Goal: Task Accomplishment & Management: Manage account settings

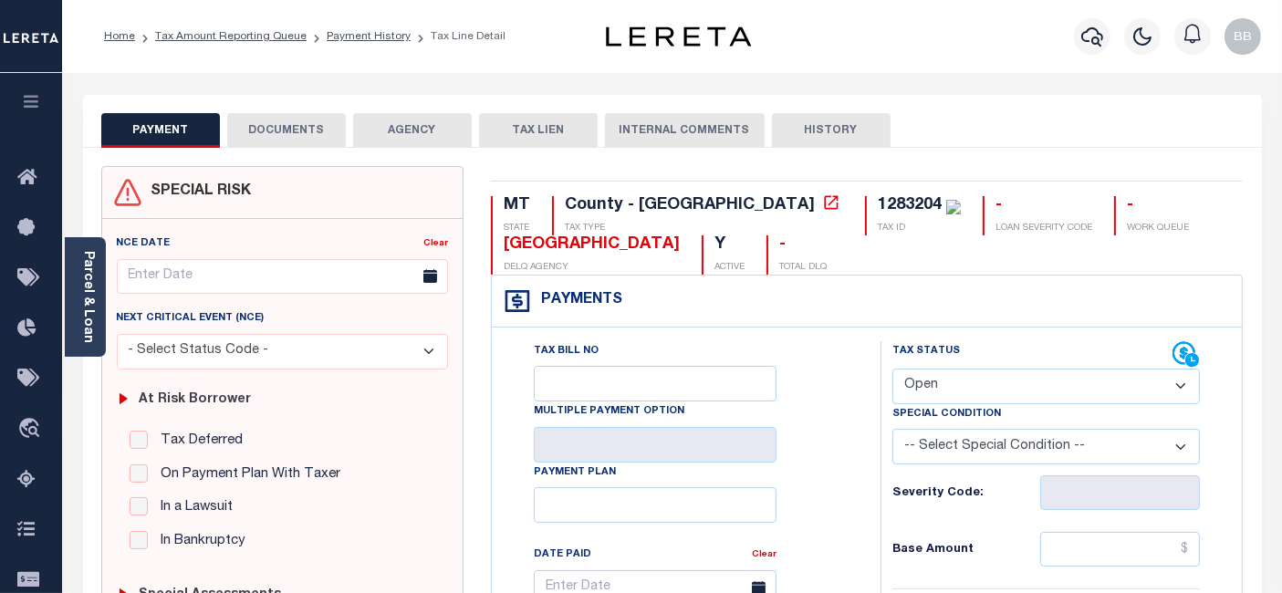
click at [951, 387] on select "- Select Status Code - Open Due/Unpaid Paid Incomplete No Tax Due Internal Refu…" at bounding box center [1047, 387] width 308 height 36
select select "PYD"
click at [893, 369] on select "- Select Status Code - Open Due/Unpaid Paid Incomplete No Tax Due Internal Refu…" at bounding box center [1047, 387] width 308 height 36
type input "[DATE]"
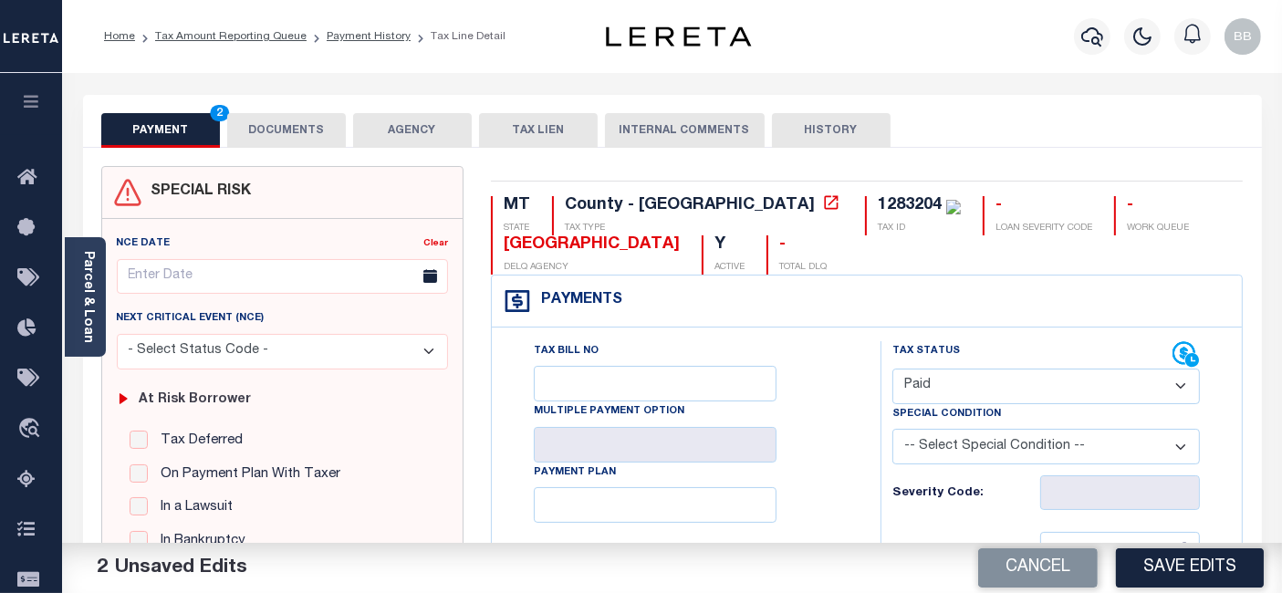
scroll to position [203, 0]
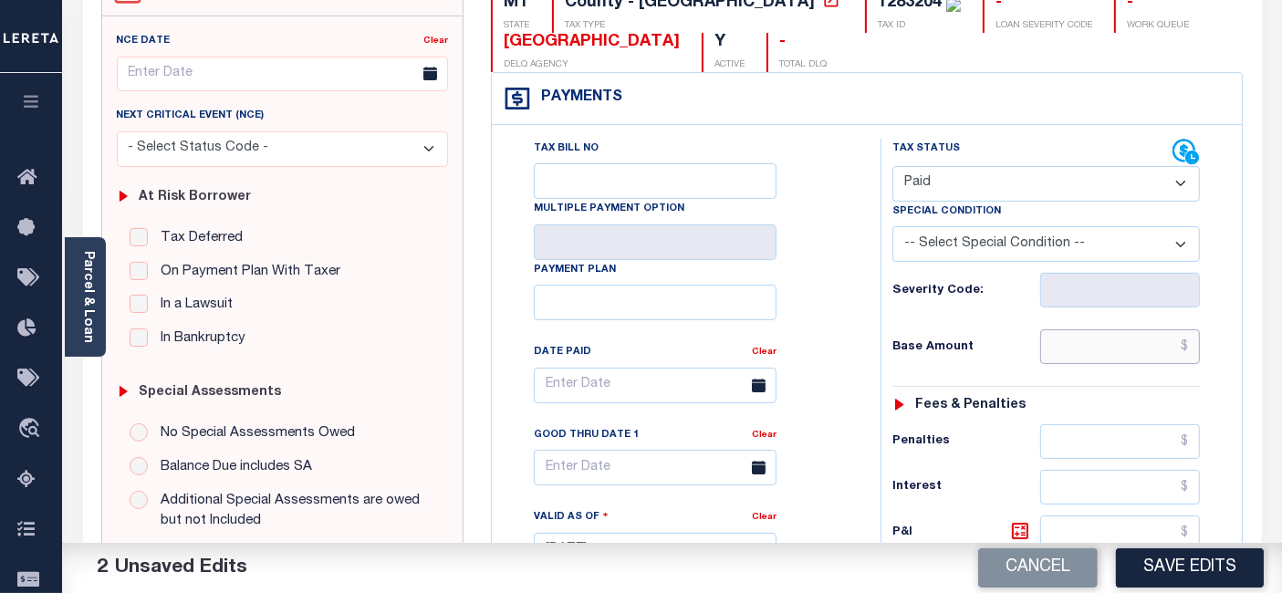
click at [1095, 334] on input "text" at bounding box center [1120, 346] width 160 height 35
type input "$0.00"
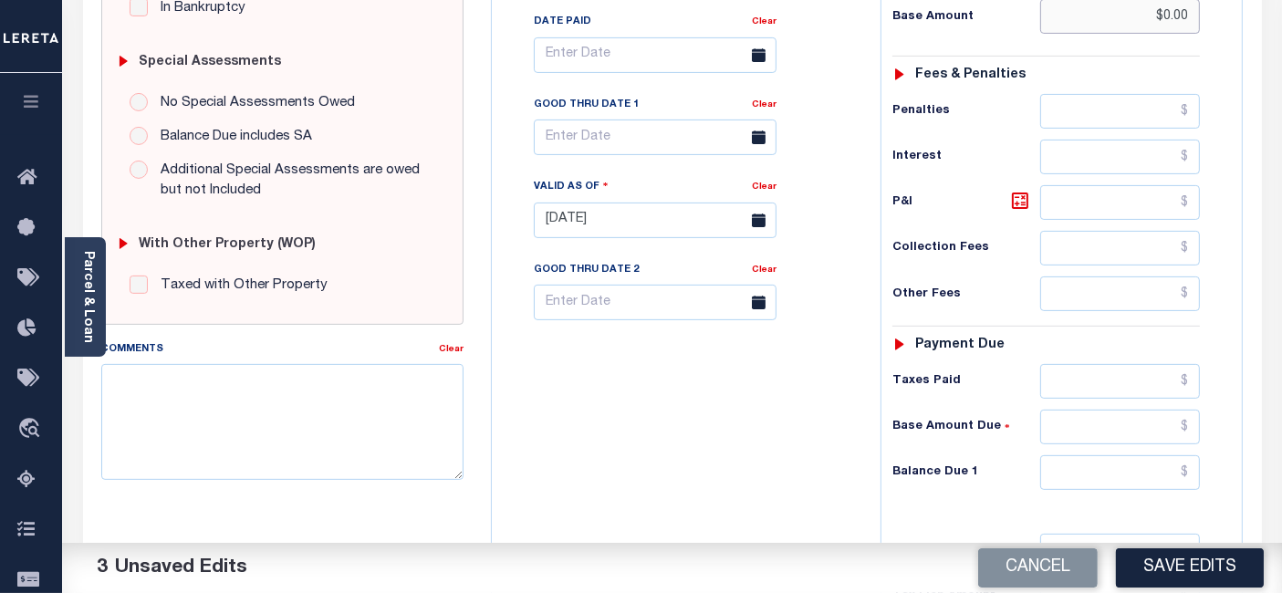
scroll to position [608, 0]
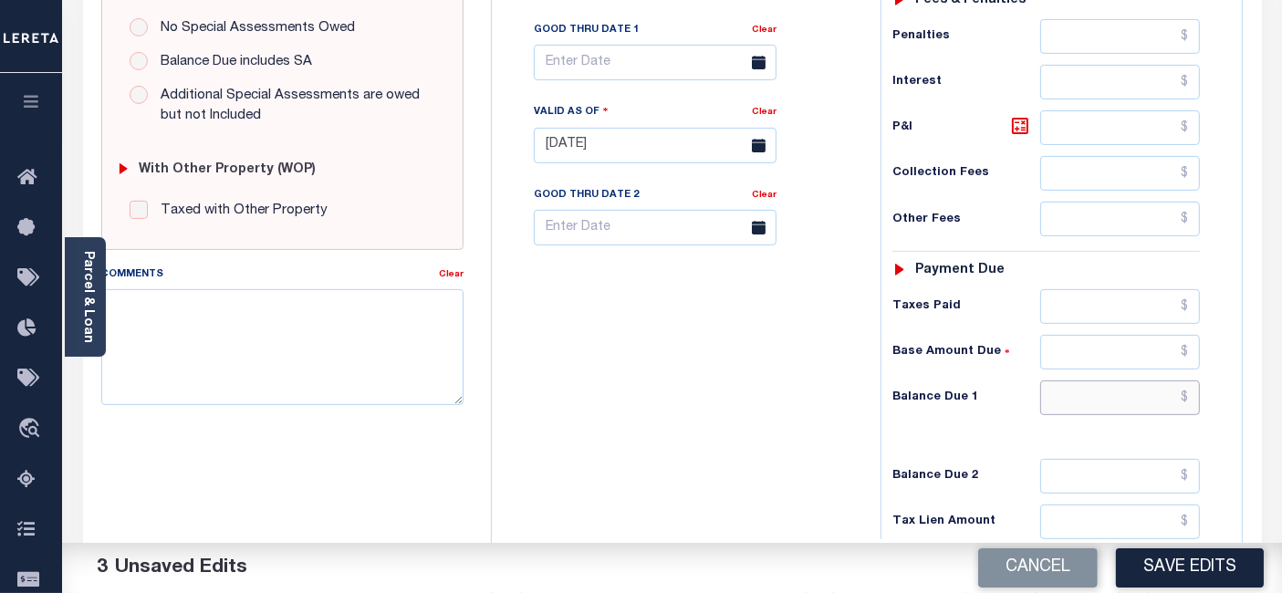
click at [1081, 394] on input "text" at bounding box center [1120, 398] width 160 height 35
type input "$0.00"
paste textarea "As per [PERSON_NAME] taxes are paid -BB"
click at [303, 381] on textarea "As per [PERSON_NAME] taxes are paid -BB" at bounding box center [282, 346] width 362 height 115
paste textarea "As per [PERSON_NAME] taxes are paid -BB"
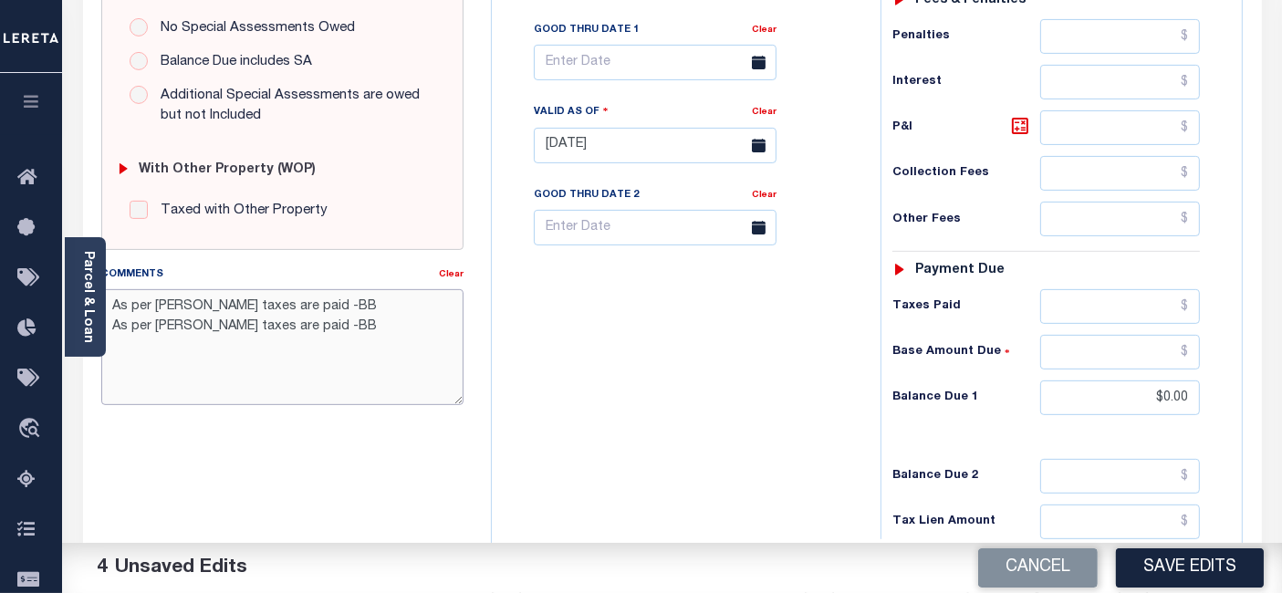
click at [403, 397] on textarea "As per Matthew taxes are paid -BB As per Matthew taxes are paid -BB" at bounding box center [282, 346] width 362 height 115
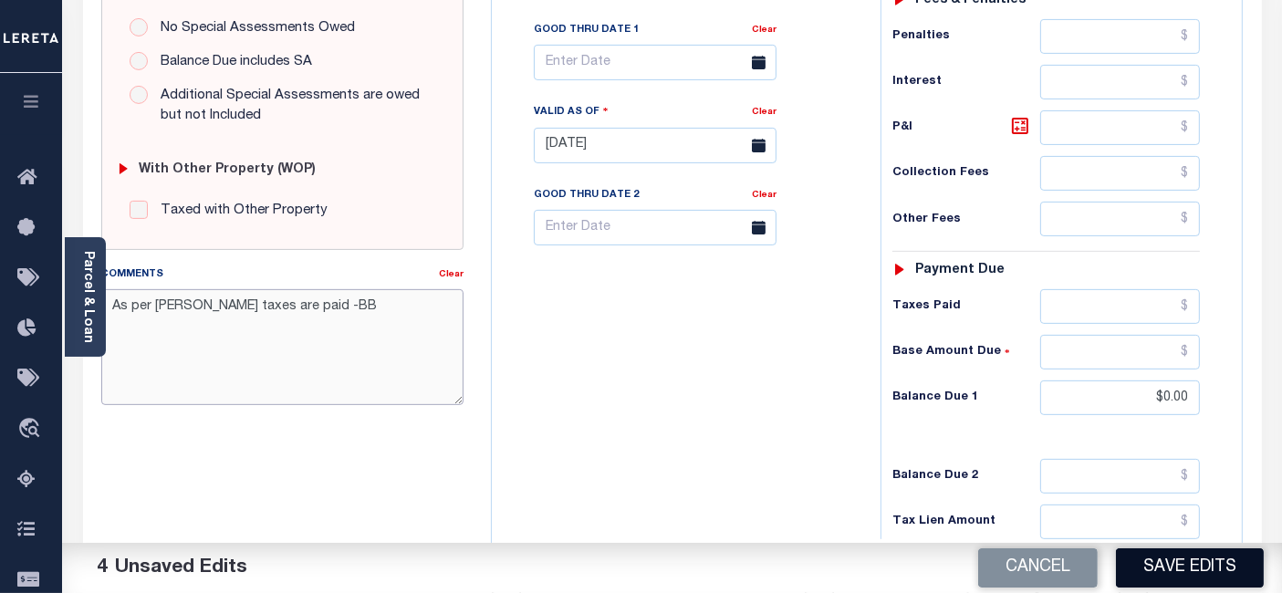
type textarea "As per [PERSON_NAME] taxes are paid -BB"
click at [1203, 564] on button "Save Edits" at bounding box center [1190, 567] width 148 height 39
checkbox input "false"
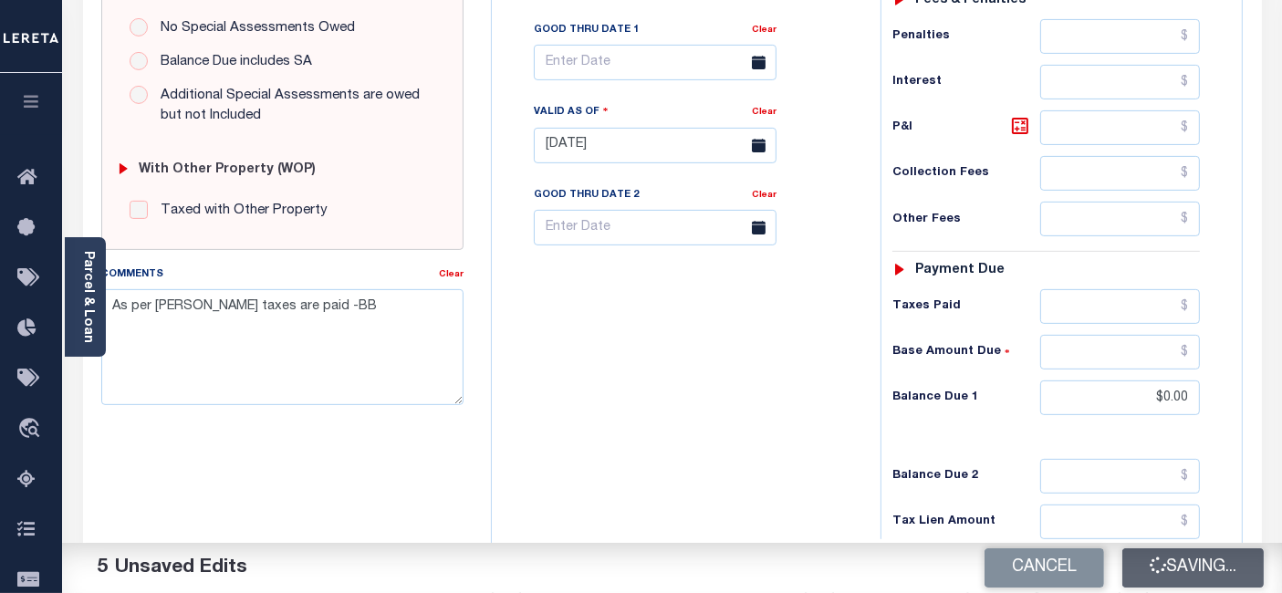
checkbox input "false"
type textarea "As per [PERSON_NAME] taxes are paid -BB"
type input "$0"
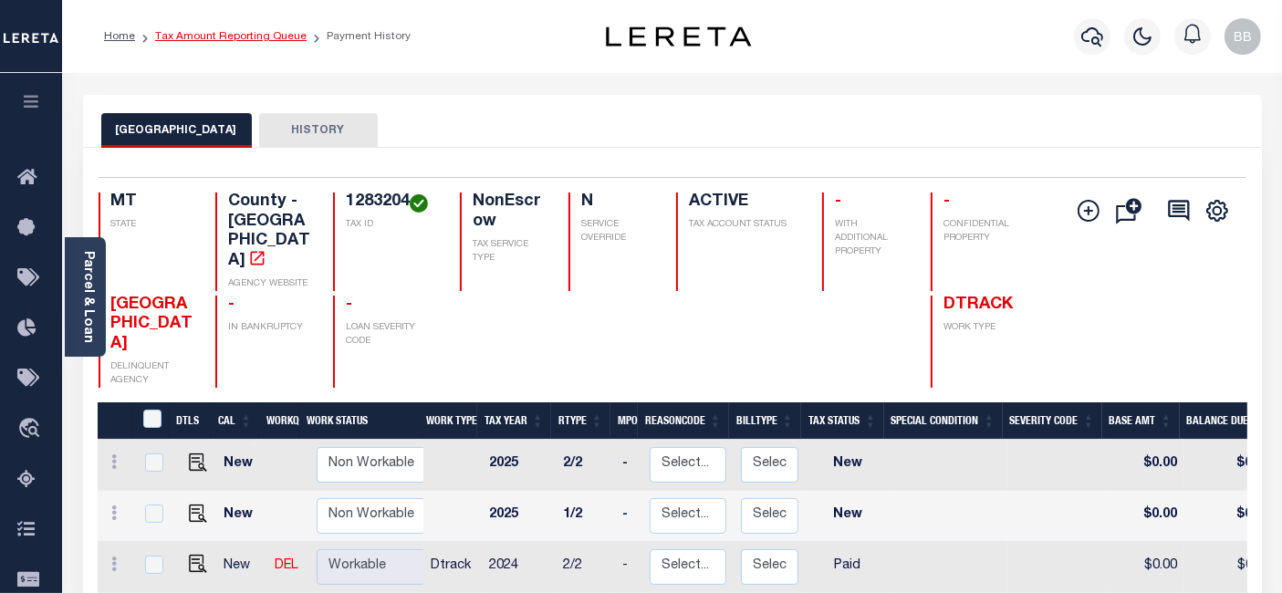
click at [248, 37] on link "Tax Amount Reporting Queue" at bounding box center [230, 36] width 151 height 11
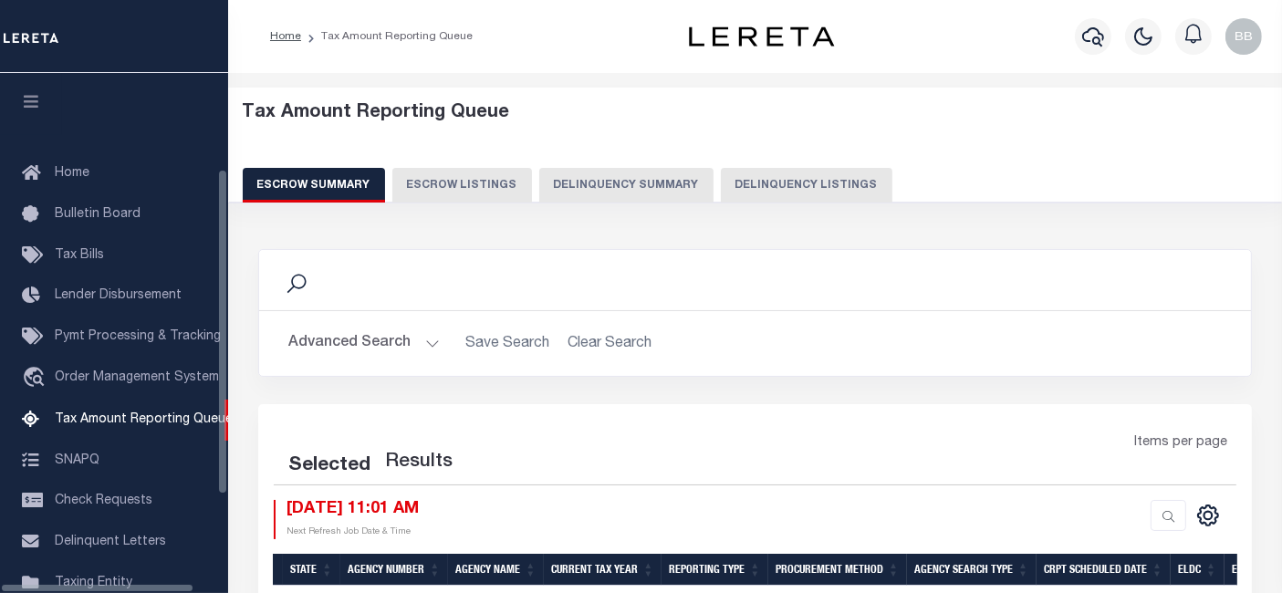
click at [792, 179] on button "Delinquency Listings" at bounding box center [807, 185] width 172 height 35
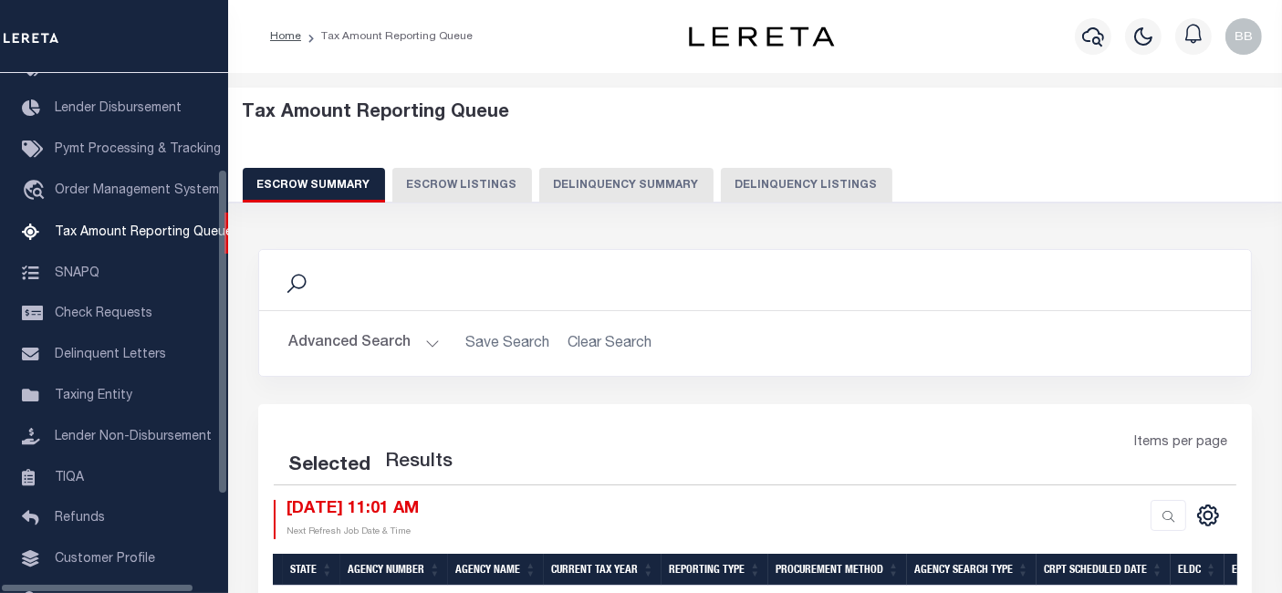
select select "100"
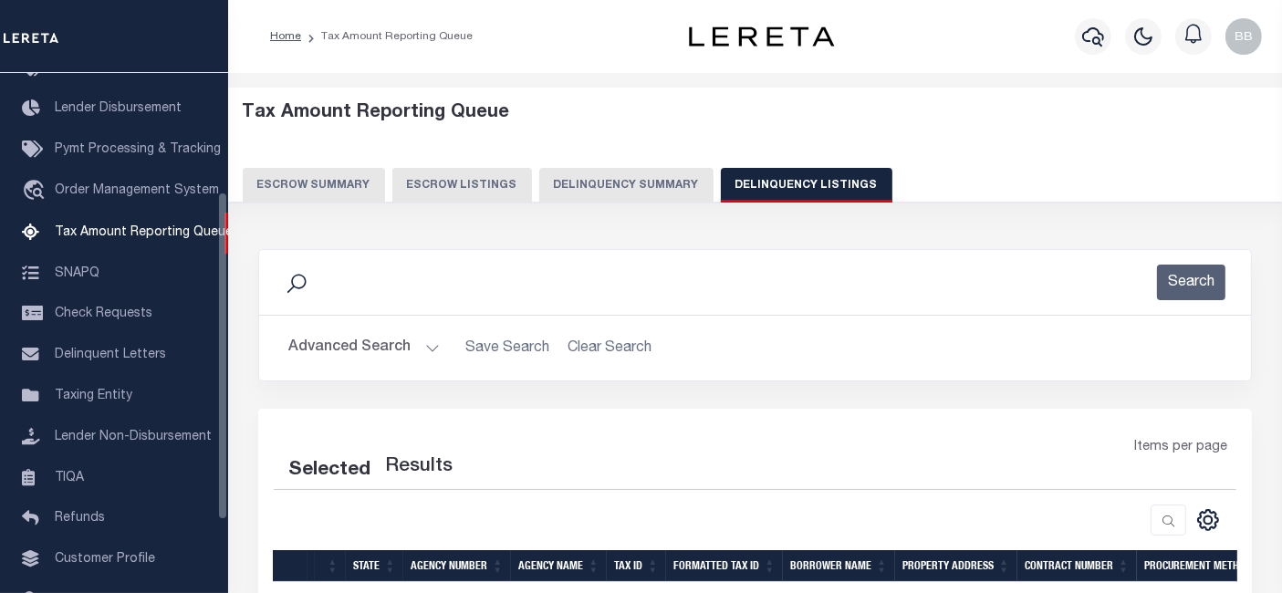
select select "100"
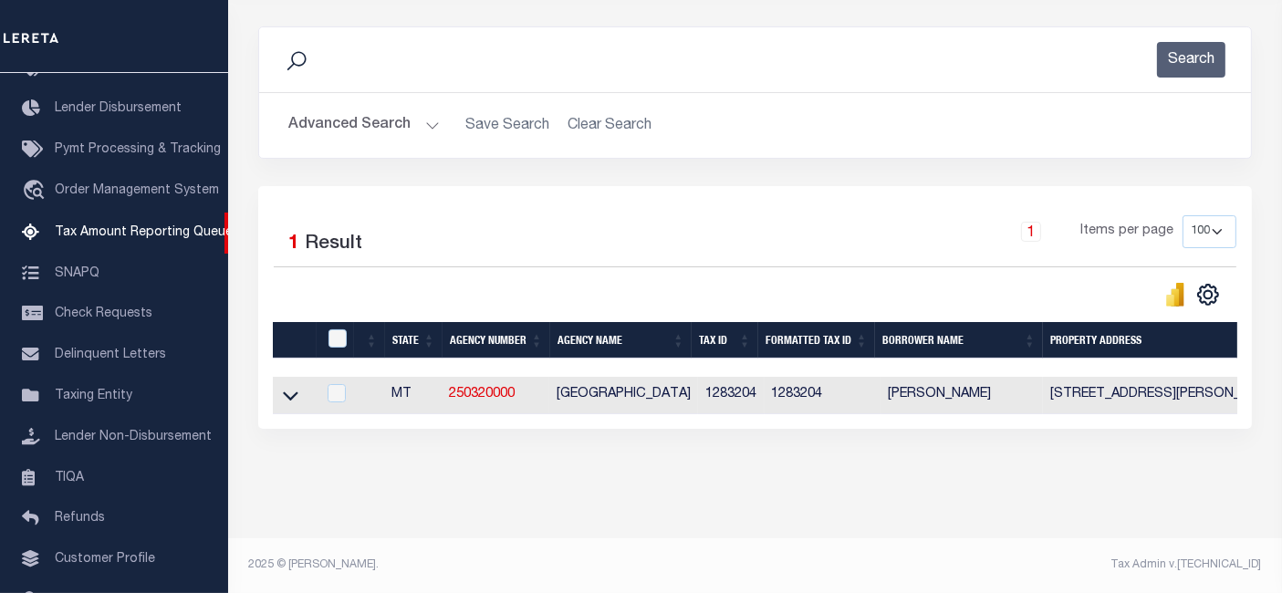
scroll to position [235, 0]
click at [290, 386] on icon at bounding box center [291, 395] width 16 height 19
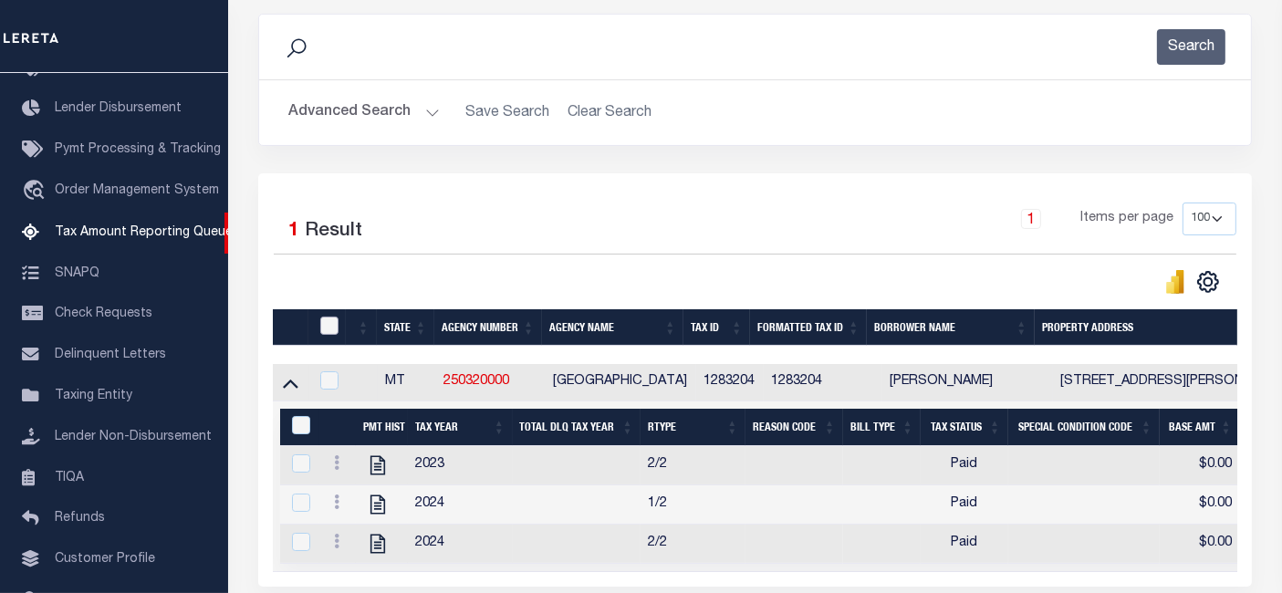
click at [330, 330] on input "checkbox" at bounding box center [329, 326] width 18 height 18
checkbox input "true"
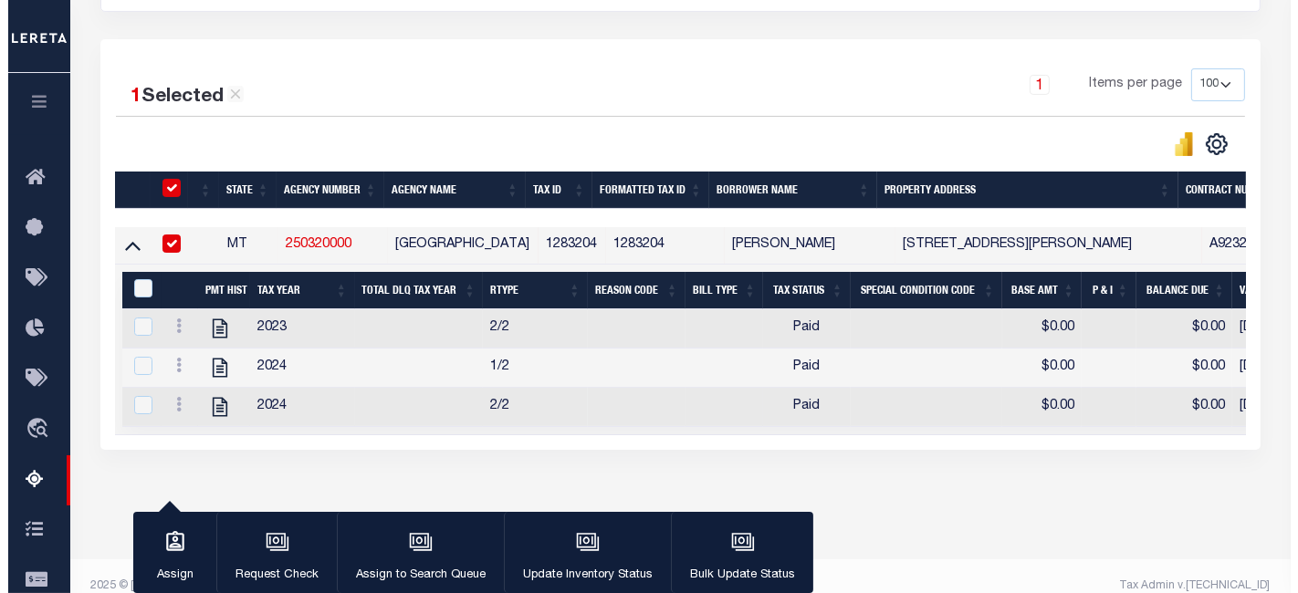
scroll to position [405, 0]
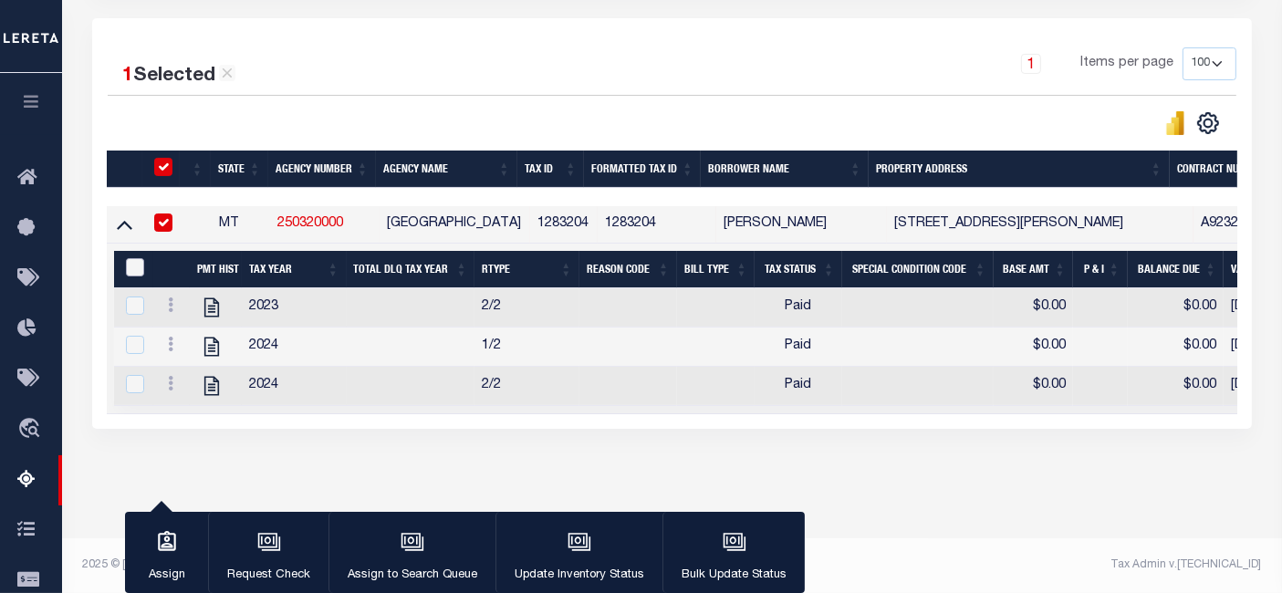
click at [132, 258] on input "&nbsp;" at bounding box center [135, 267] width 18 height 18
checkbox input "true"
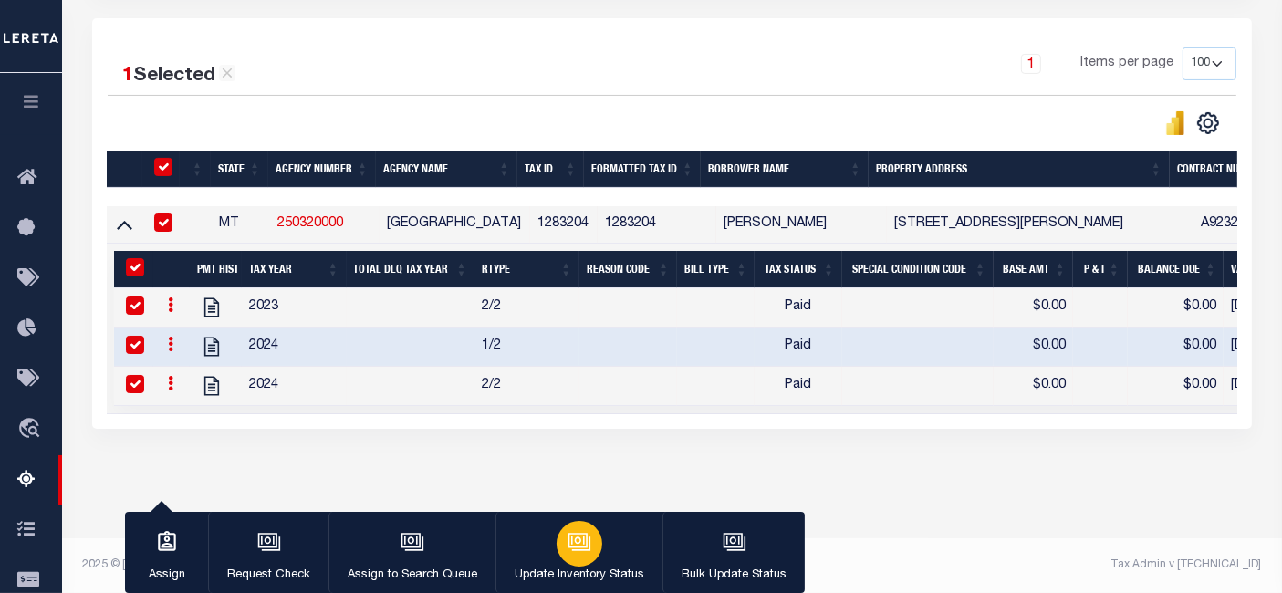
click at [568, 548] on icon "button" at bounding box center [580, 542] width 24 height 24
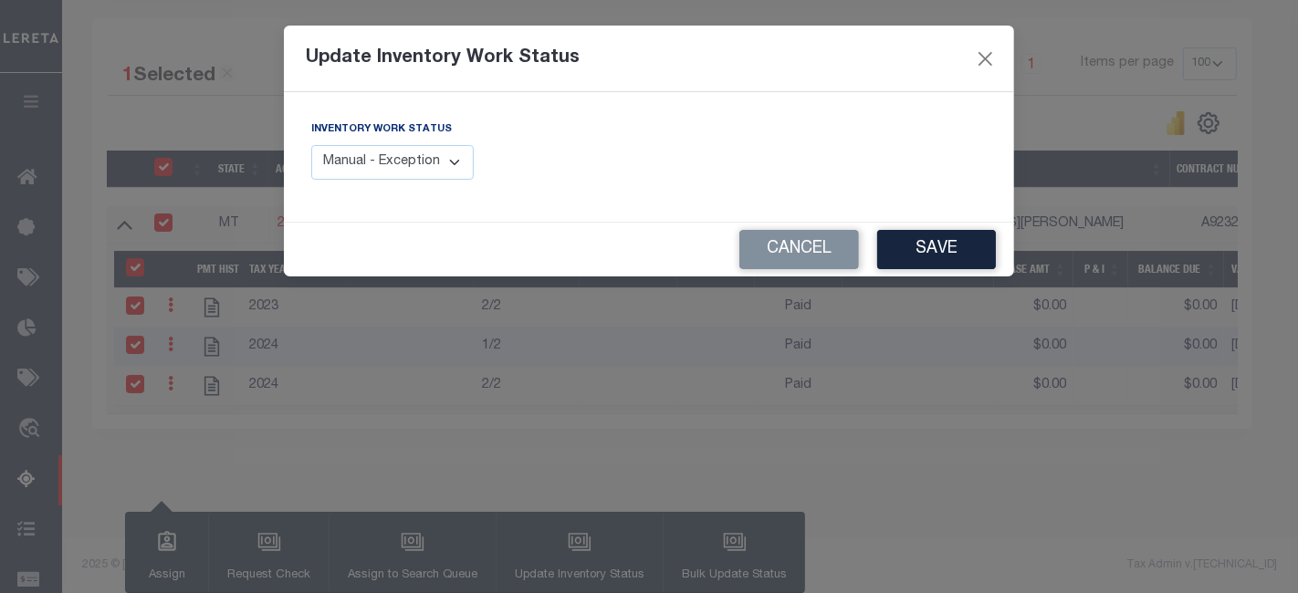
click at [372, 162] on select "Manual - Exception Pended - Awaiting Search Late Add Exception Completed" at bounding box center [392, 163] width 162 height 36
select select "4"
click at [311, 145] on select "Manual - Exception Pended - Awaiting Search Late Add Exception Completed" at bounding box center [392, 163] width 162 height 36
click at [968, 266] on button "Save" at bounding box center [936, 249] width 119 height 39
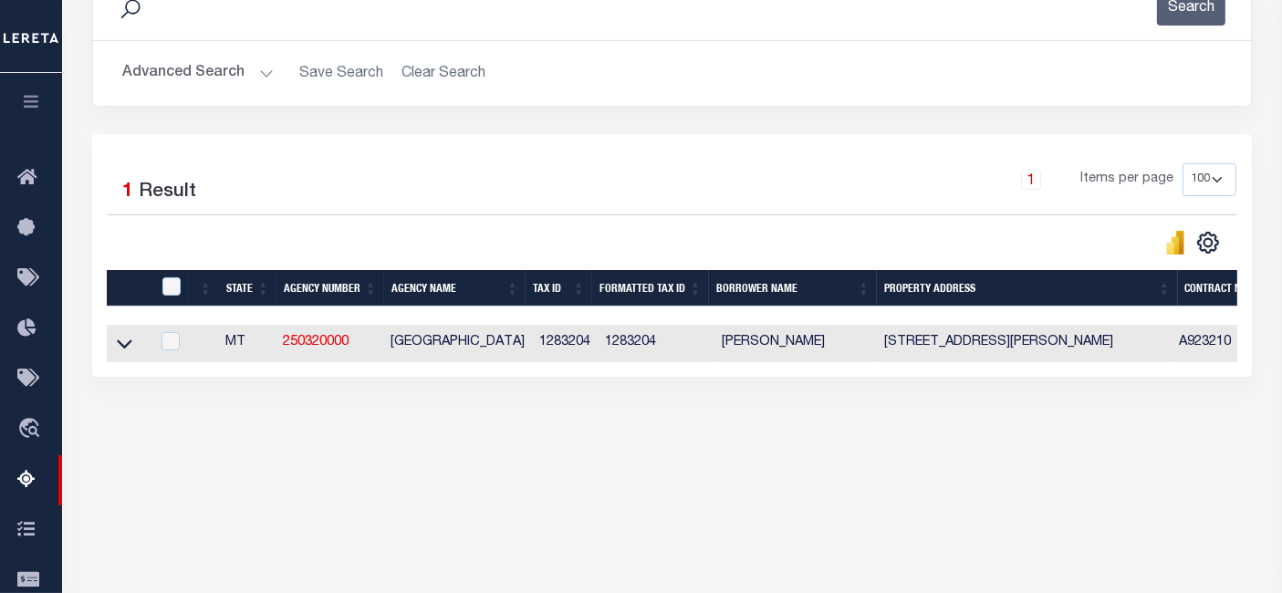
scroll to position [272, 0]
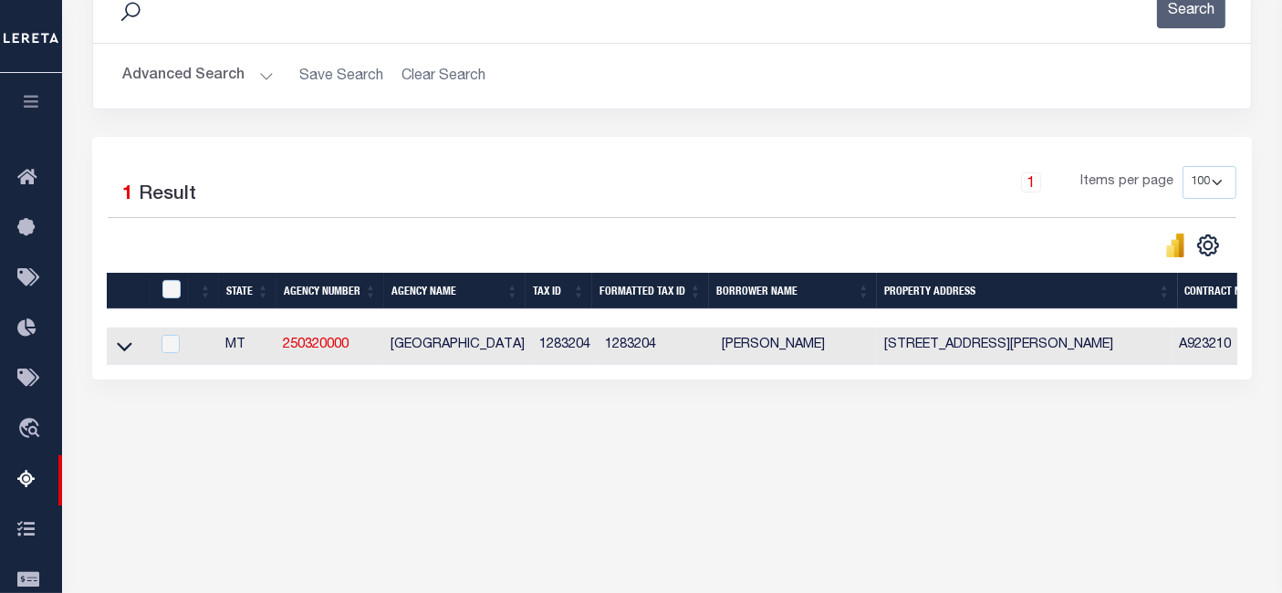
click at [204, 71] on button "Advanced Search" at bounding box center [197, 76] width 151 height 36
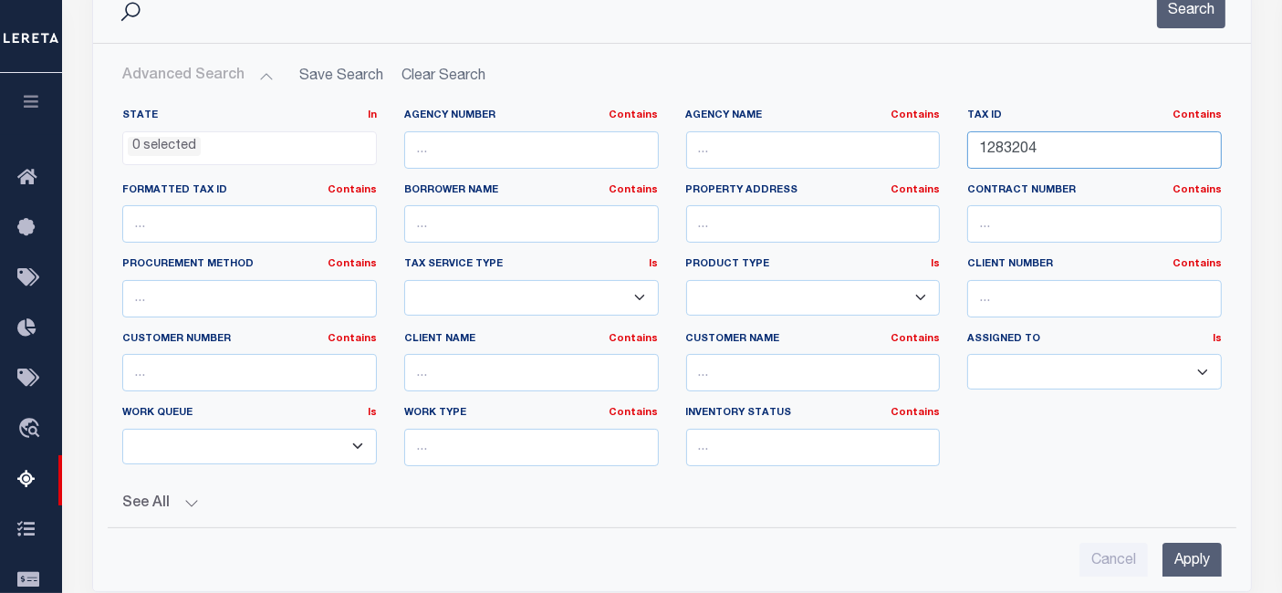
click at [1087, 157] on input "1283204" at bounding box center [1094, 149] width 255 height 37
paste input "416505"
type input "1416505"
click at [1181, 7] on button "Search" at bounding box center [1191, 11] width 68 height 36
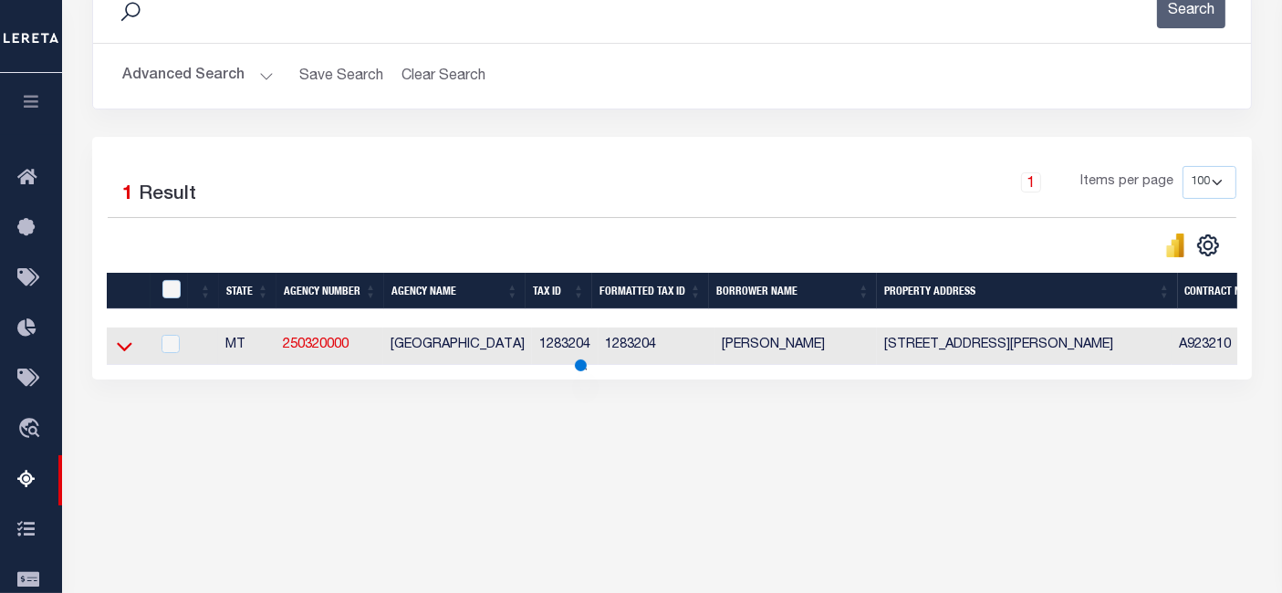
click at [120, 347] on icon at bounding box center [125, 346] width 16 height 19
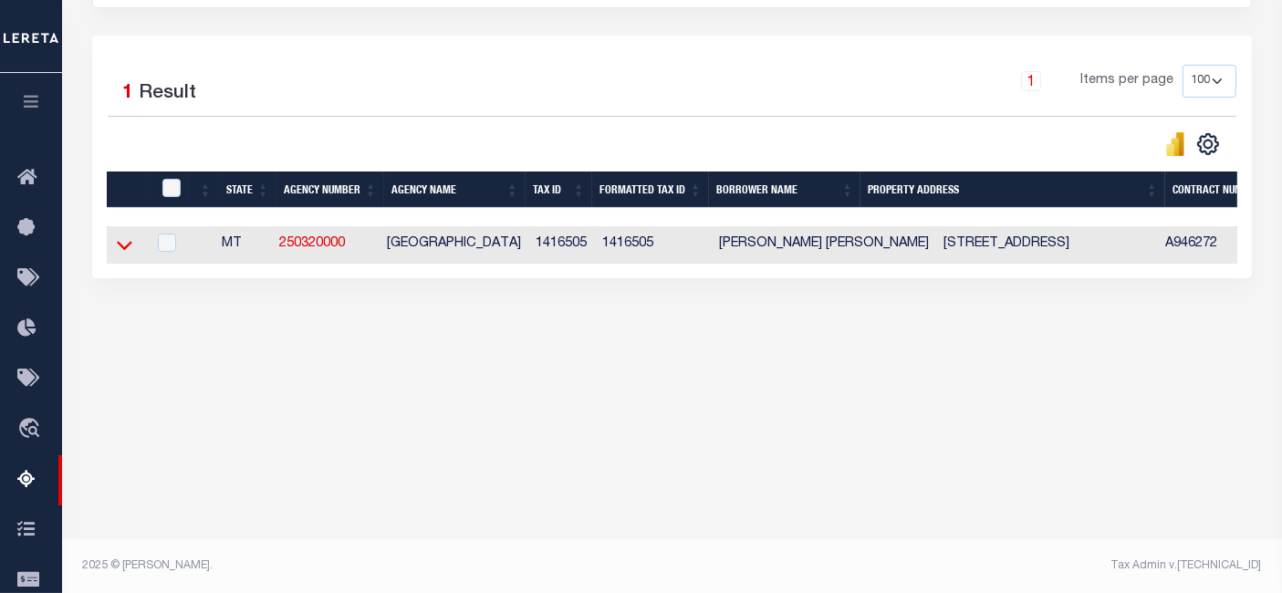
click at [123, 246] on icon at bounding box center [125, 244] width 16 height 19
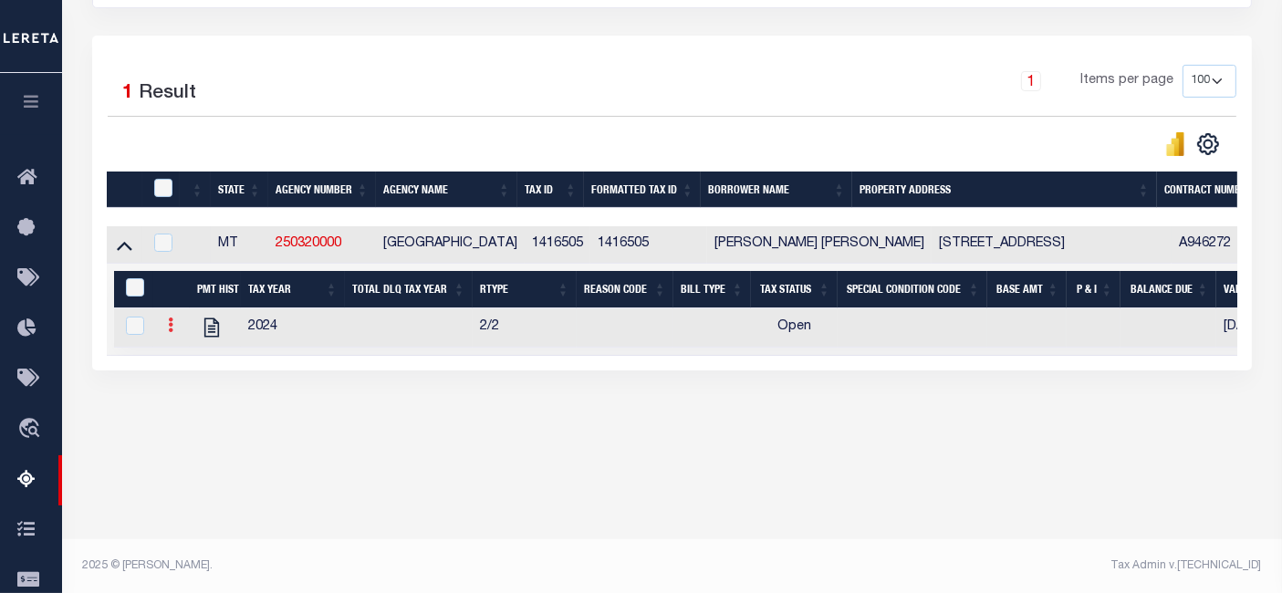
click at [164, 333] on link at bounding box center [171, 327] width 20 height 15
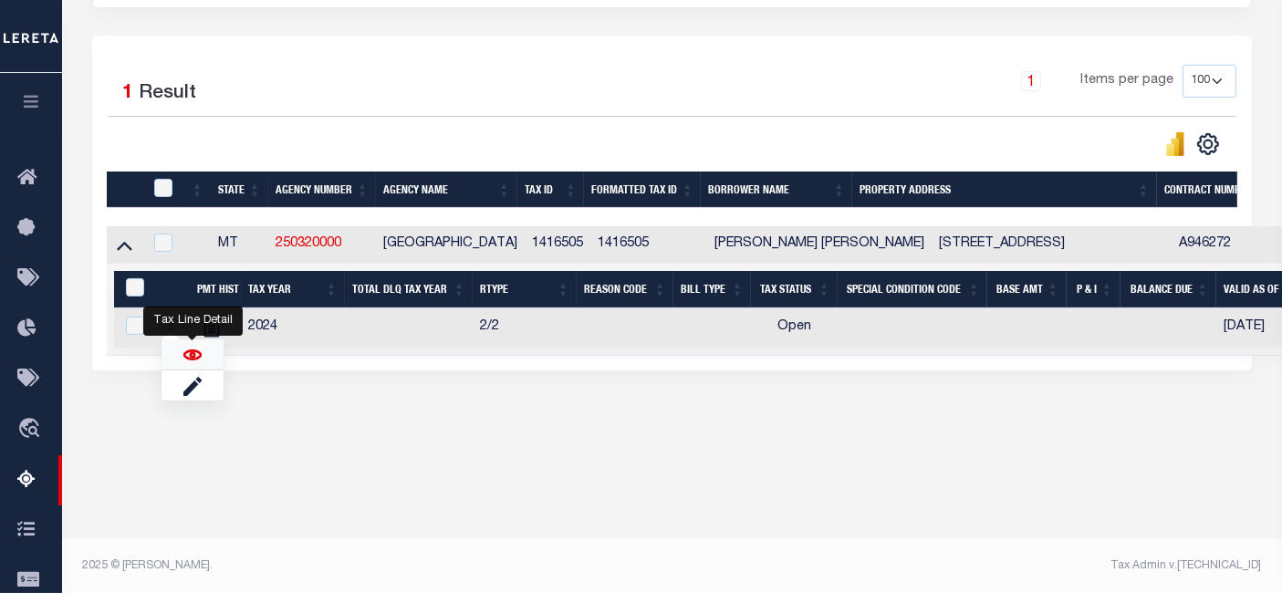
click at [194, 355] on img "" at bounding box center [192, 355] width 18 height 18
checkbox input "true"
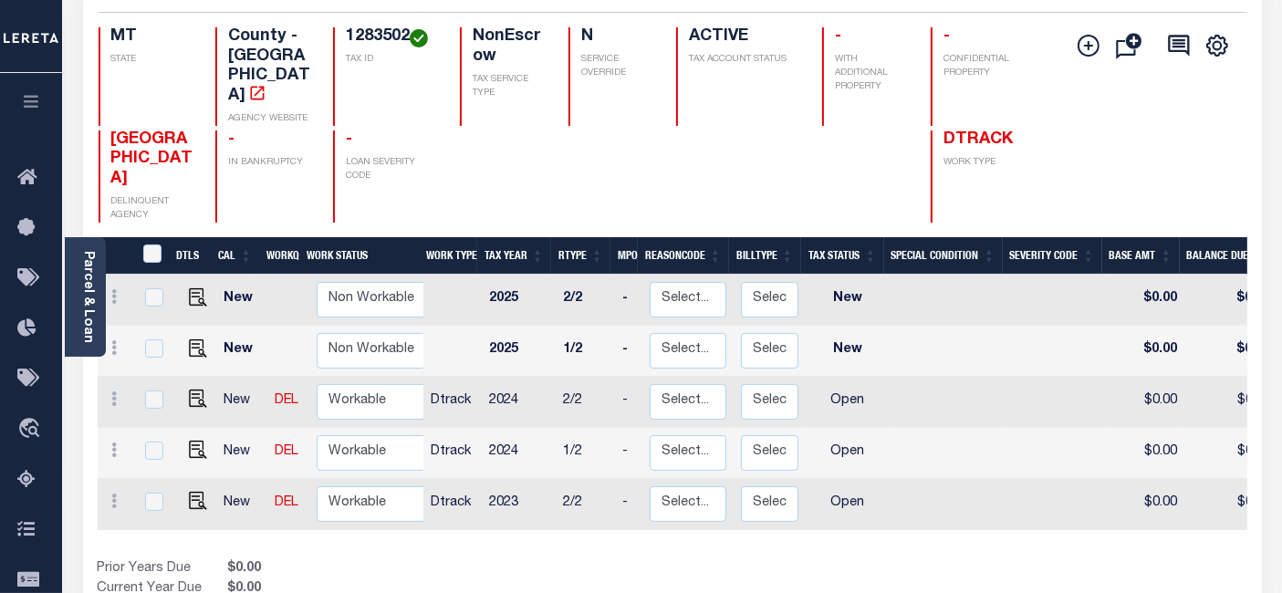
scroll to position [304, 0]
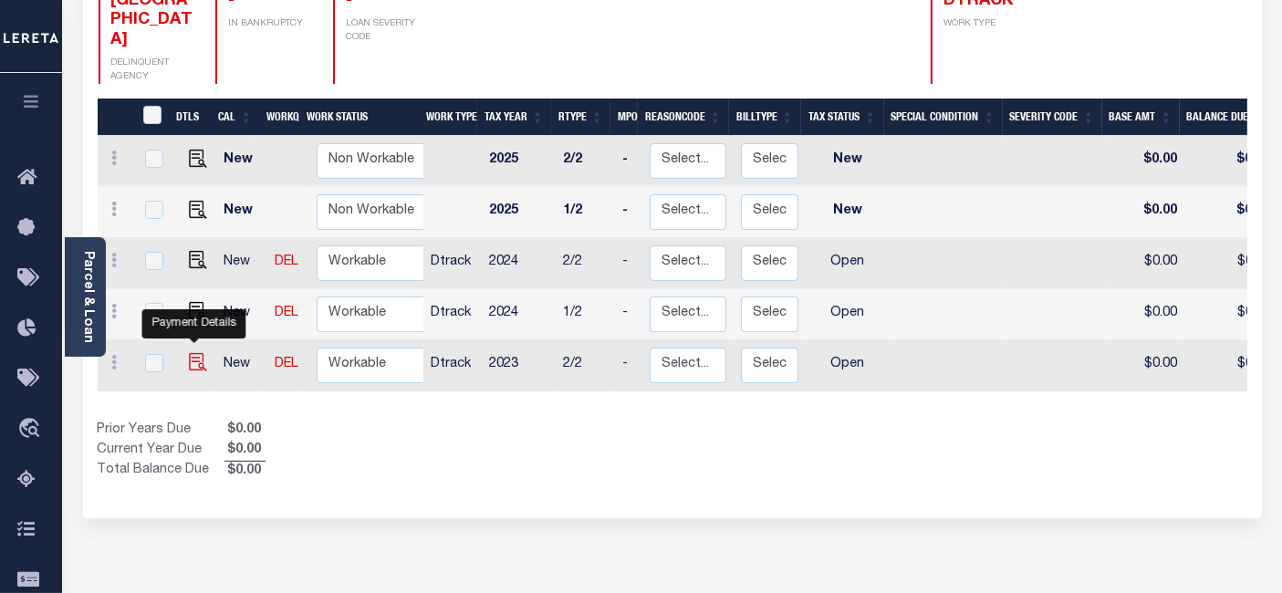
click at [189, 353] on img "" at bounding box center [198, 362] width 18 height 18
checkbox input "true"
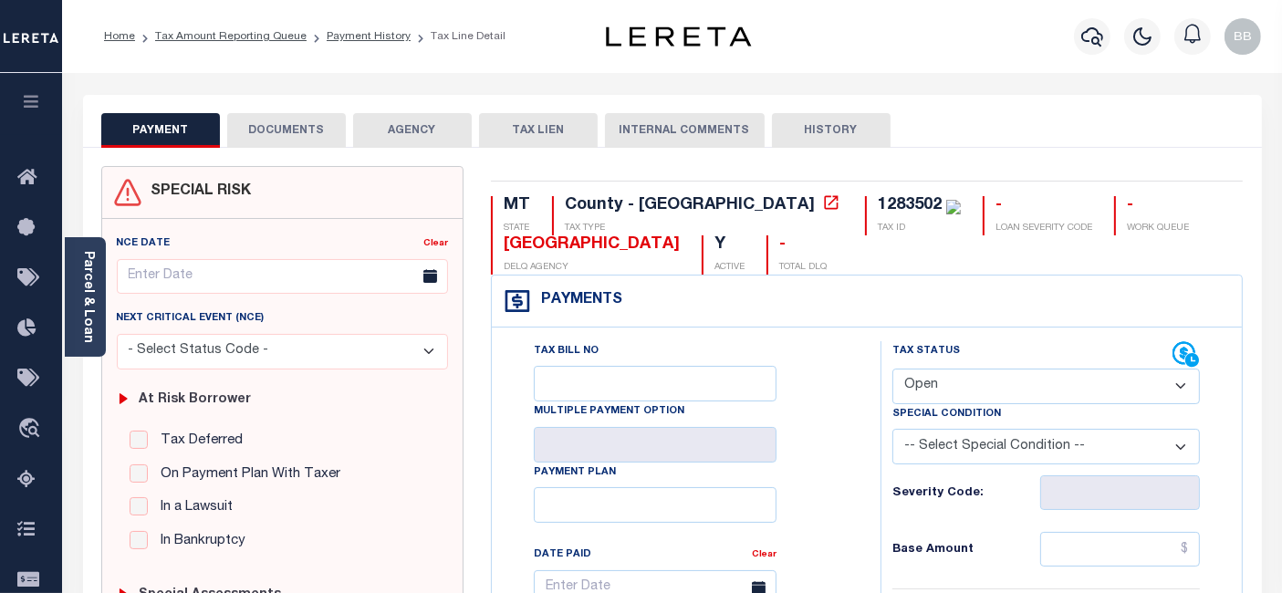
click at [970, 382] on select "- Select Status Code - Open Due/Unpaid Paid Incomplete No Tax Due Internal Refu…" at bounding box center [1047, 387] width 308 height 36
select select "PYD"
click at [893, 369] on select "- Select Status Code - Open Due/Unpaid Paid Incomplete No Tax Due Internal Refu…" at bounding box center [1047, 387] width 308 height 36
type input "[DATE]"
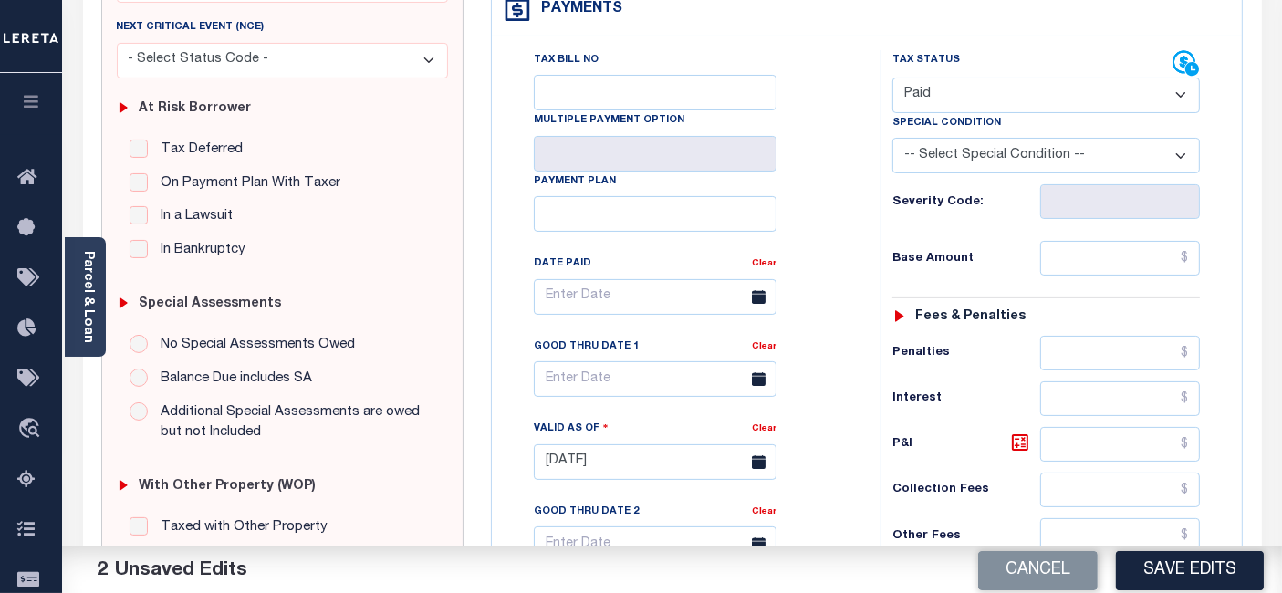
scroll to position [304, 0]
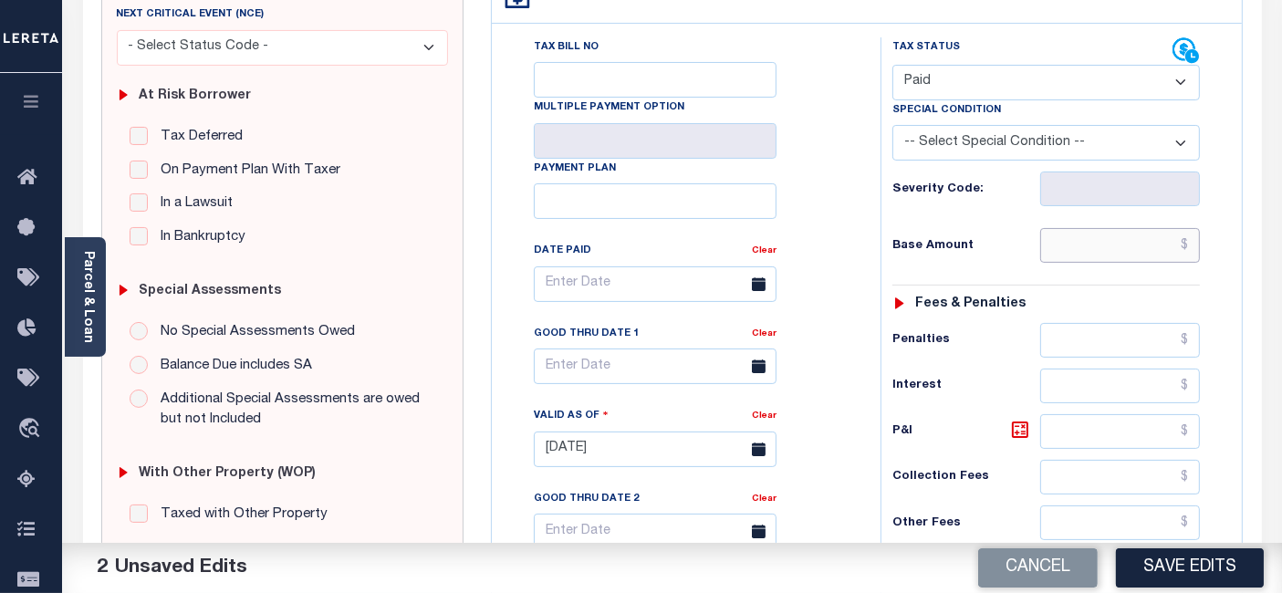
click at [1118, 229] on input "text" at bounding box center [1120, 245] width 160 height 35
type input "$0.00"
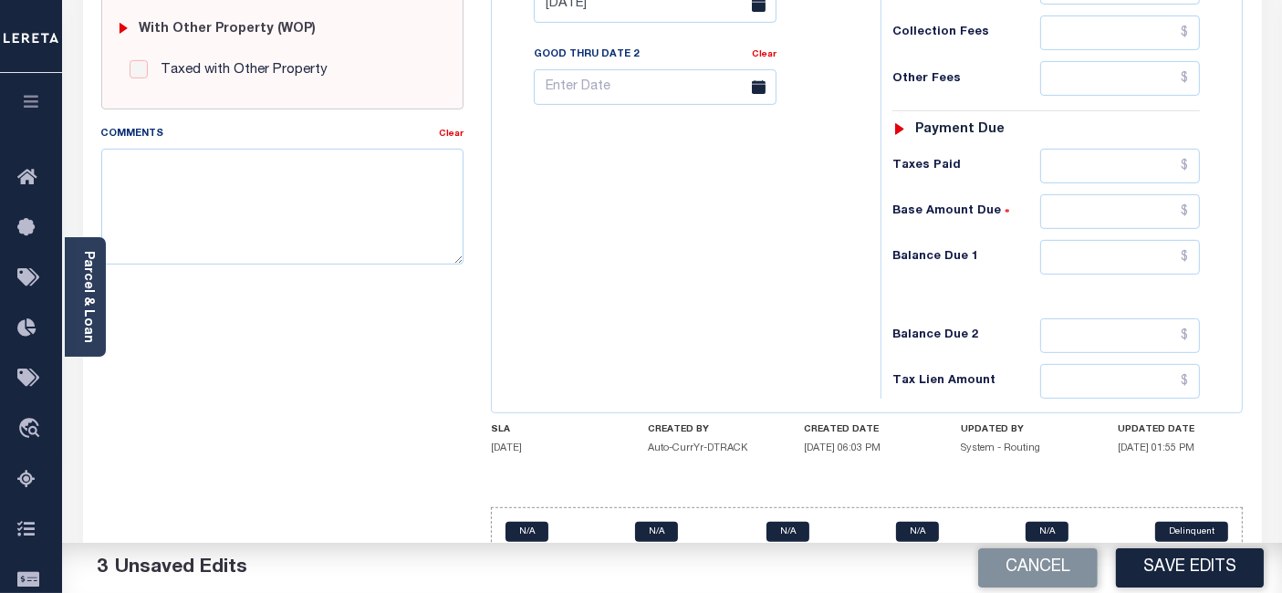
scroll to position [781, 0]
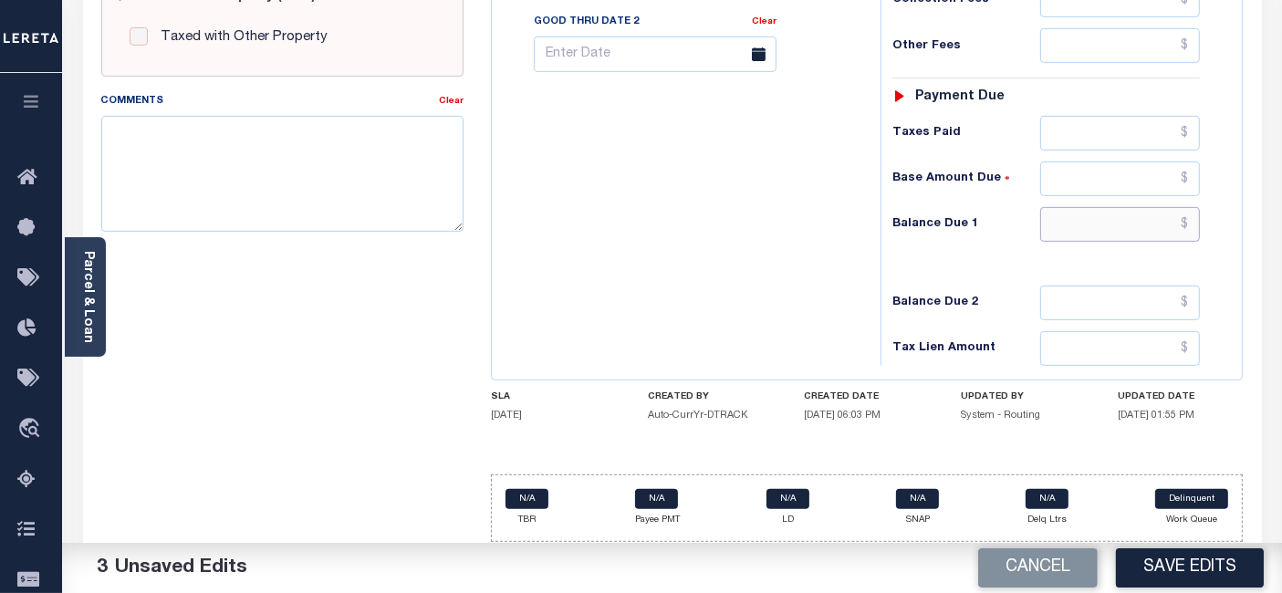
click at [1087, 233] on input "text" at bounding box center [1120, 224] width 160 height 35
type input "$0.00"
click at [345, 172] on textarea "Comments" at bounding box center [282, 173] width 362 height 115
paste textarea "1283502"
type textarea "1283502"
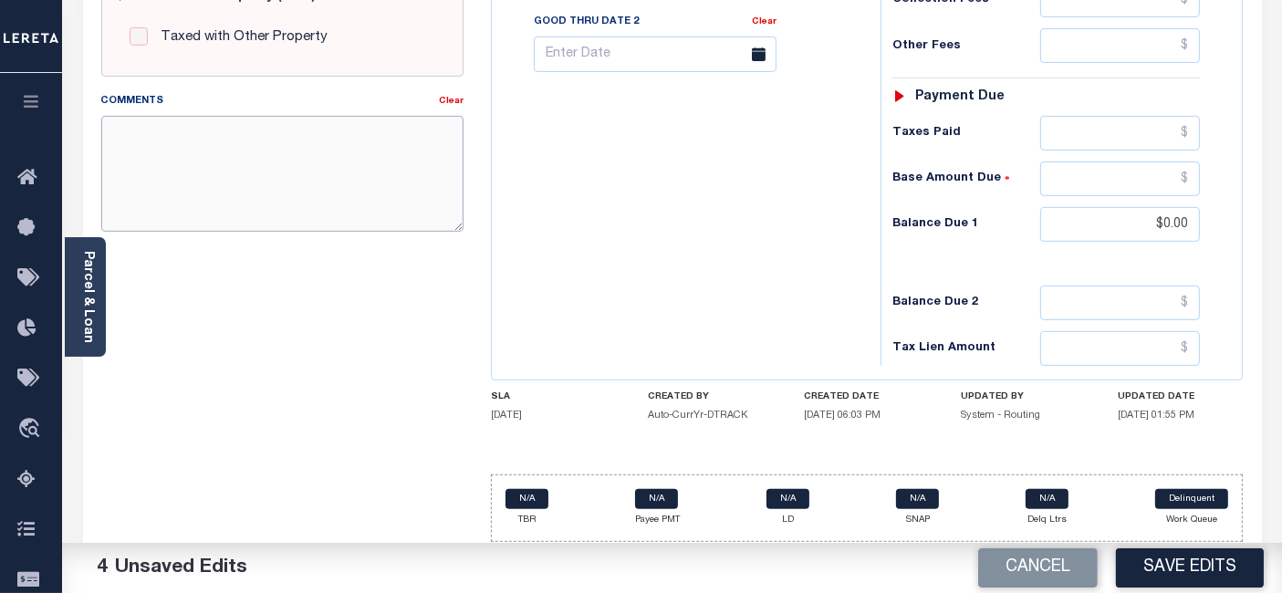
click at [310, 197] on textarea "Comments" at bounding box center [282, 173] width 362 height 115
paste textarea "As per [PERSON_NAME] taxes are paid -BB"
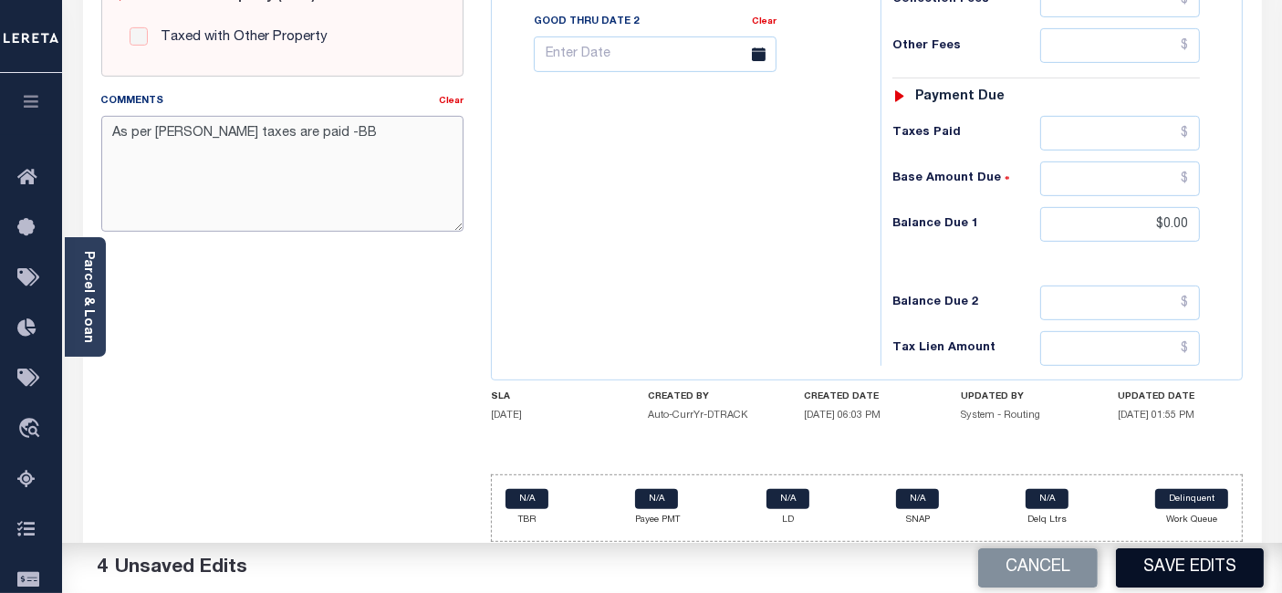
type textarea "As per Matthew taxes are paid -BB"
click at [1191, 566] on button "Save Edits" at bounding box center [1190, 567] width 148 height 39
checkbox input "false"
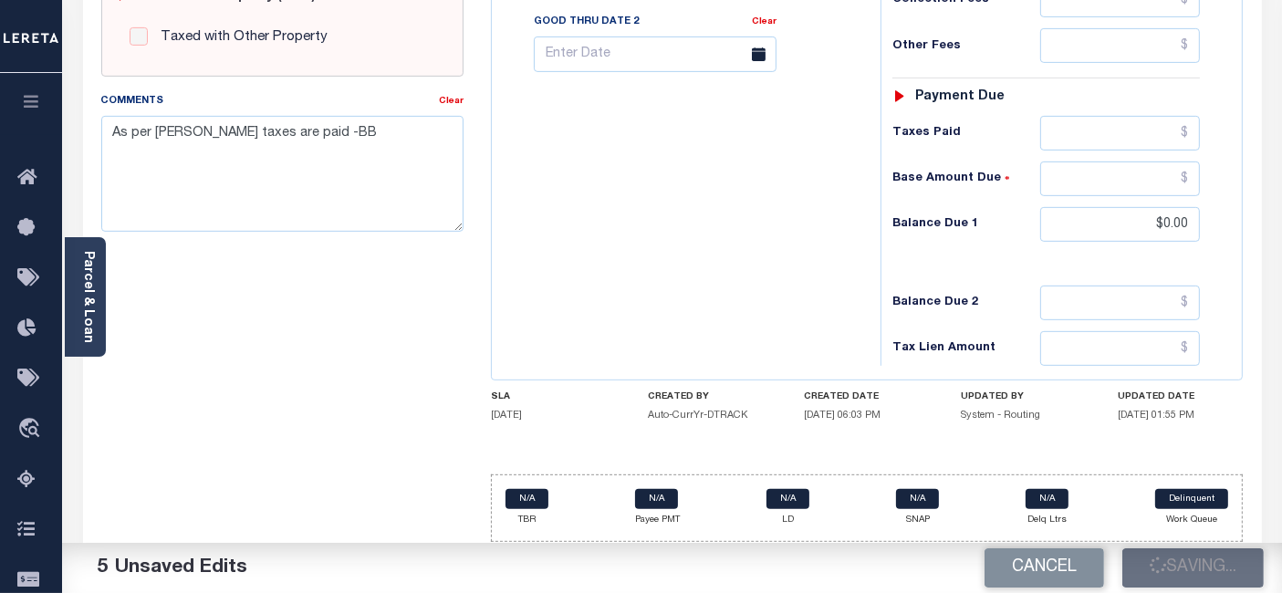
checkbox input "false"
type textarea "As per [PERSON_NAME] taxes are paid -BB"
type input "$0"
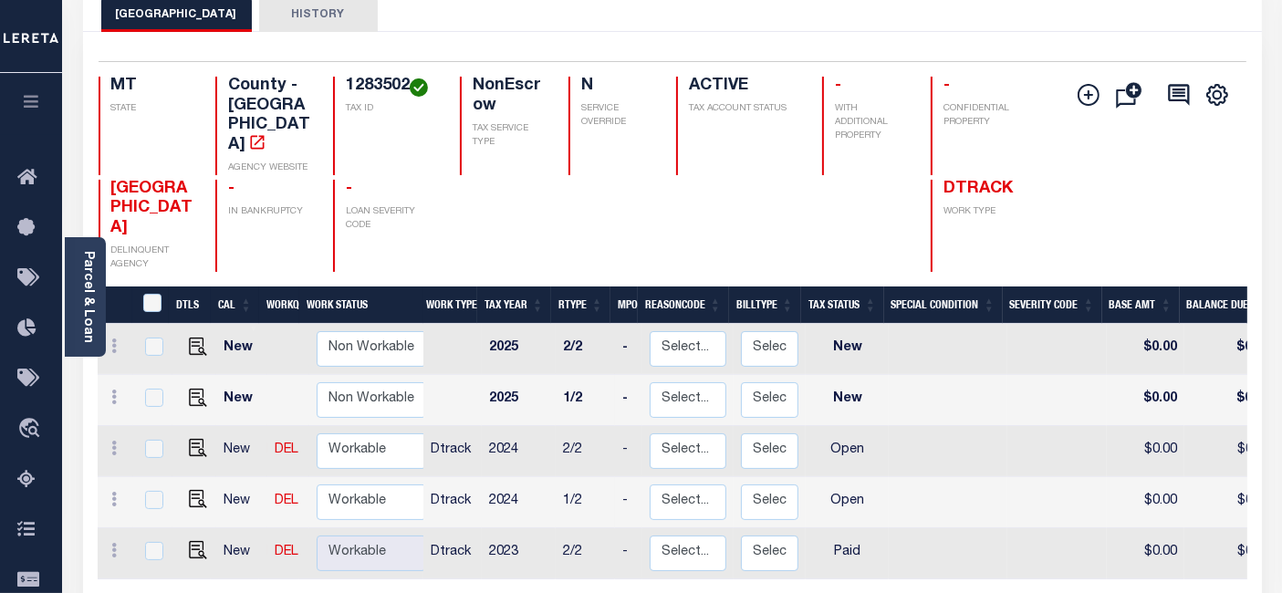
scroll to position [203, 0]
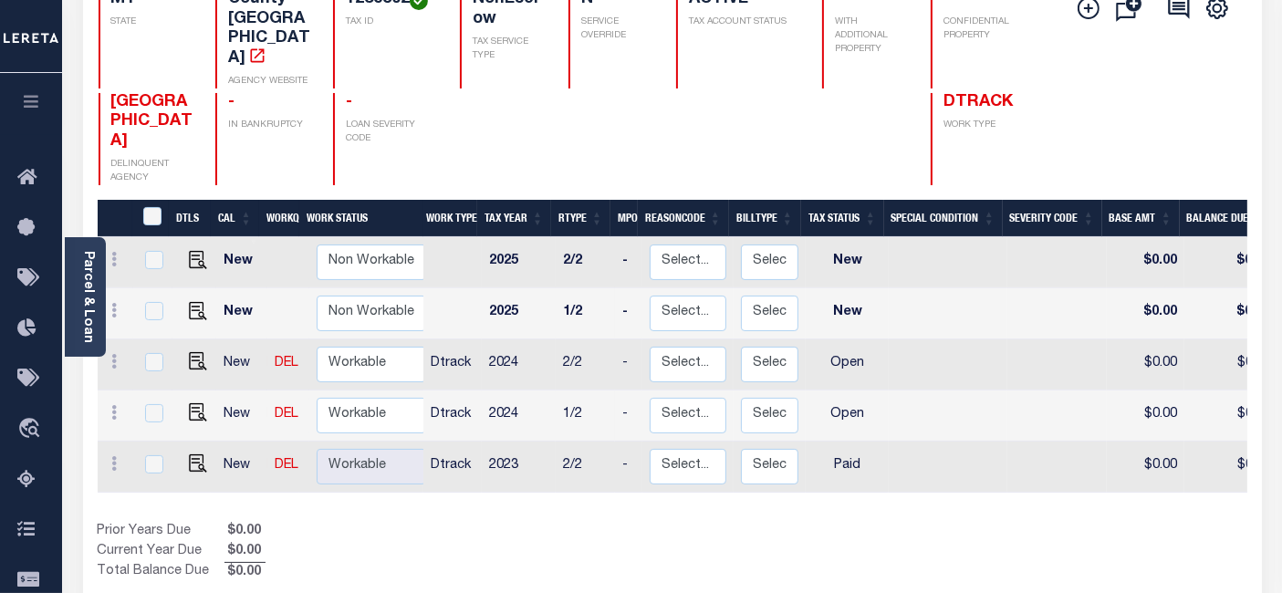
click at [183, 408] on link at bounding box center [193, 414] width 27 height 13
checkbox input "true"
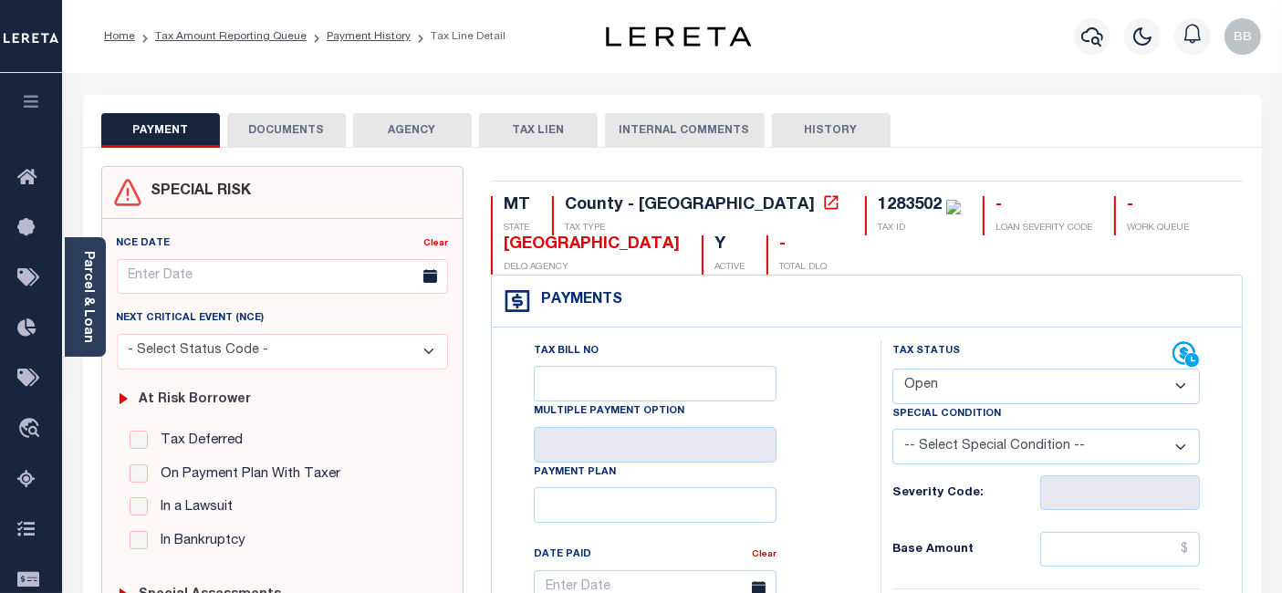
click at [997, 392] on select "- Select Status Code - Open Due/Unpaid Paid Incomplete No Tax Due Internal Refu…" at bounding box center [1047, 387] width 308 height 36
select select "PYD"
click at [893, 369] on select "- Select Status Code - Open Due/Unpaid Paid Incomplete No Tax Due Internal Refu…" at bounding box center [1047, 387] width 308 height 36
type input "[DATE]"
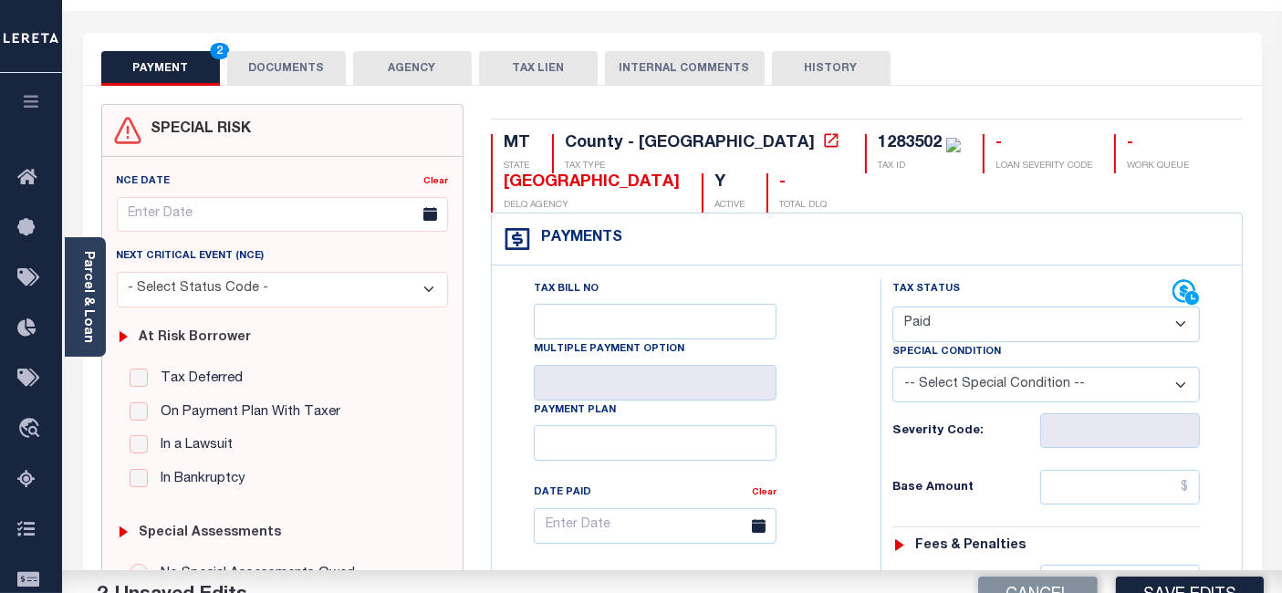
scroll to position [405, 0]
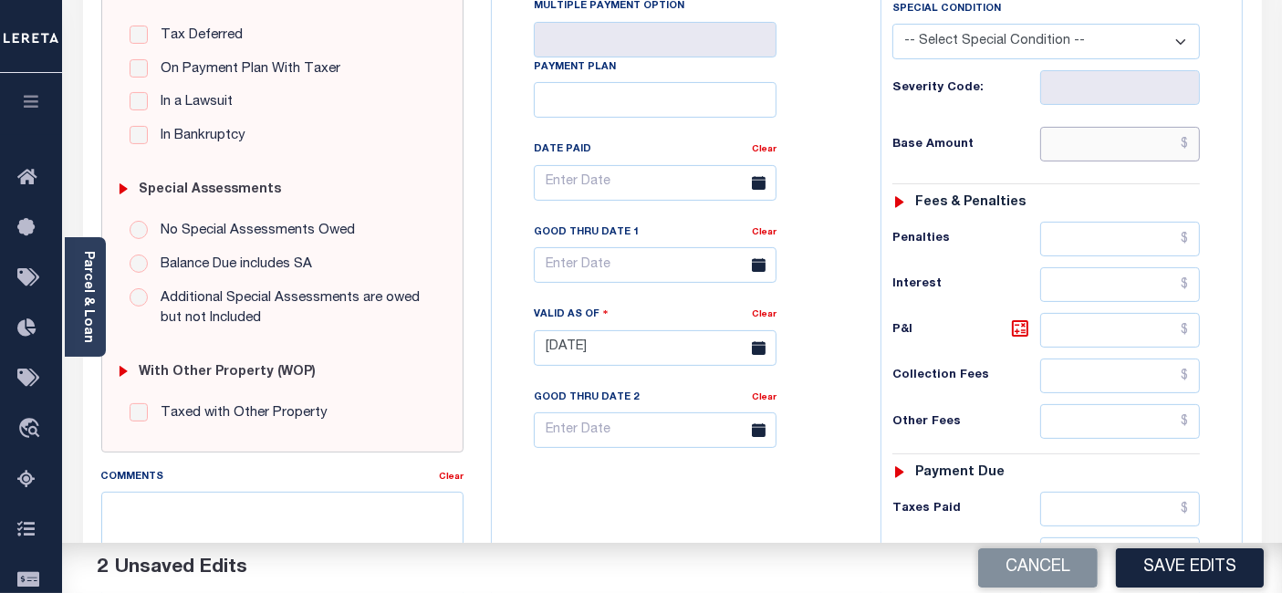
click at [1102, 147] on input "text" at bounding box center [1120, 144] width 160 height 35
type input "$0.00"
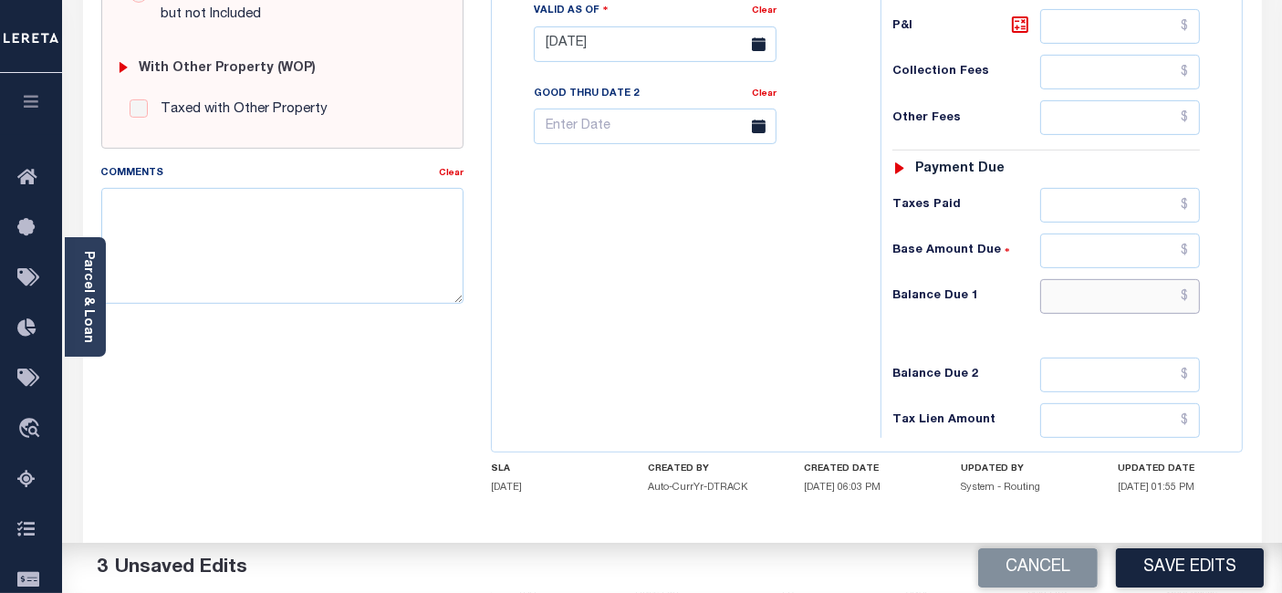
click at [1102, 290] on input "text" at bounding box center [1120, 296] width 160 height 35
type input "$0.00"
click at [281, 264] on textarea "Comments" at bounding box center [282, 245] width 362 height 115
paste textarea "As per Matthew taxes are paid -BB"
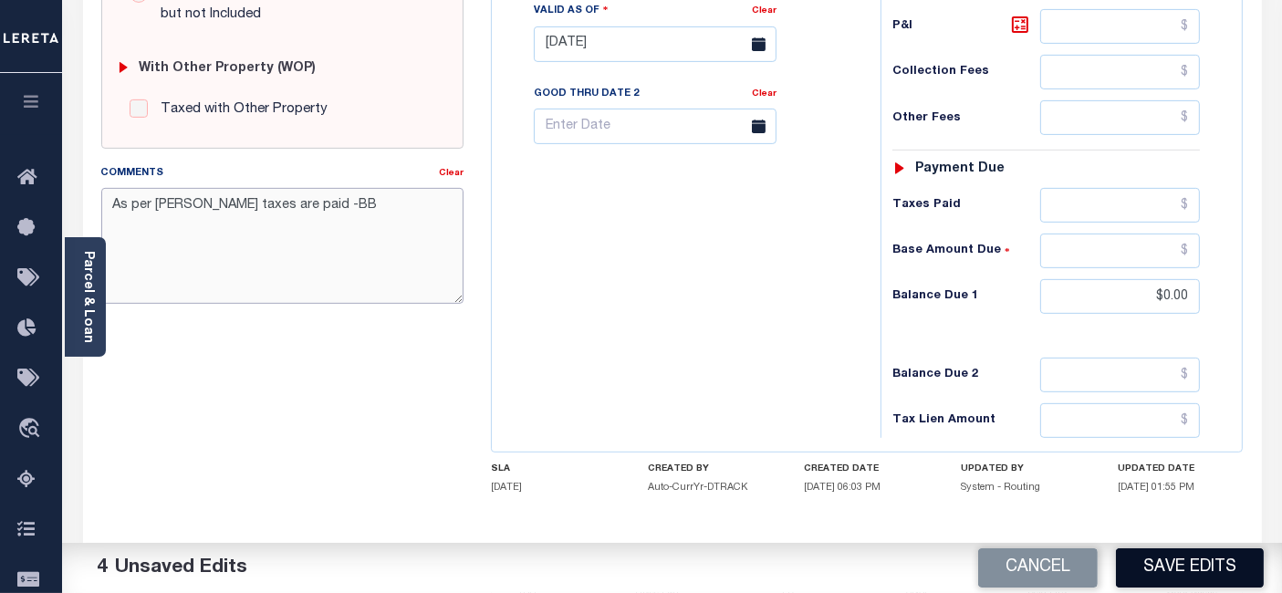
type textarea "As per [PERSON_NAME] taxes are paid -BB"
click at [1192, 567] on button "Save Edits" at bounding box center [1190, 567] width 148 height 39
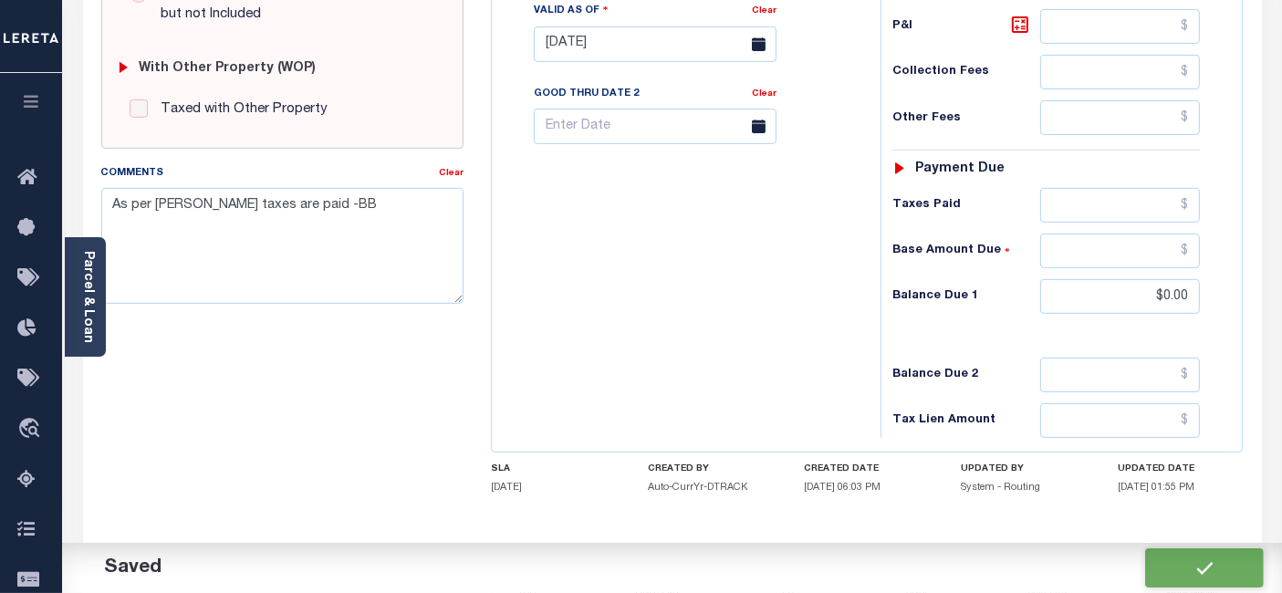
checkbox input "false"
type textarea "As per Matthew taxes are paid -BB"
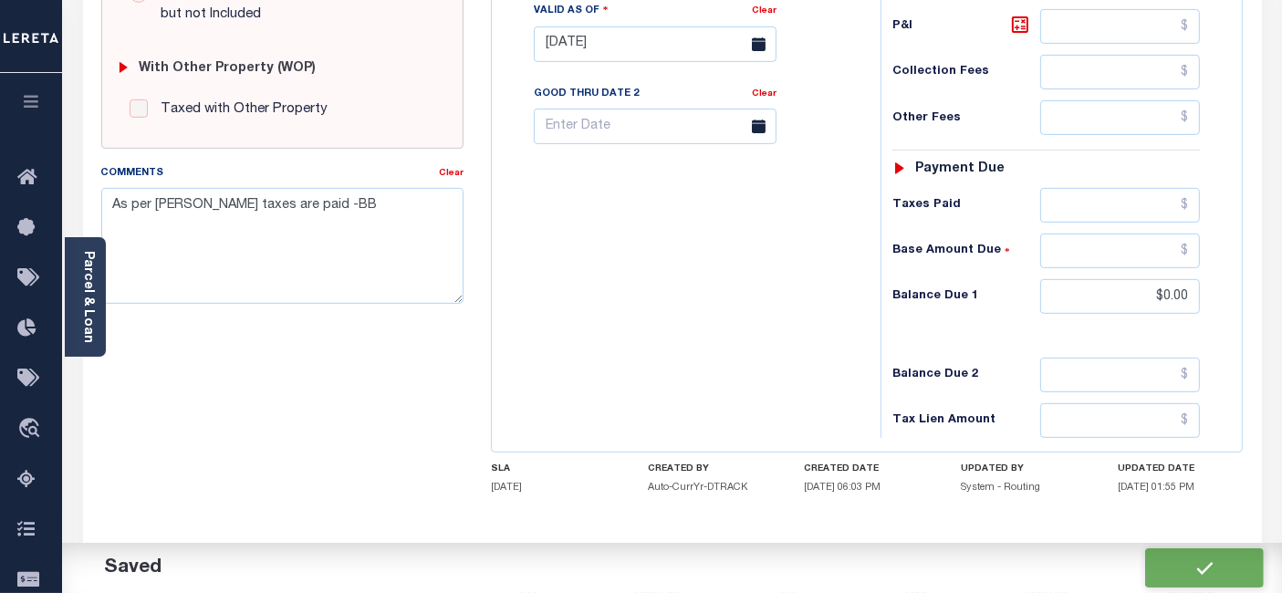
type input "$0"
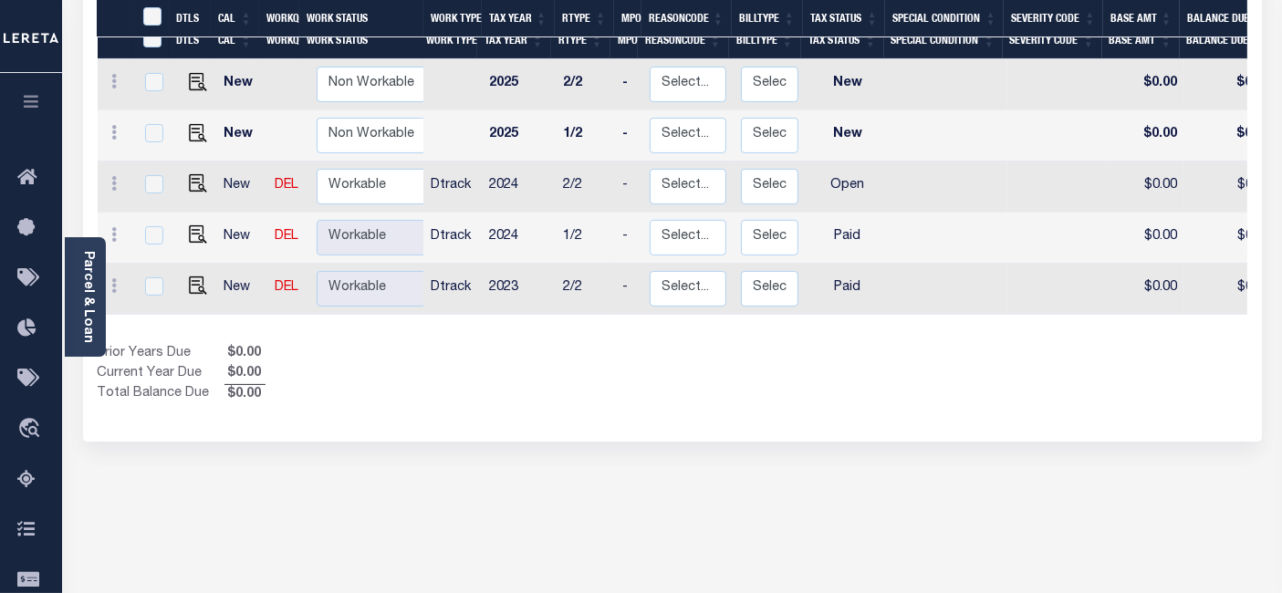
scroll to position [405, 0]
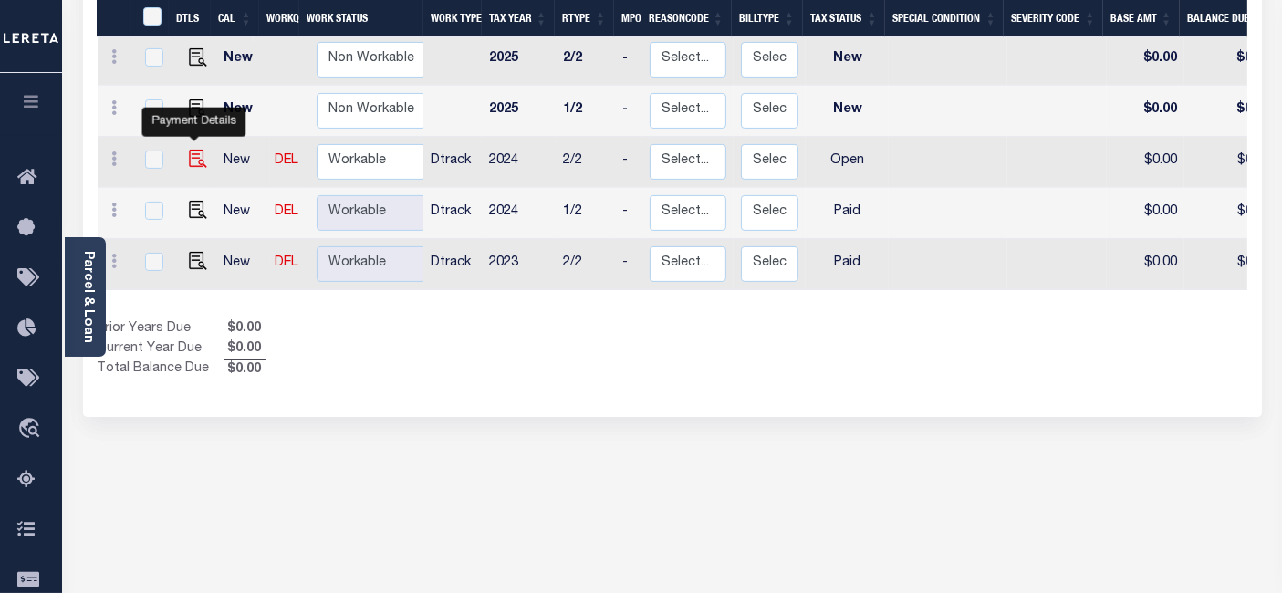
click at [190, 150] on img "" at bounding box center [198, 159] width 18 height 18
checkbox input "true"
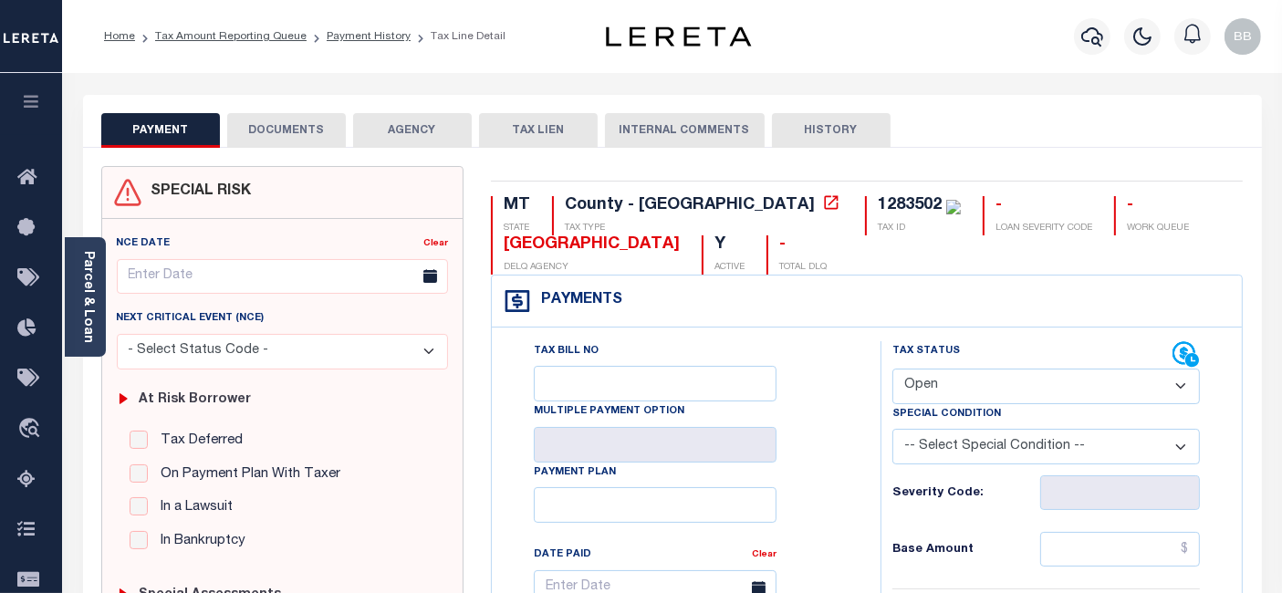
click at [970, 373] on select "- Select Status Code - Open Due/Unpaid Paid Incomplete No Tax Due Internal Refu…" at bounding box center [1047, 387] width 308 height 36
select select "PYD"
click at [893, 369] on select "- Select Status Code - Open Due/Unpaid Paid Incomplete No Tax Due Internal Refu…" at bounding box center [1047, 387] width 308 height 36
type input "[DATE]"
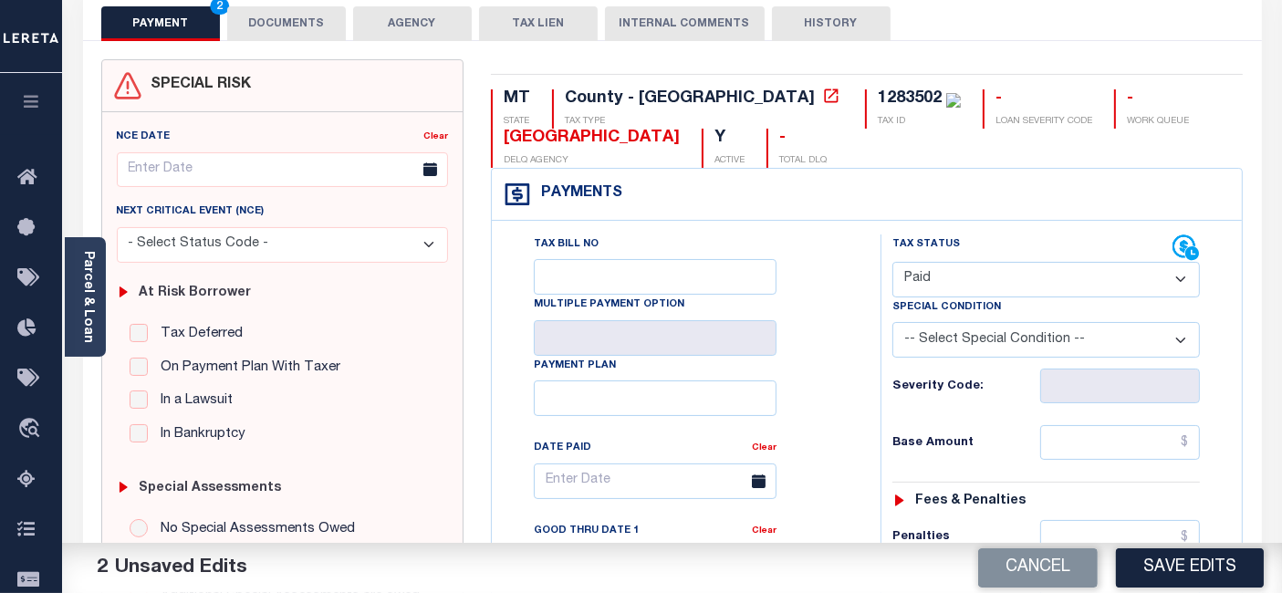
scroll to position [304, 0]
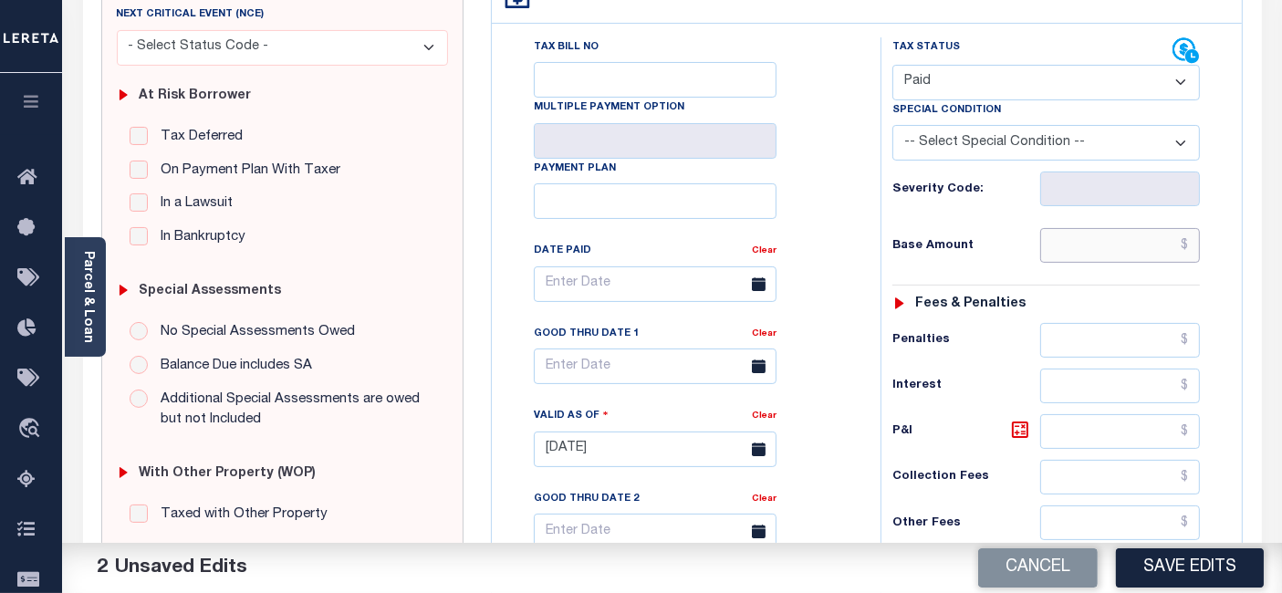
click at [1094, 241] on input "text" at bounding box center [1120, 245] width 160 height 35
type input "$0.00"
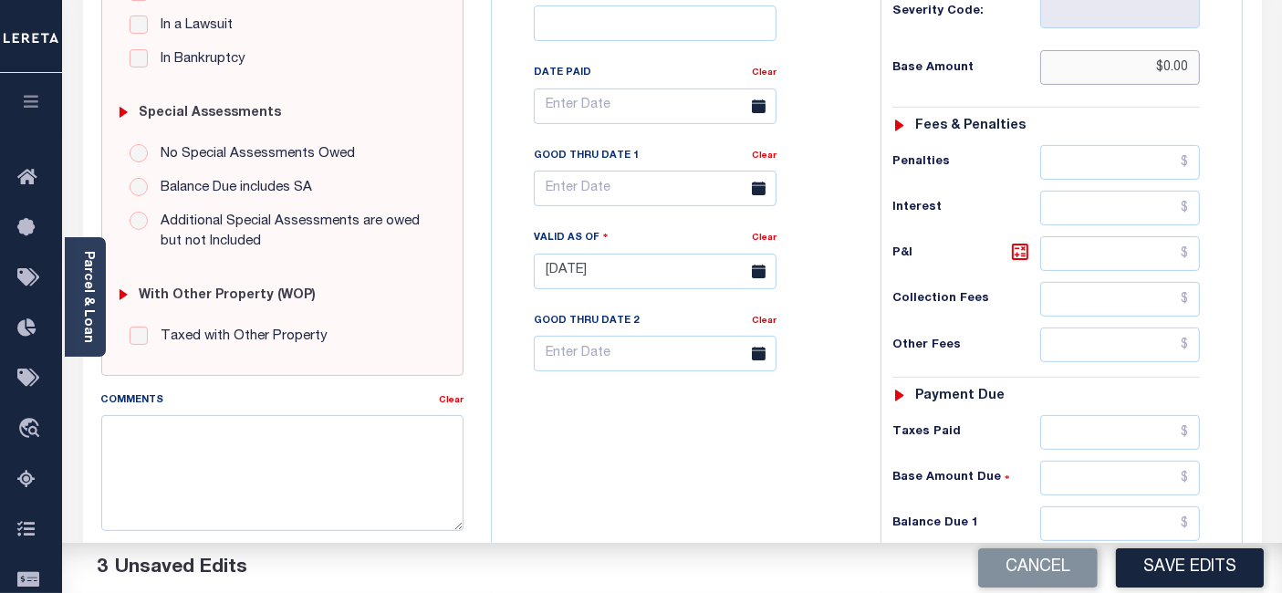
scroll to position [608, 0]
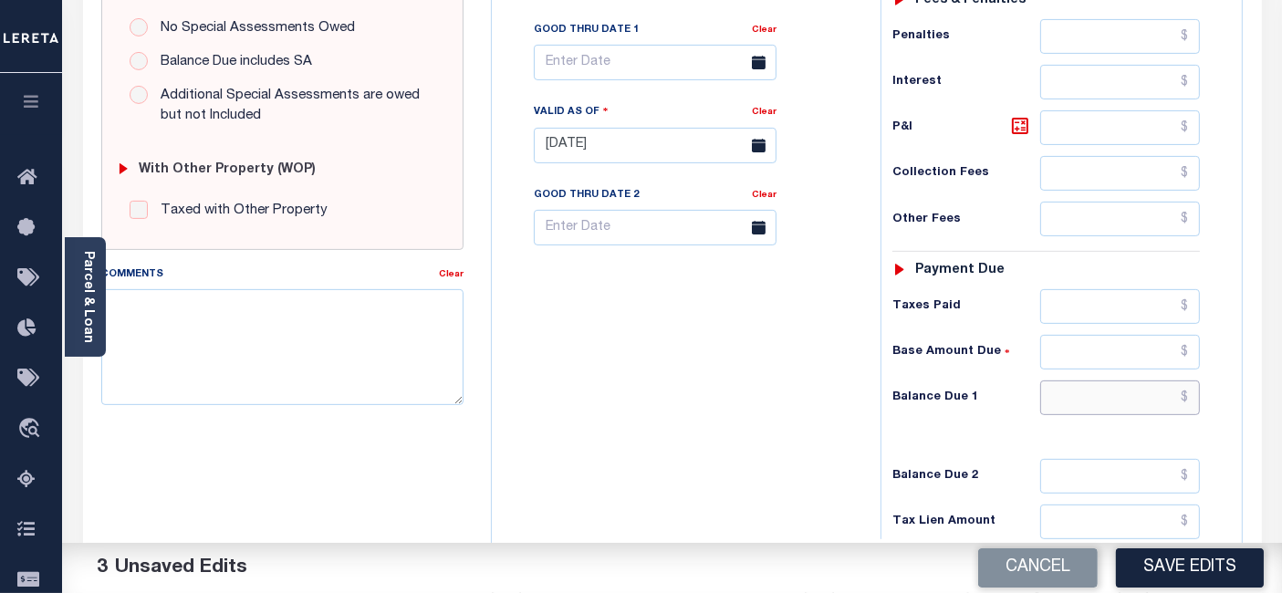
click at [1095, 394] on input "text" at bounding box center [1120, 398] width 160 height 35
type input "$0.00"
click at [287, 335] on textarea "Comments" at bounding box center [282, 346] width 362 height 115
paste textarea "As per [PERSON_NAME] taxes are paid -BB"
type textarea "As per [PERSON_NAME] taxes are paid -BB"
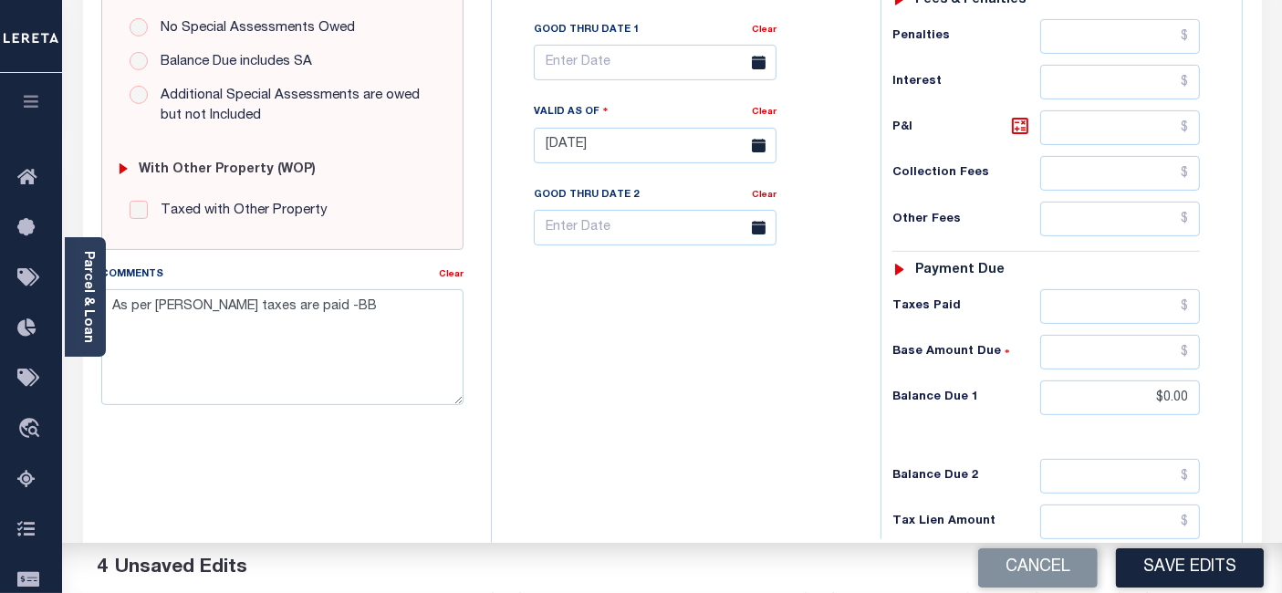
click at [1133, 555] on button "Save Edits" at bounding box center [1190, 567] width 148 height 39
click at [1199, 578] on div "Cancel Saving..." at bounding box center [978, 568] width 611 height 51
click at [1163, 562] on div "Cancel Saving..." at bounding box center [978, 568] width 611 height 51
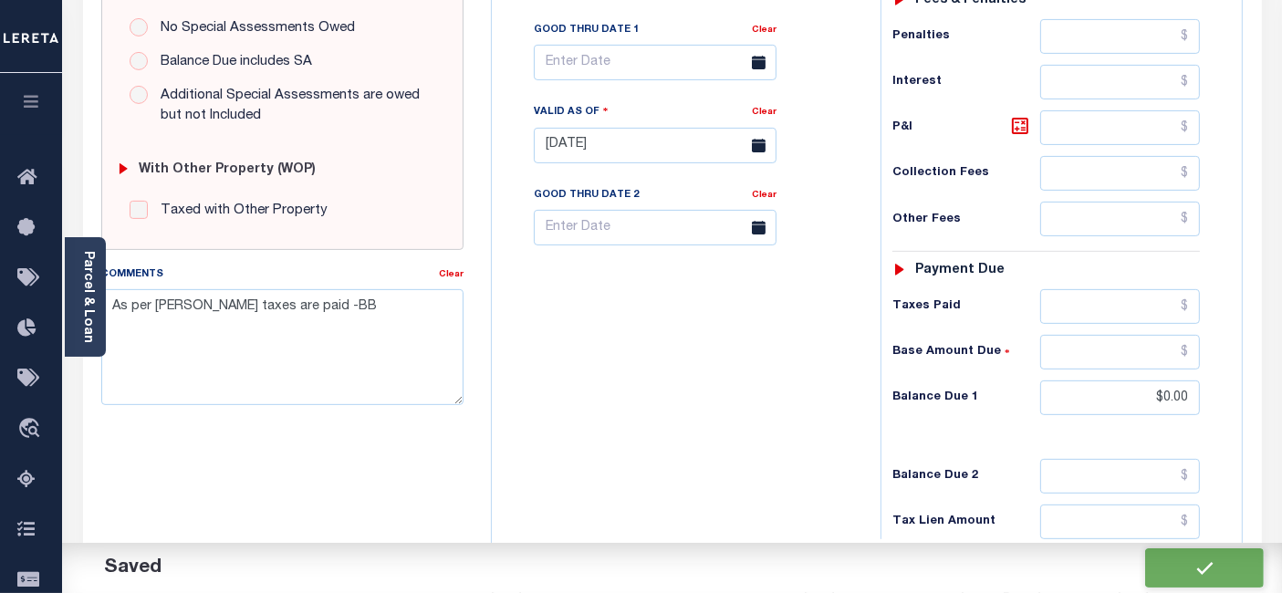
checkbox input "false"
type textarea "As per Matthew taxes are paid -BB"
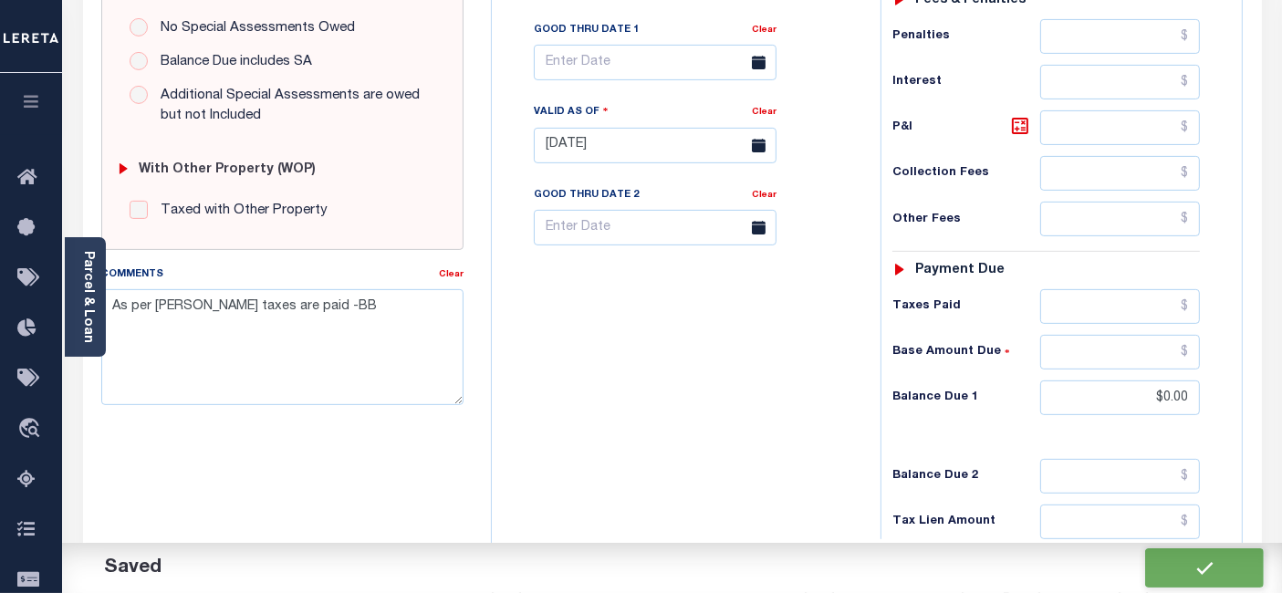
type input "$0"
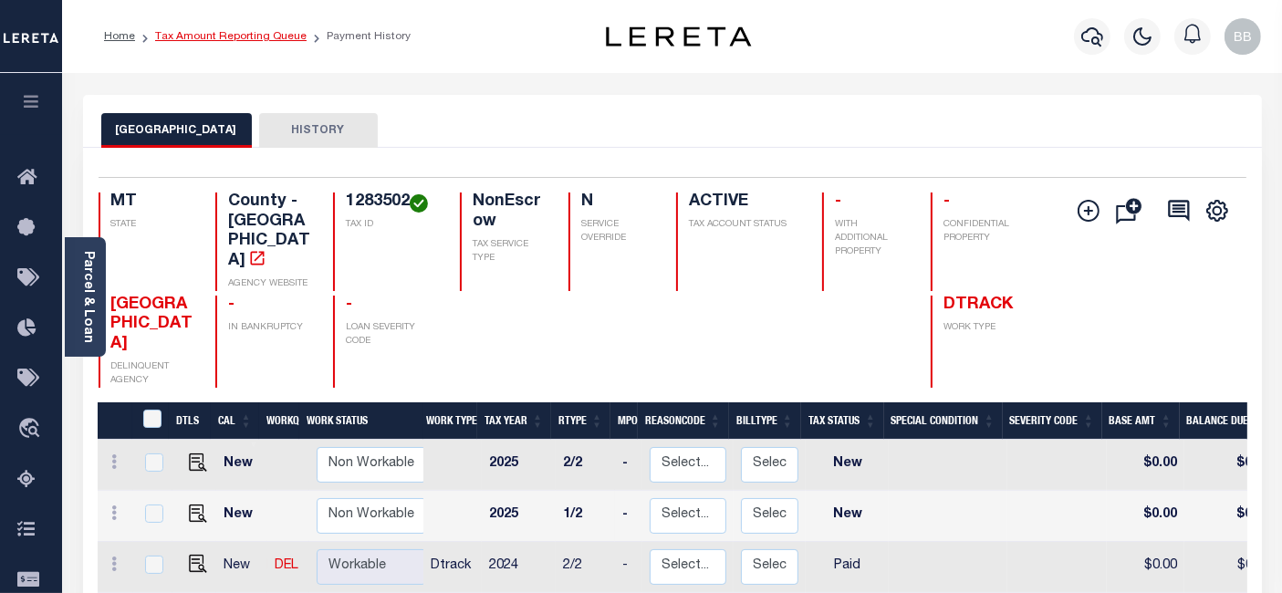
click at [268, 37] on link "Tax Amount Reporting Queue" at bounding box center [230, 36] width 151 height 11
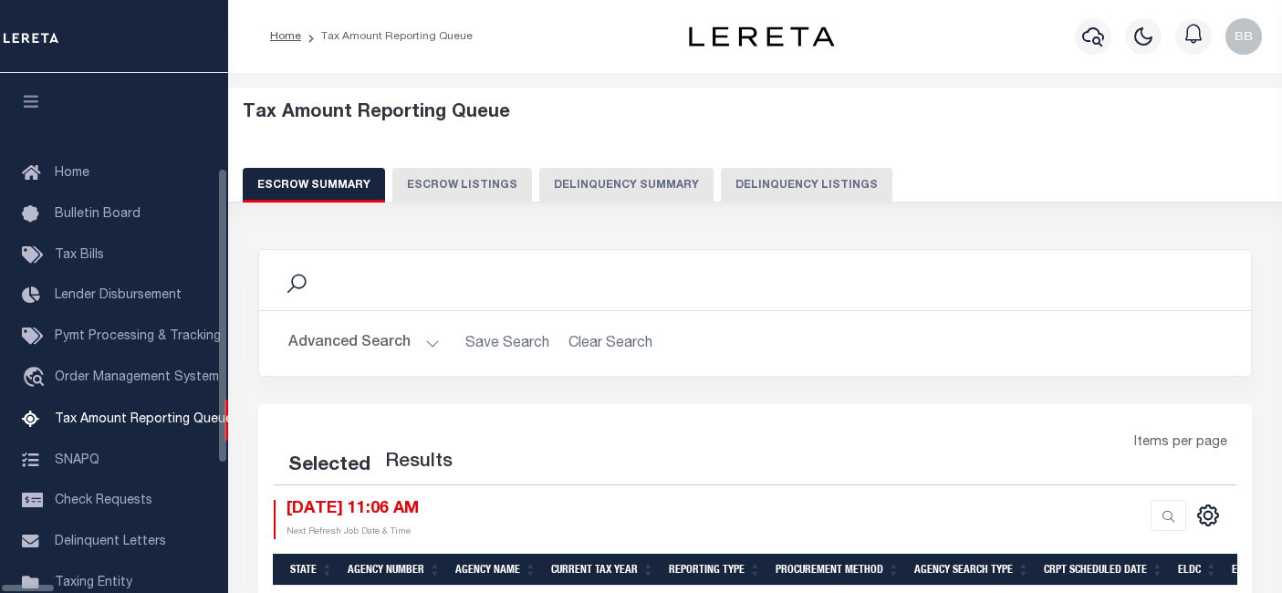
click at [730, 189] on button "Delinquency Listings" at bounding box center [807, 185] width 172 height 35
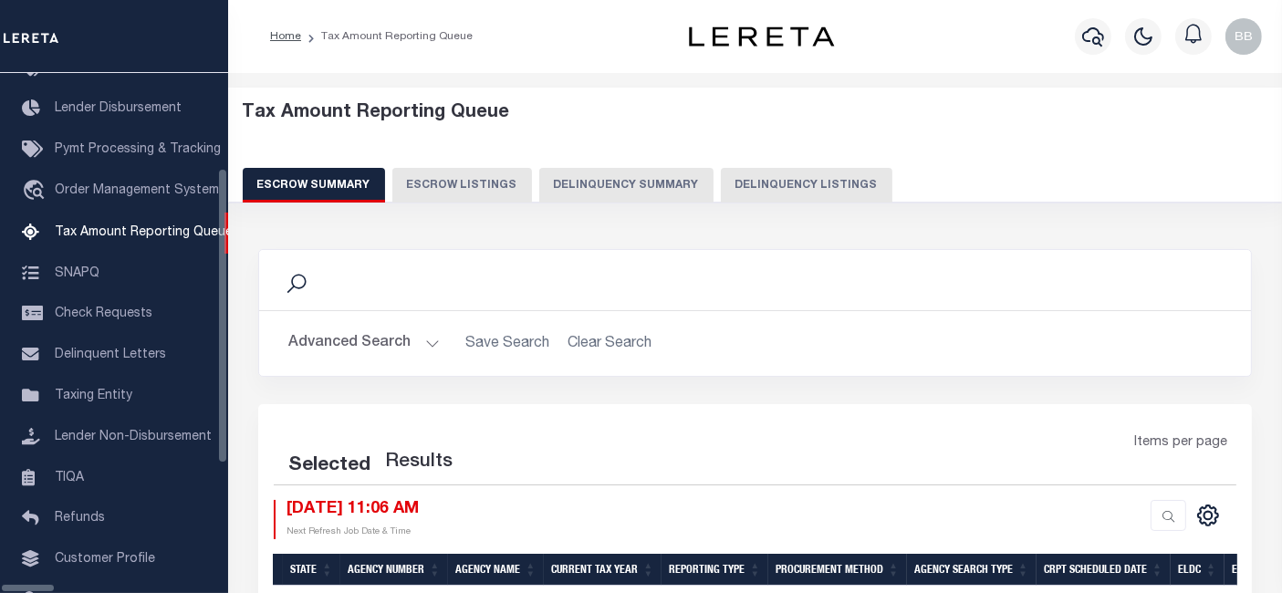
select select "100"
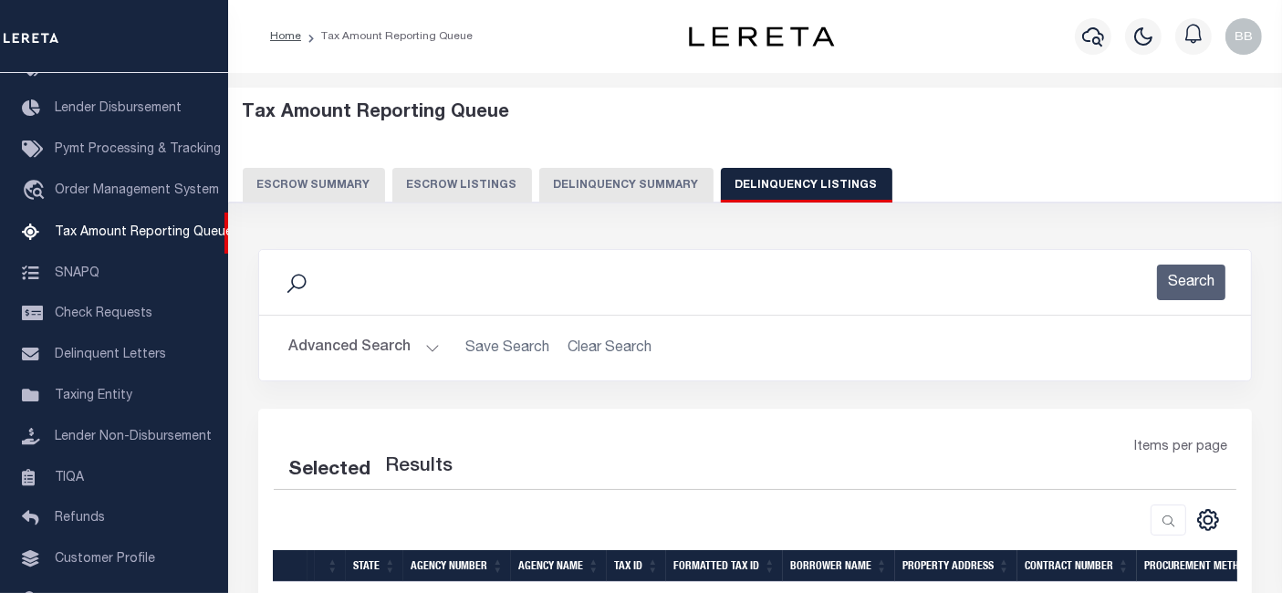
select select "100"
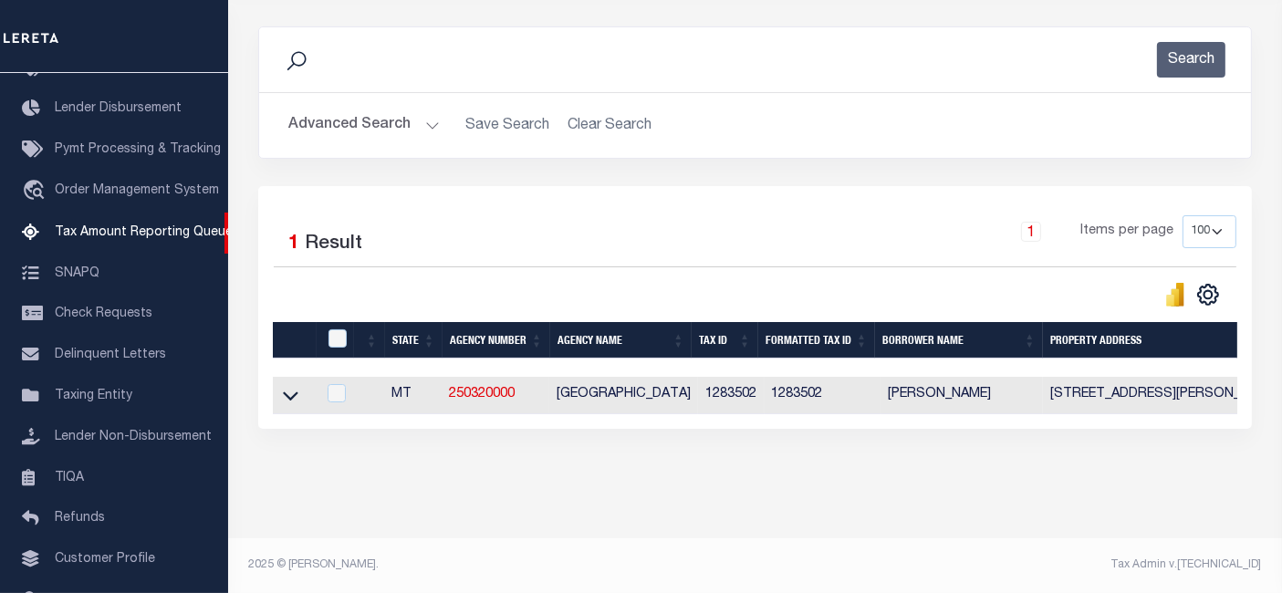
scroll to position [230, 0]
click at [290, 391] on icon at bounding box center [291, 395] width 16 height 19
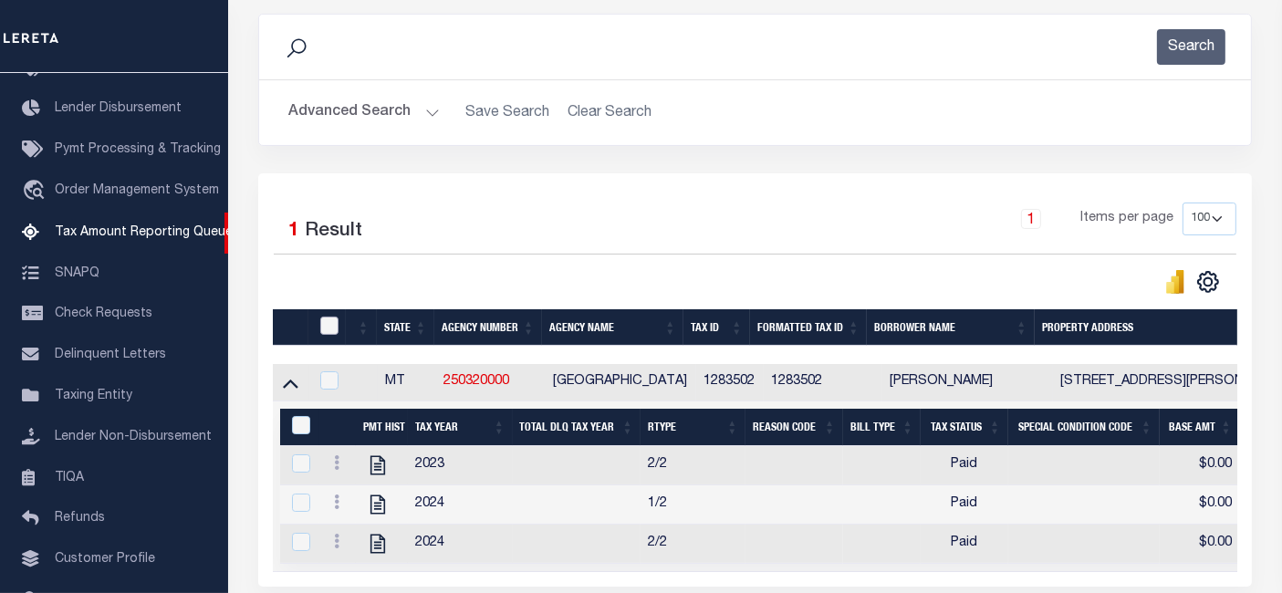
click at [331, 318] on input "checkbox" at bounding box center [329, 326] width 18 height 18
checkbox input "true"
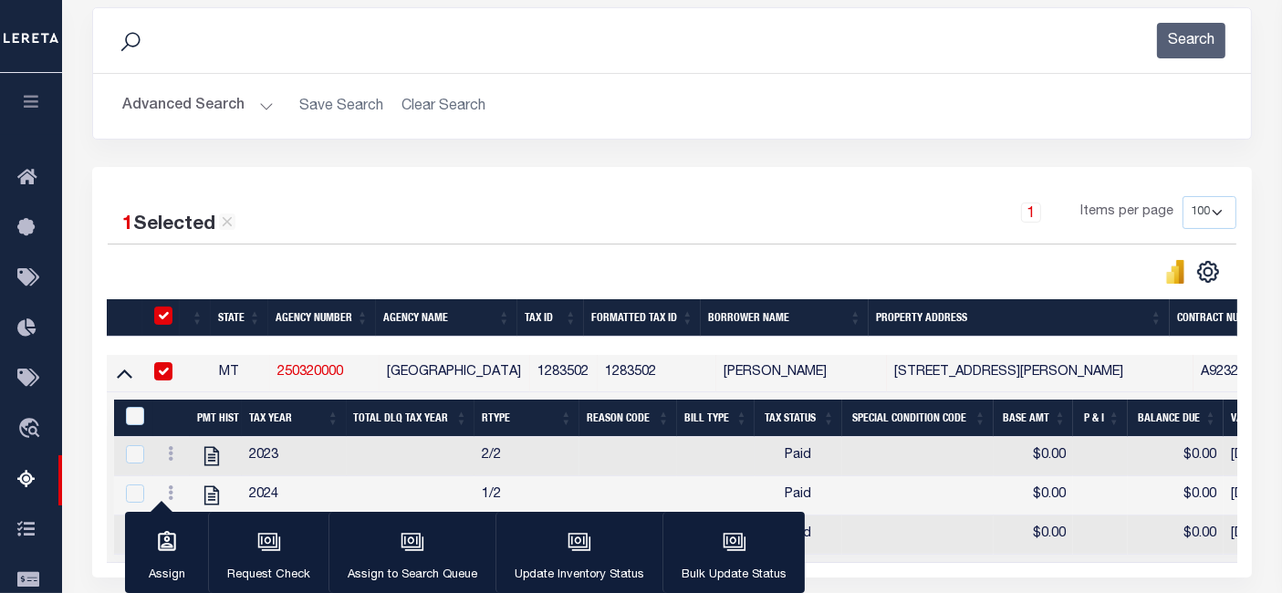
scroll to position [337, 0]
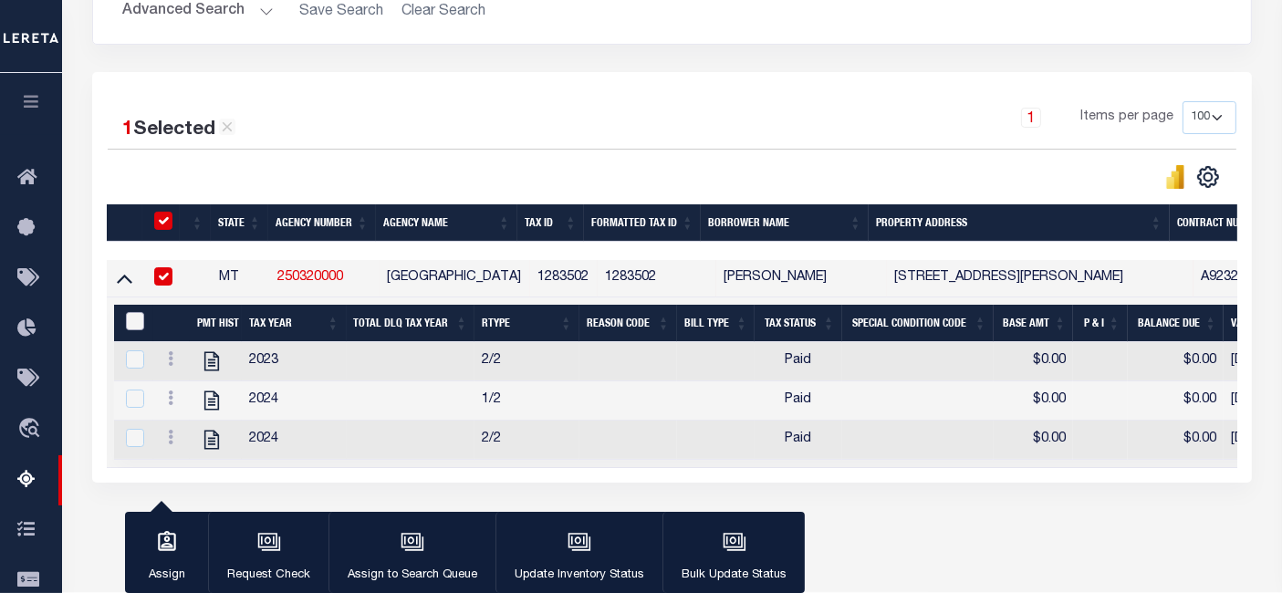
click at [130, 318] on input "&nbsp;" at bounding box center [135, 321] width 18 height 18
checkbox input "true"
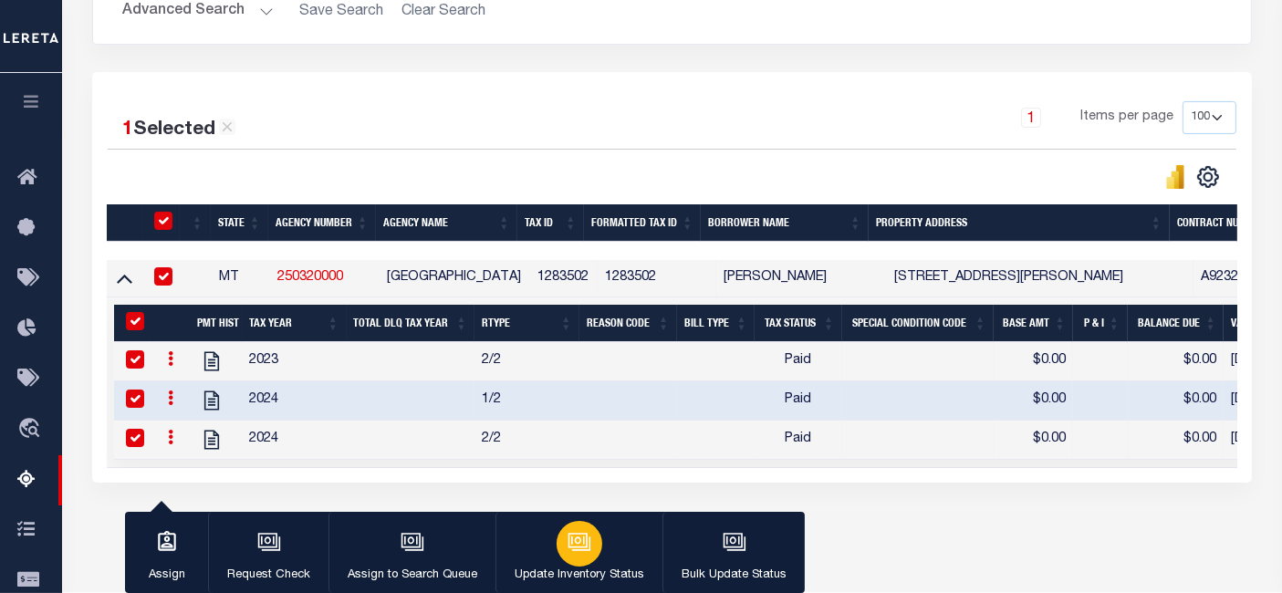
click at [570, 559] on div "button" at bounding box center [580, 544] width 46 height 46
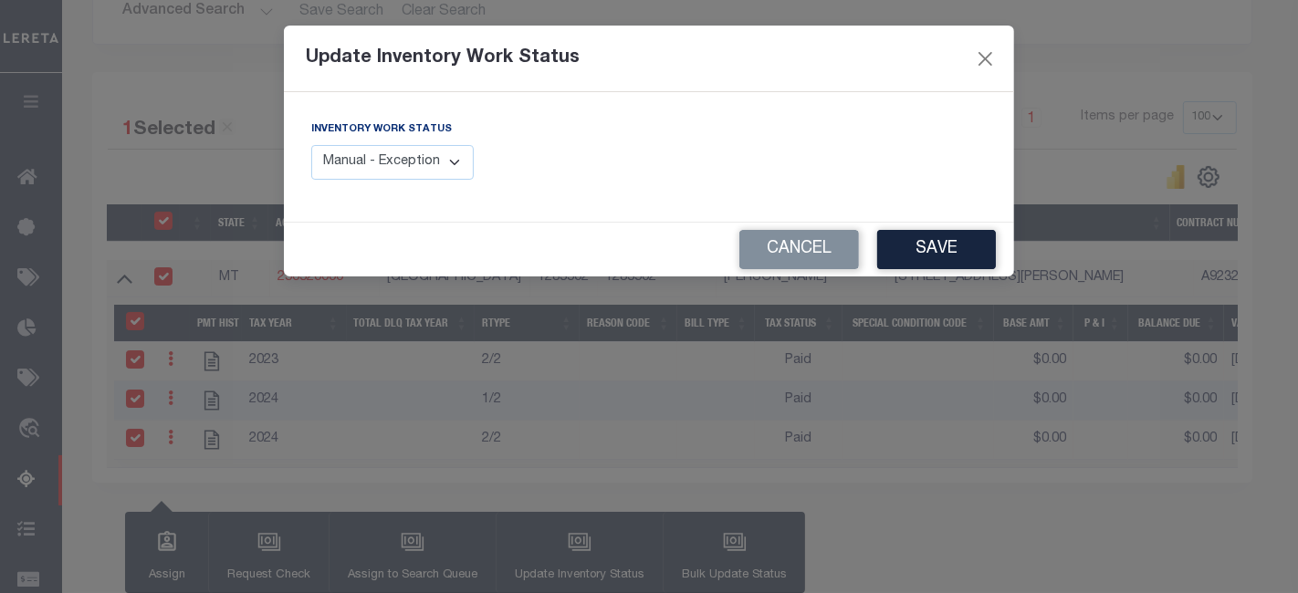
click at [373, 151] on select "Manual - Exception Pended - Awaiting Search Late Add Exception Completed" at bounding box center [392, 163] width 162 height 36
select select "4"
click at [311, 145] on select "Manual - Exception Pended - Awaiting Search Late Add Exception Completed" at bounding box center [392, 163] width 162 height 36
click at [944, 254] on button "Save" at bounding box center [936, 249] width 119 height 39
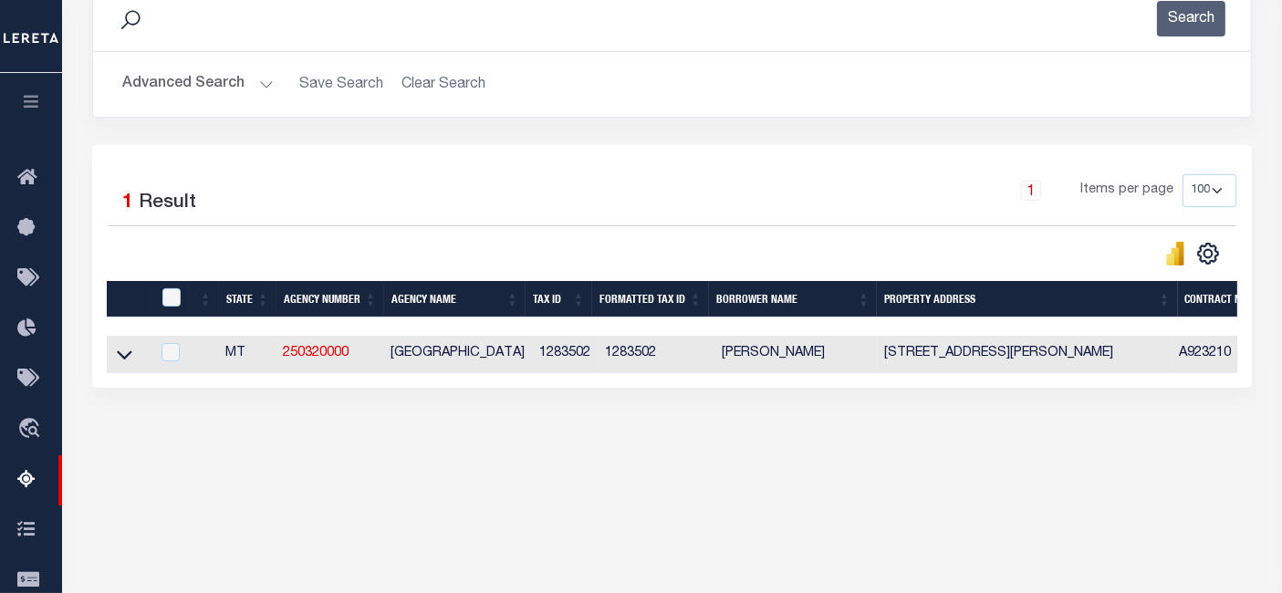
scroll to position [134, 0]
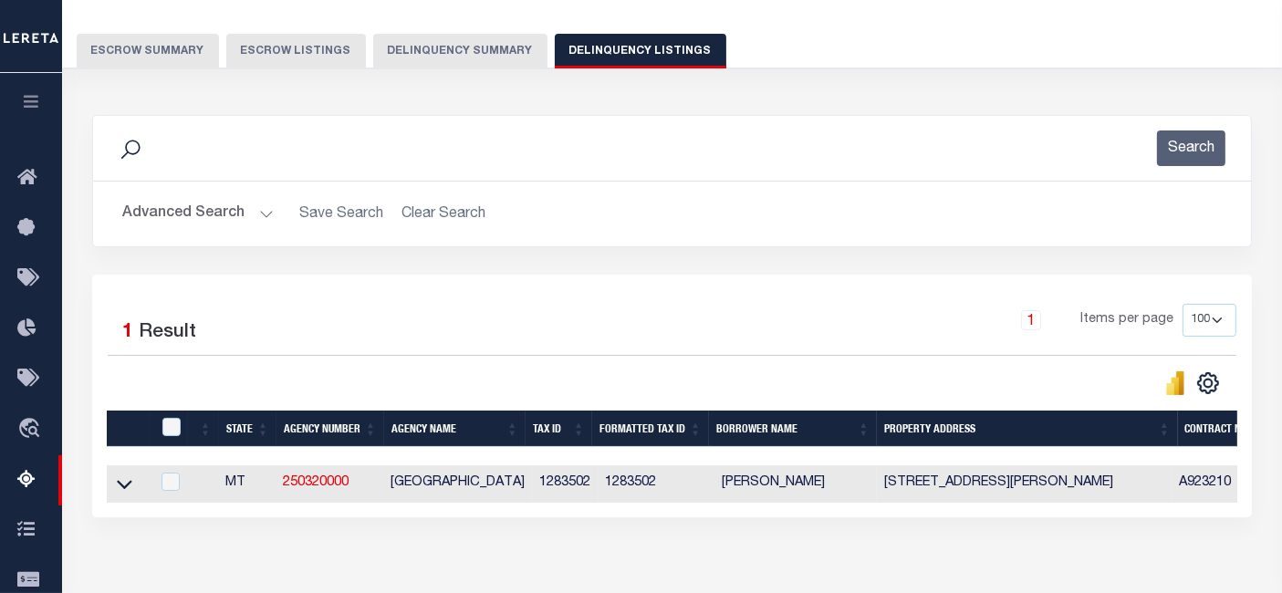
click at [162, 207] on button "Advanced Search" at bounding box center [197, 214] width 151 height 36
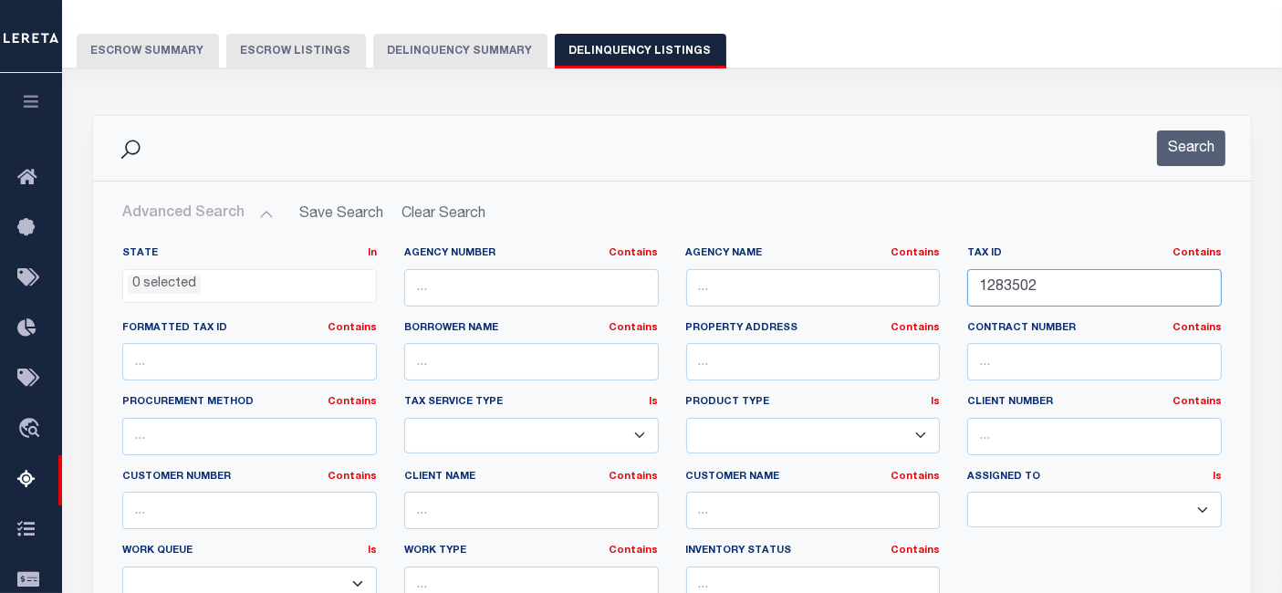
click at [1056, 289] on input "1283502" at bounding box center [1094, 287] width 255 height 37
paste input "2038509"
type input "2038509"
click at [1179, 162] on button "Search" at bounding box center [1191, 149] width 68 height 36
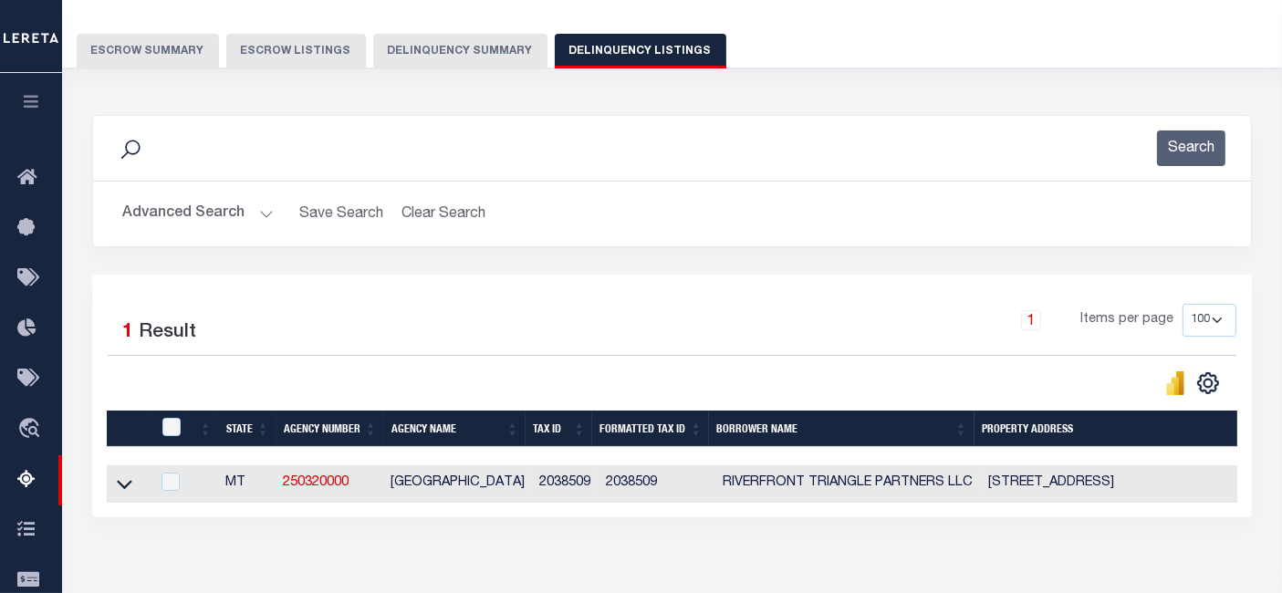
scroll to position [337, 0]
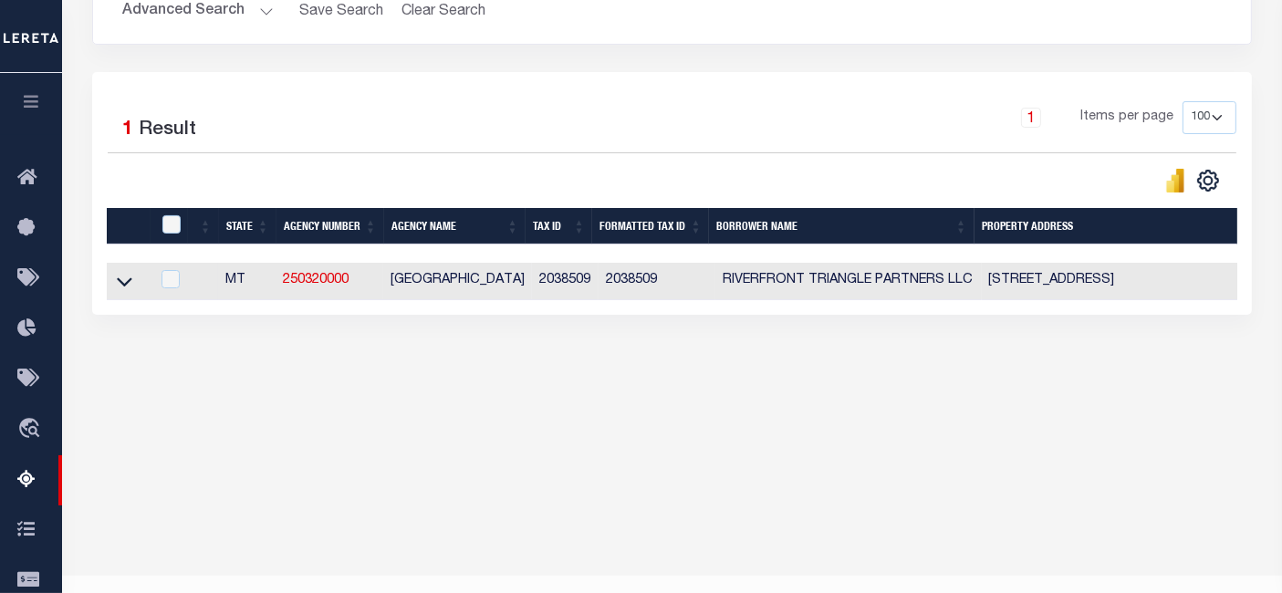
click at [115, 283] on link at bounding box center [124, 280] width 21 height 13
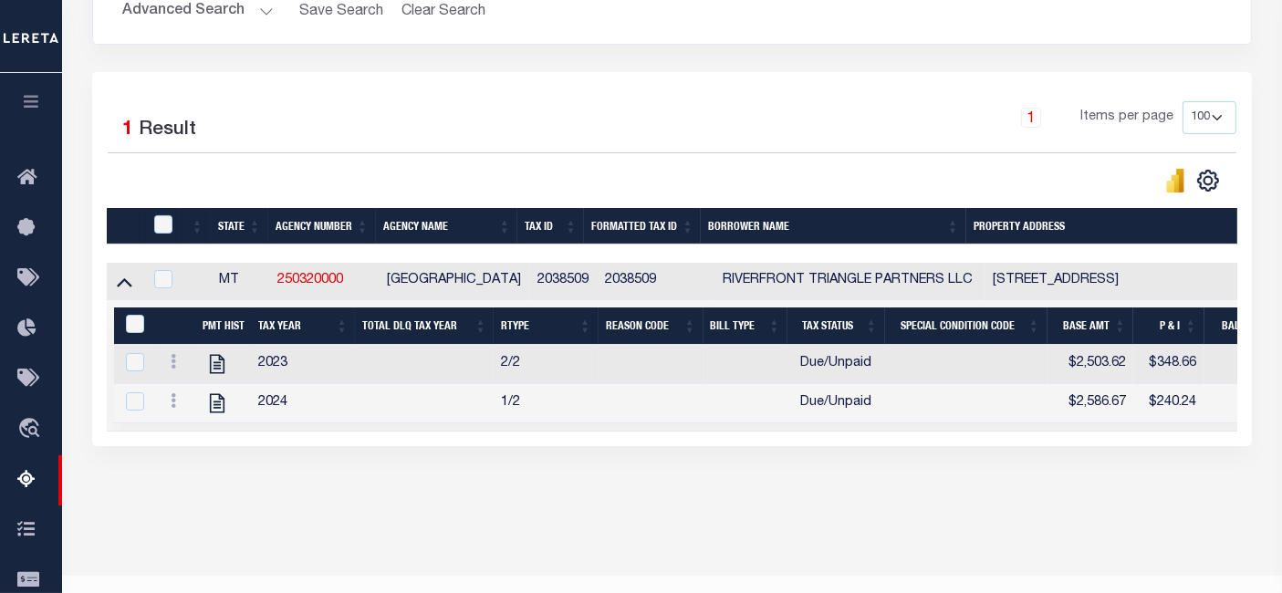
scroll to position [373, 0]
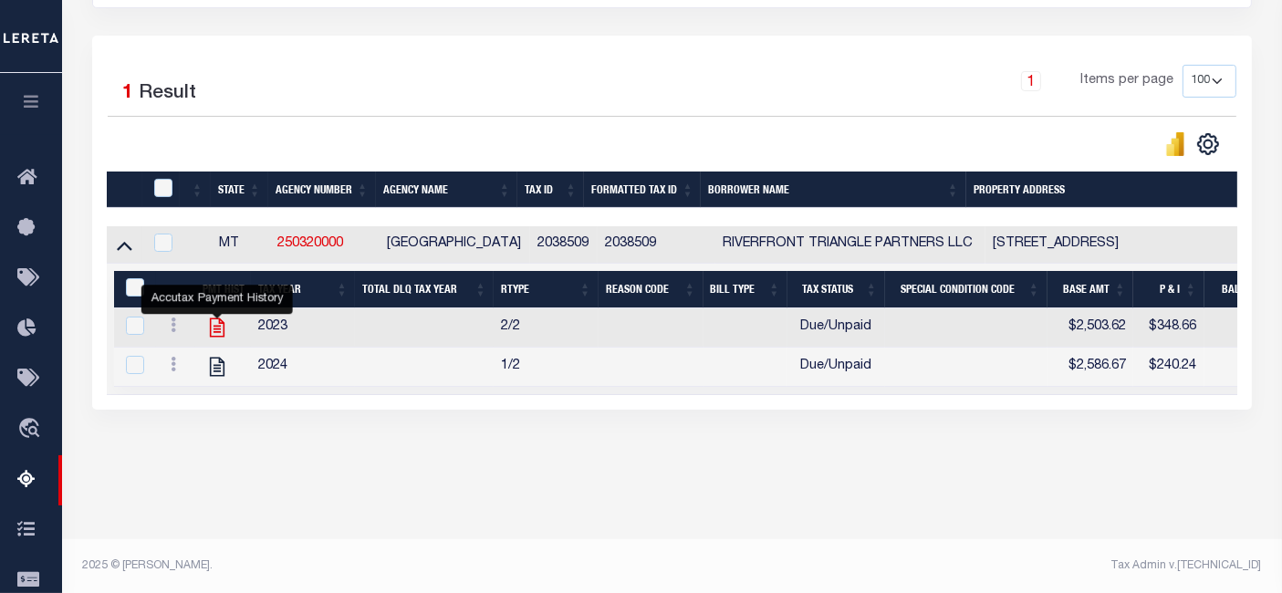
click at [214, 327] on icon "" at bounding box center [217, 328] width 24 height 24
checkbox input "false"
checkbox input "true"
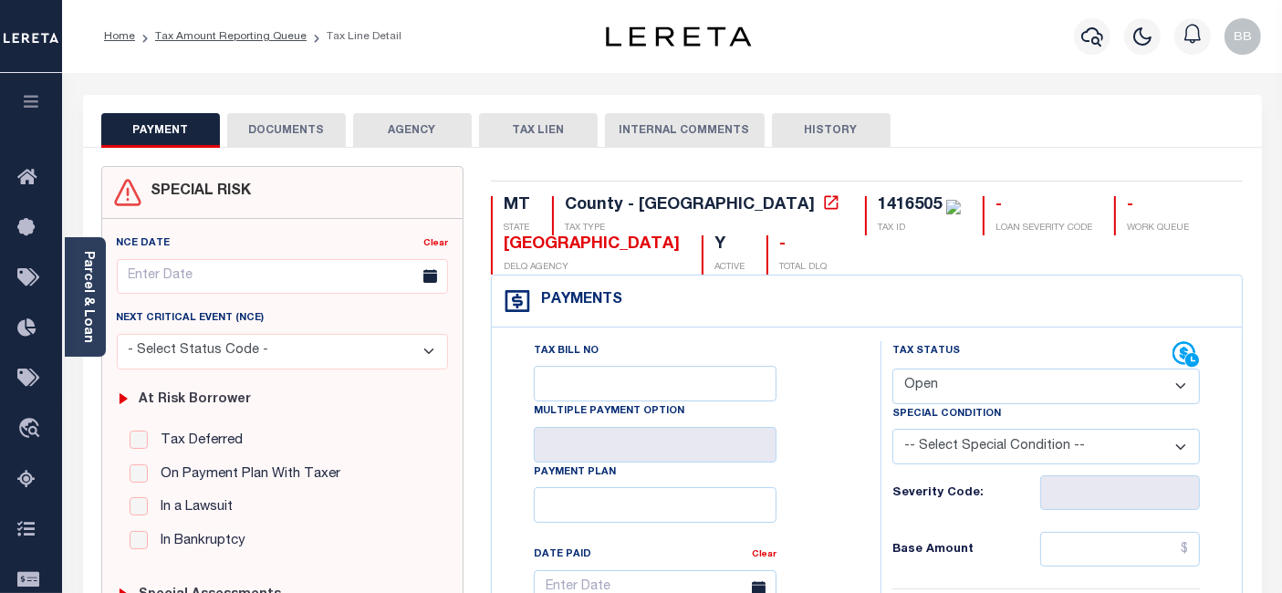
click at [1017, 385] on select "- Select Status Code - Open Due/Unpaid Paid Incomplete No Tax Due Internal Refu…" at bounding box center [1047, 387] width 308 height 36
select select "PYD"
click at [893, 369] on select "- Select Status Code - Open Due/Unpaid Paid Incomplete No Tax Due Internal Refu…" at bounding box center [1047, 387] width 308 height 36
type input "[DATE]"
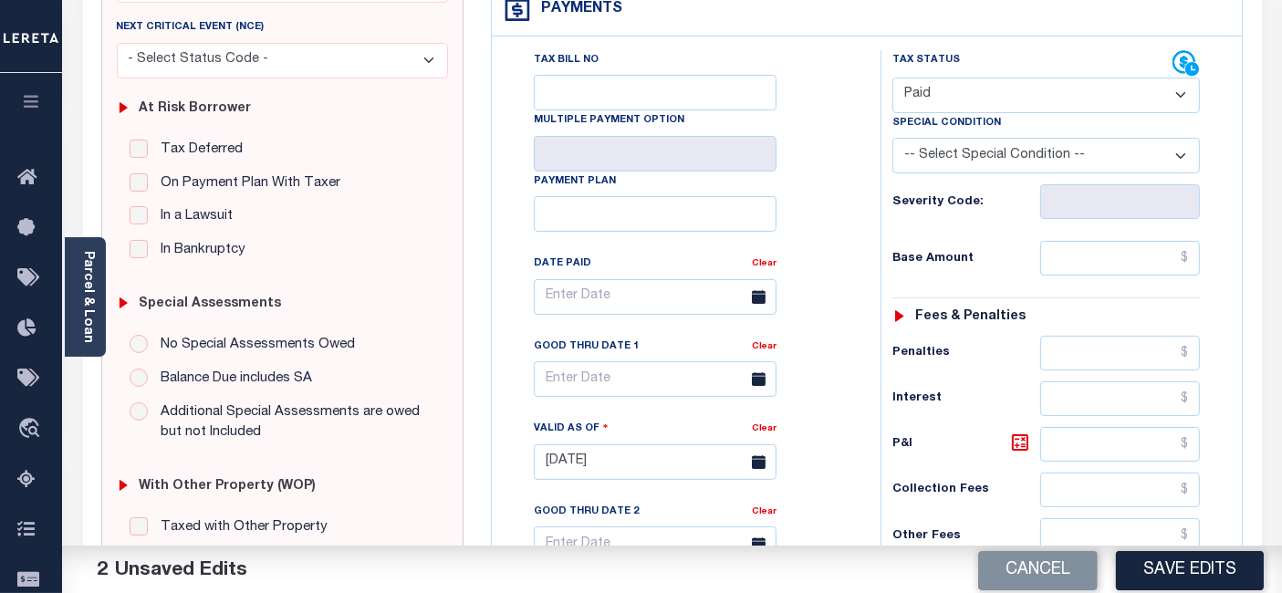
scroll to position [304, 0]
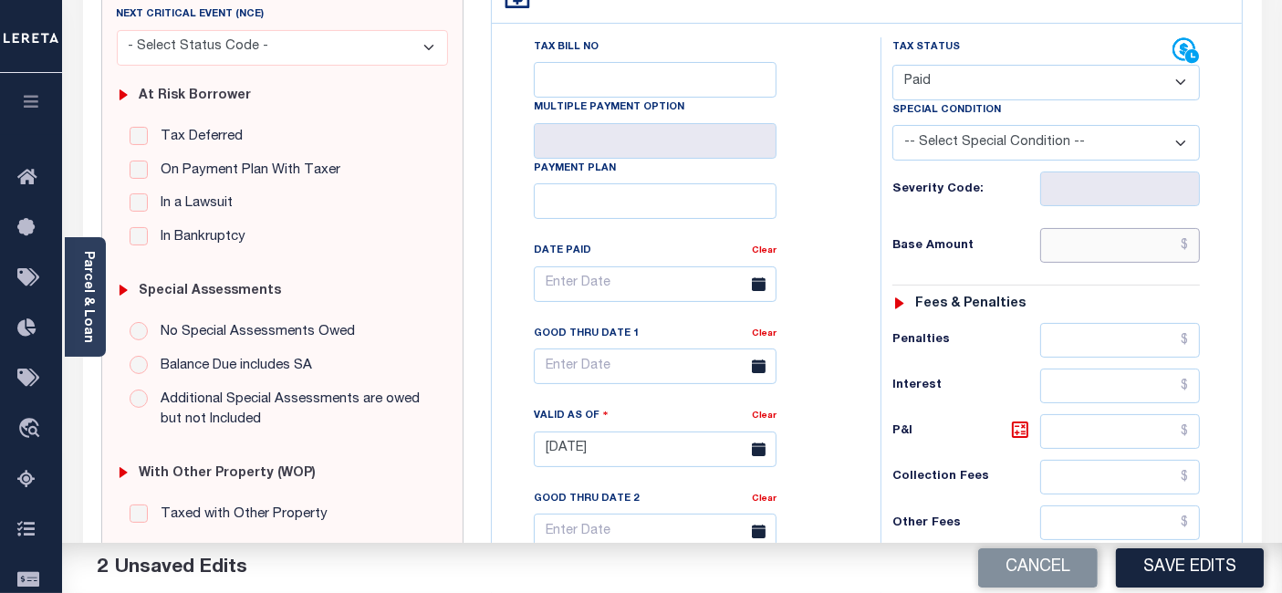
click at [1095, 248] on input "text" at bounding box center [1120, 245] width 160 height 35
type input "$0.00"
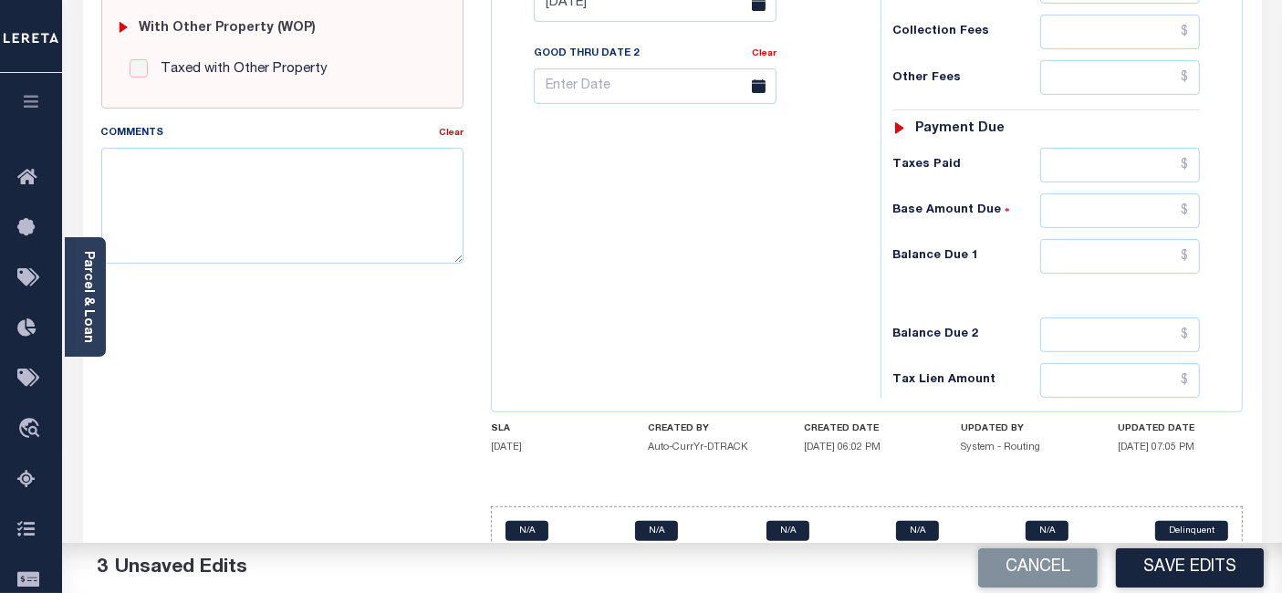
scroll to position [781, 0]
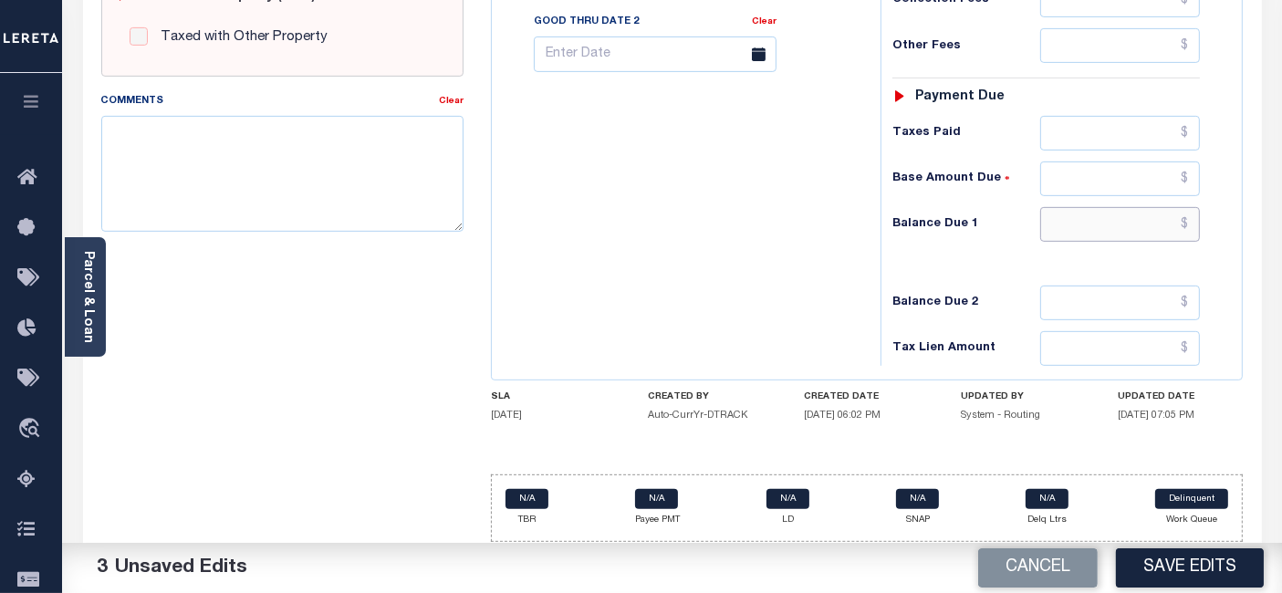
click at [1120, 225] on input "text" at bounding box center [1120, 224] width 160 height 35
type input "$0.00"
click at [253, 241] on div "Comments Clear" at bounding box center [283, 168] width 390 height 155
click at [276, 163] on textarea "Comments" at bounding box center [282, 173] width 362 height 115
paste textarea "As per Matthew taxes are paid -BB"
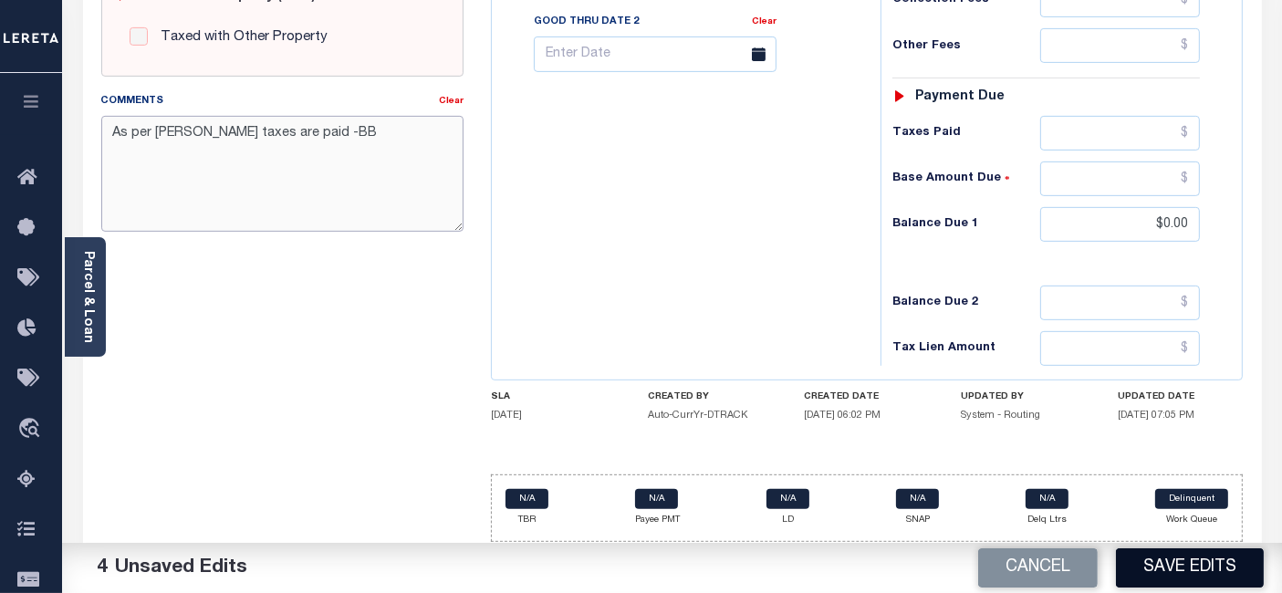
type textarea "As per Matthew taxes are paid -BB"
click at [1196, 562] on button "Save Edits" at bounding box center [1190, 567] width 148 height 39
checkbox input "false"
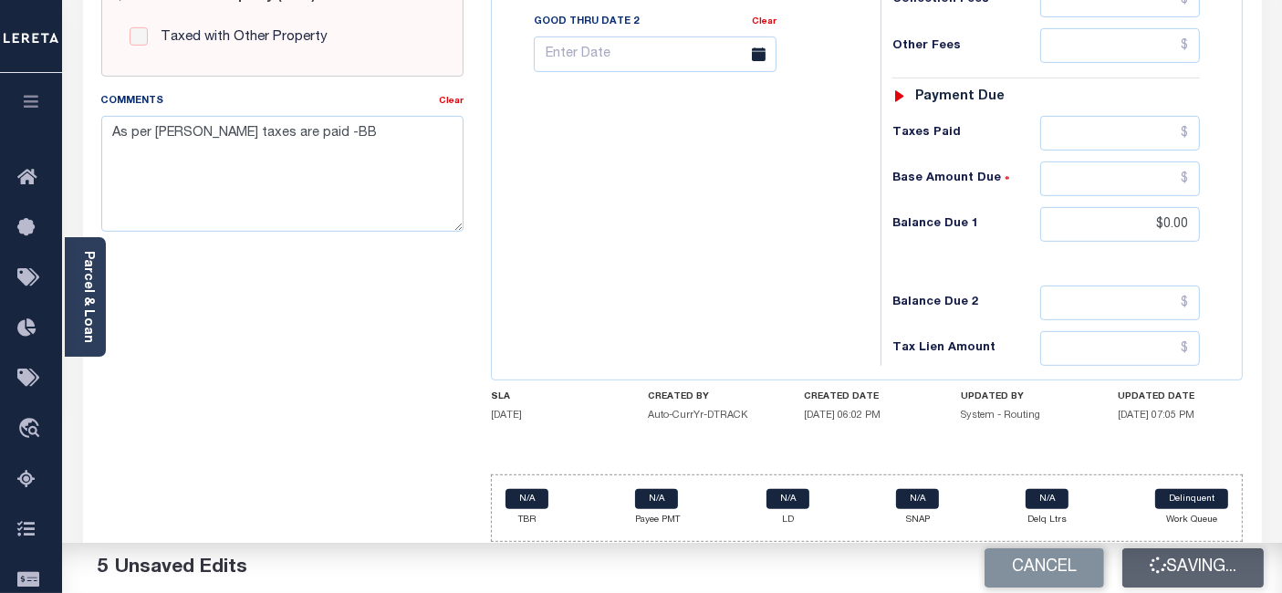
checkbox input "false"
type textarea "As per Matthew taxes are paid -BB"
type input "$0"
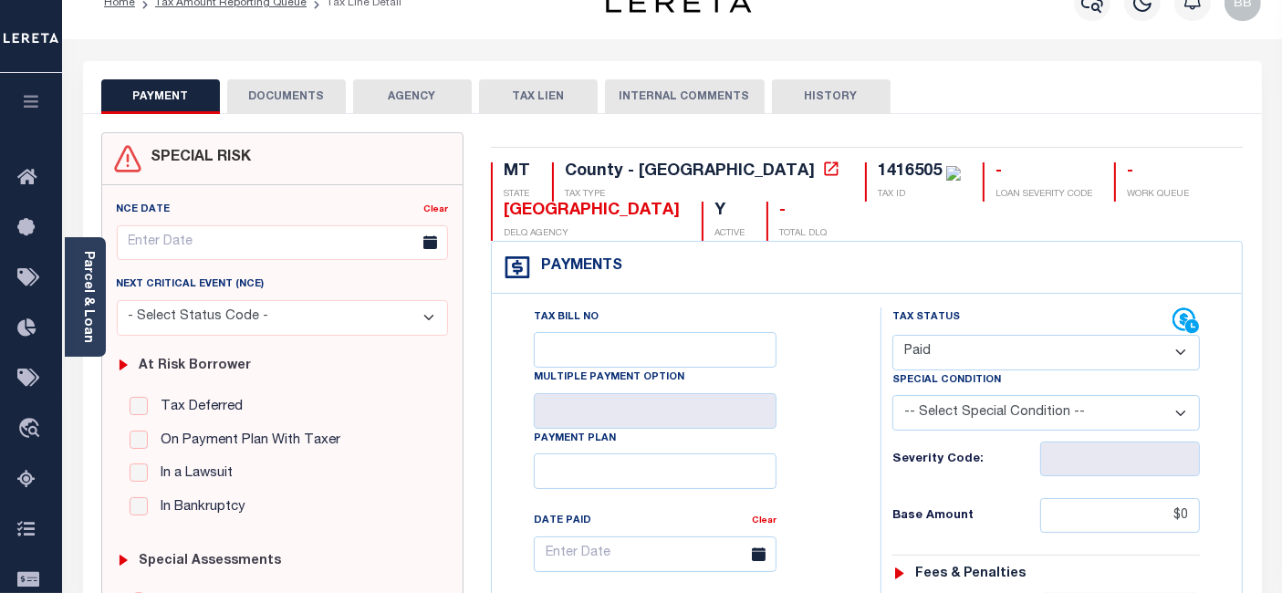
scroll to position [0, 0]
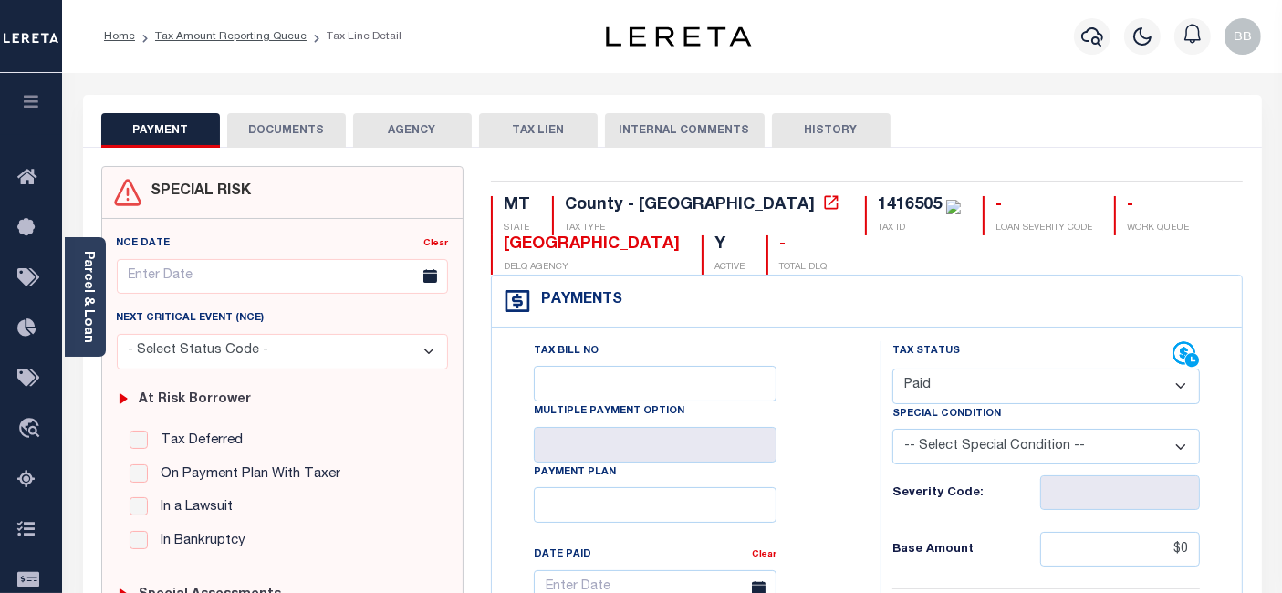
click at [297, 43] on li "Tax Amount Reporting Queue" at bounding box center [221, 36] width 172 height 16
click at [277, 40] on link "Tax Amount Reporting Queue" at bounding box center [230, 36] width 151 height 11
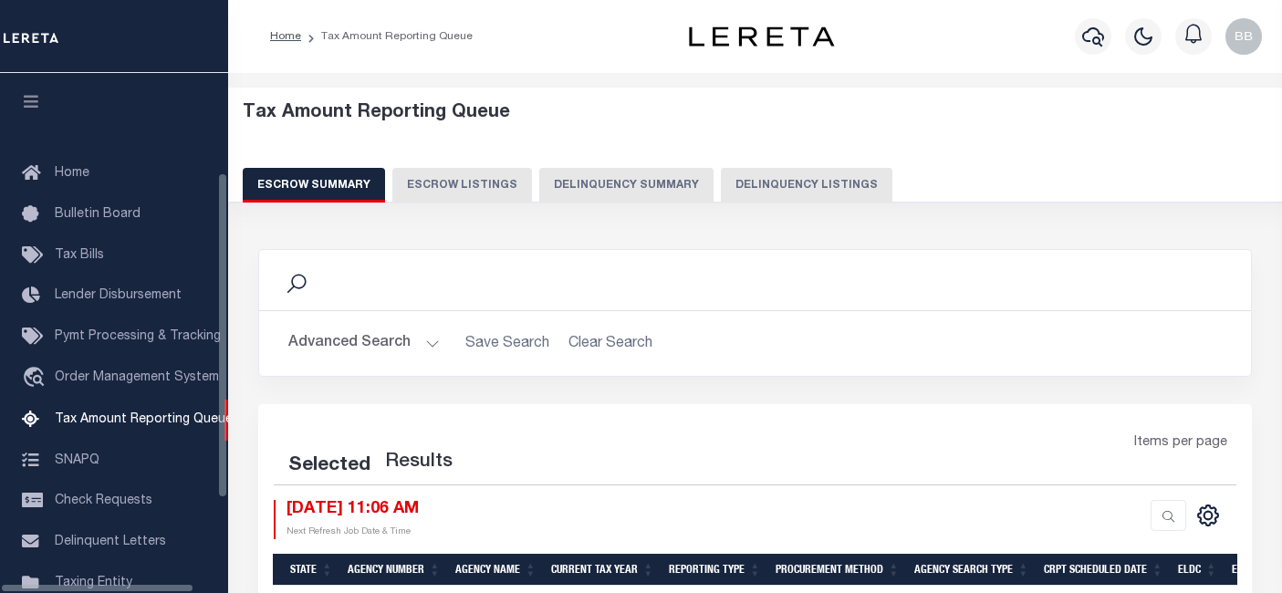
click at [800, 183] on button "Delinquency Listings" at bounding box center [807, 185] width 172 height 35
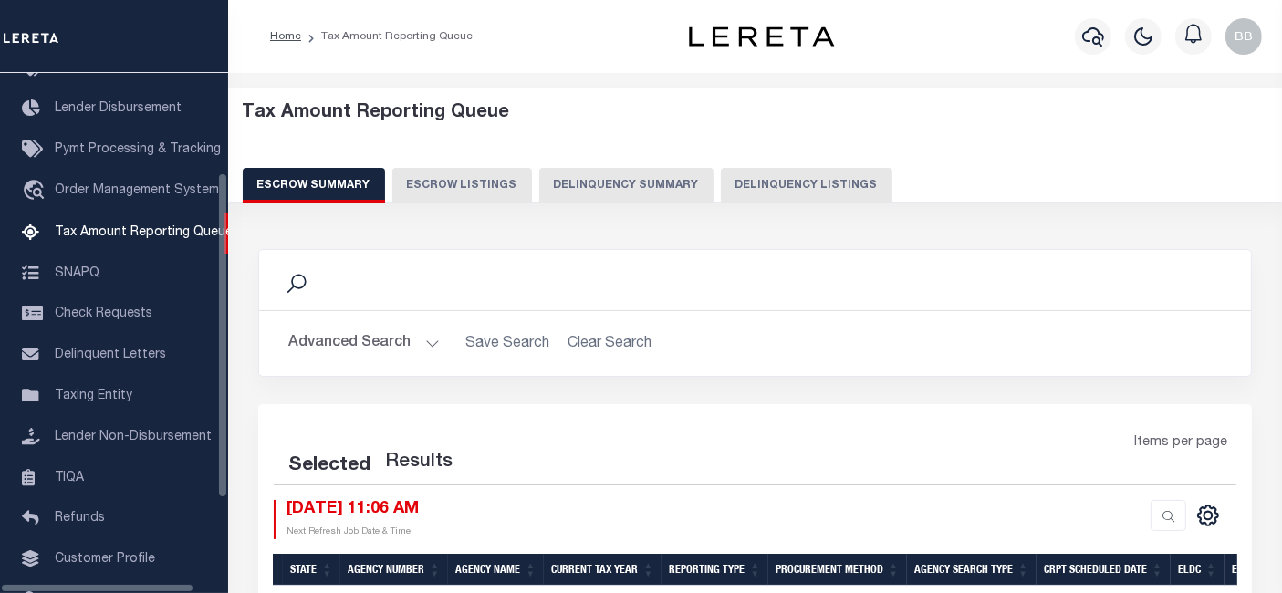
select select "100"
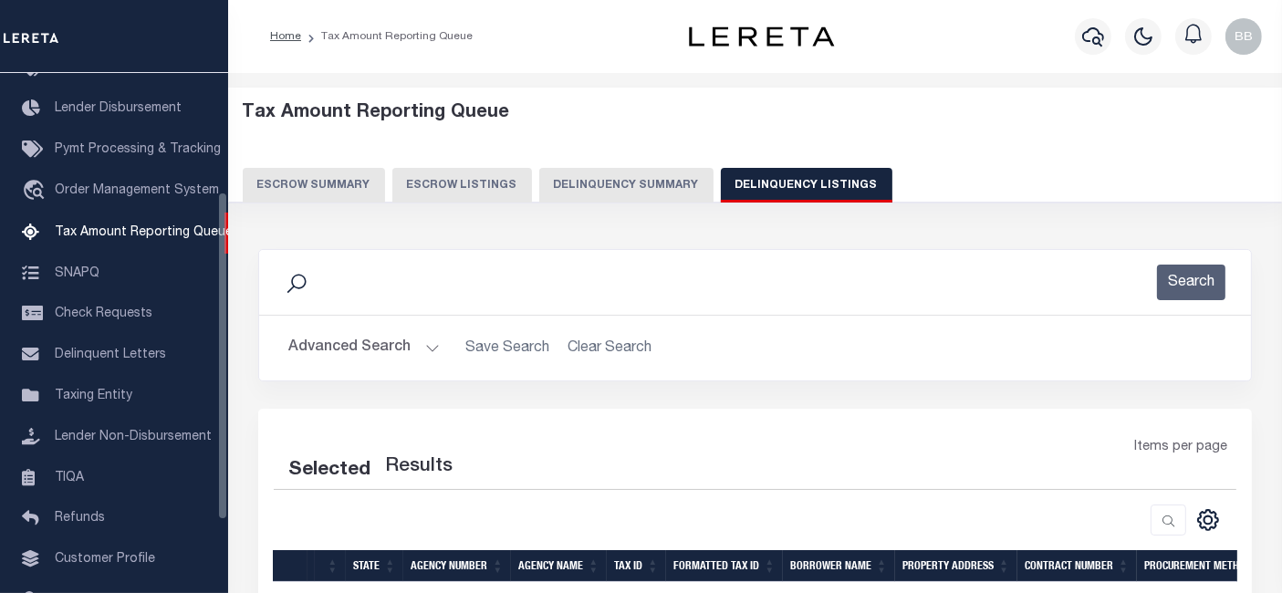
select select "100"
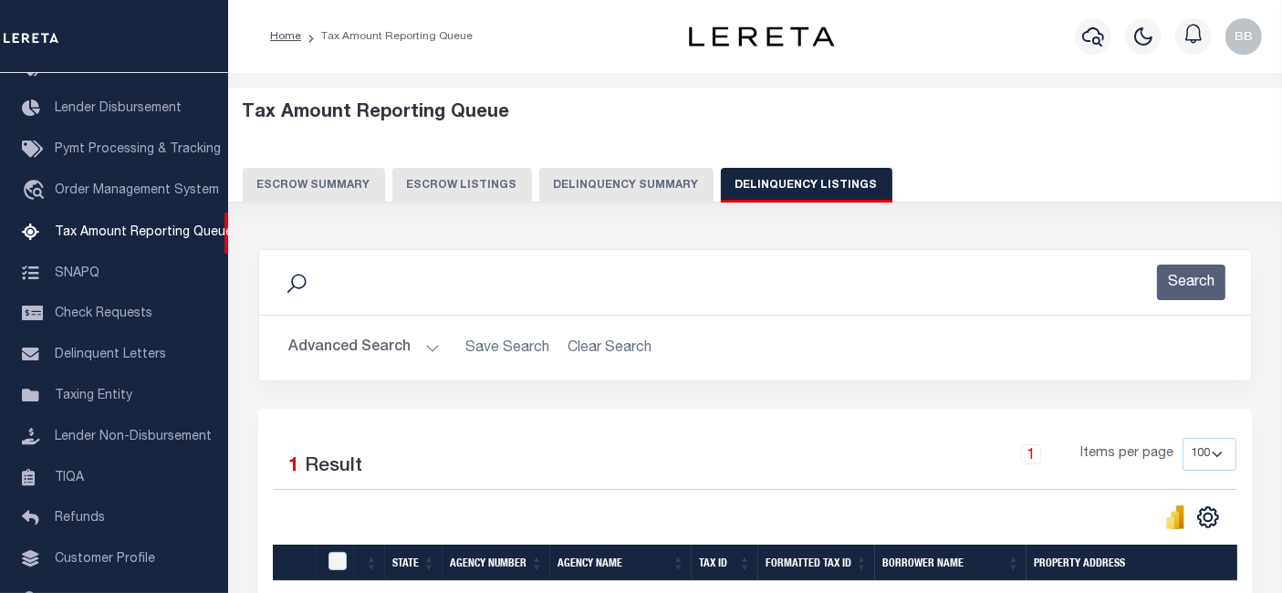
scroll to position [230, 0]
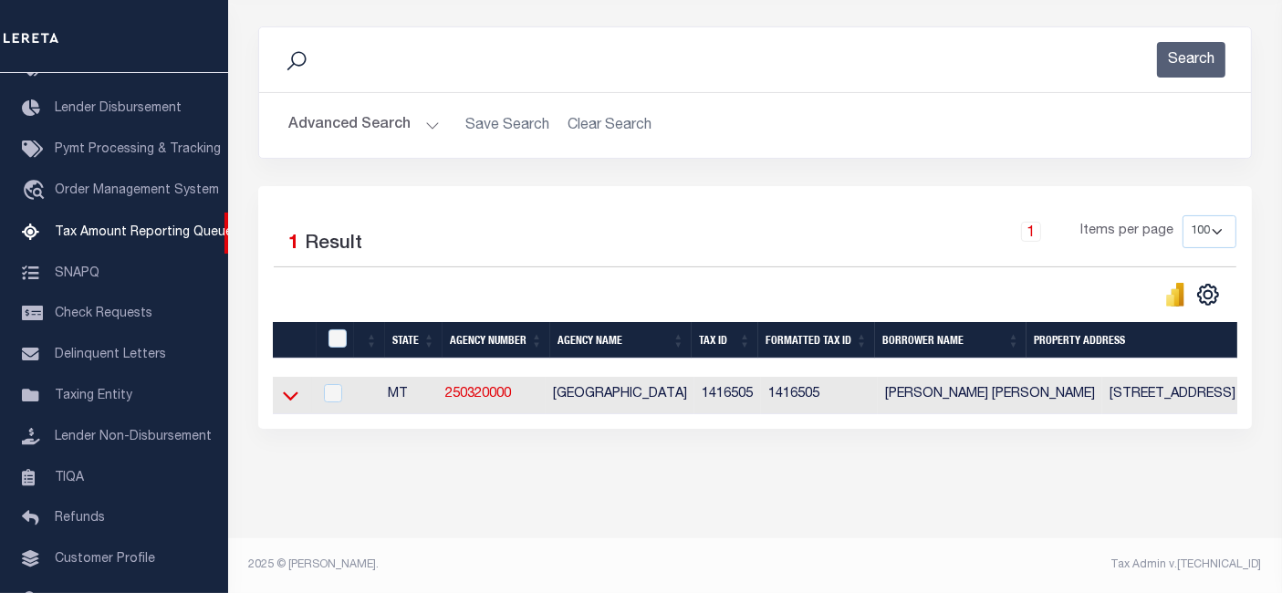
click at [293, 389] on icon at bounding box center [291, 395] width 16 height 19
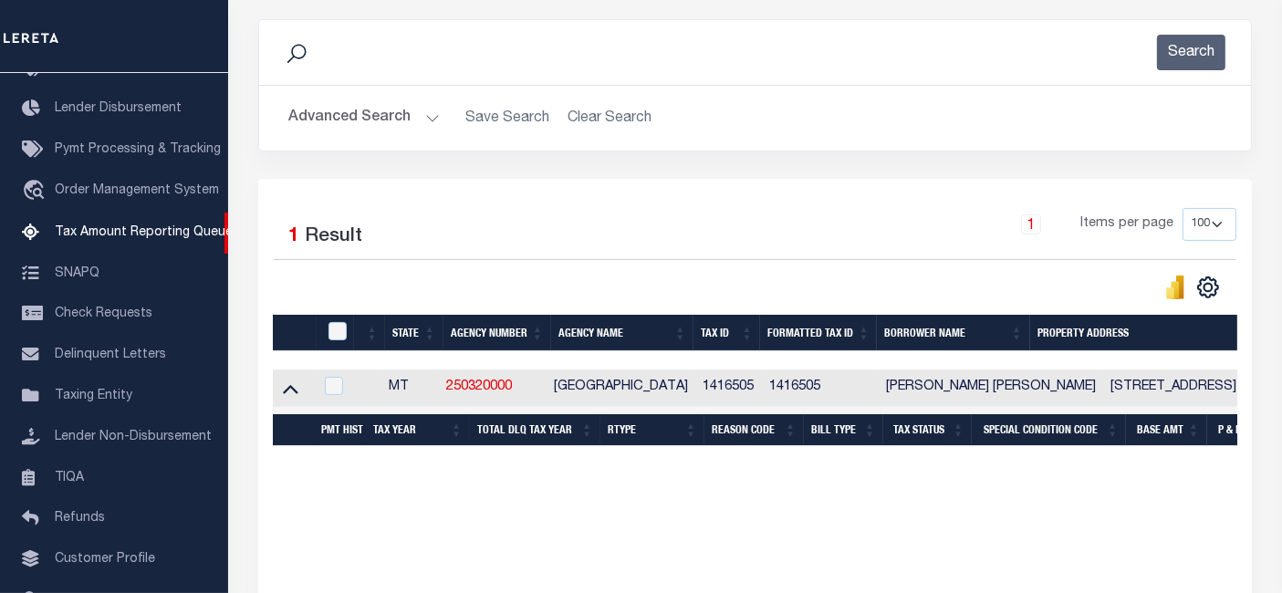
scroll to position [235, 0]
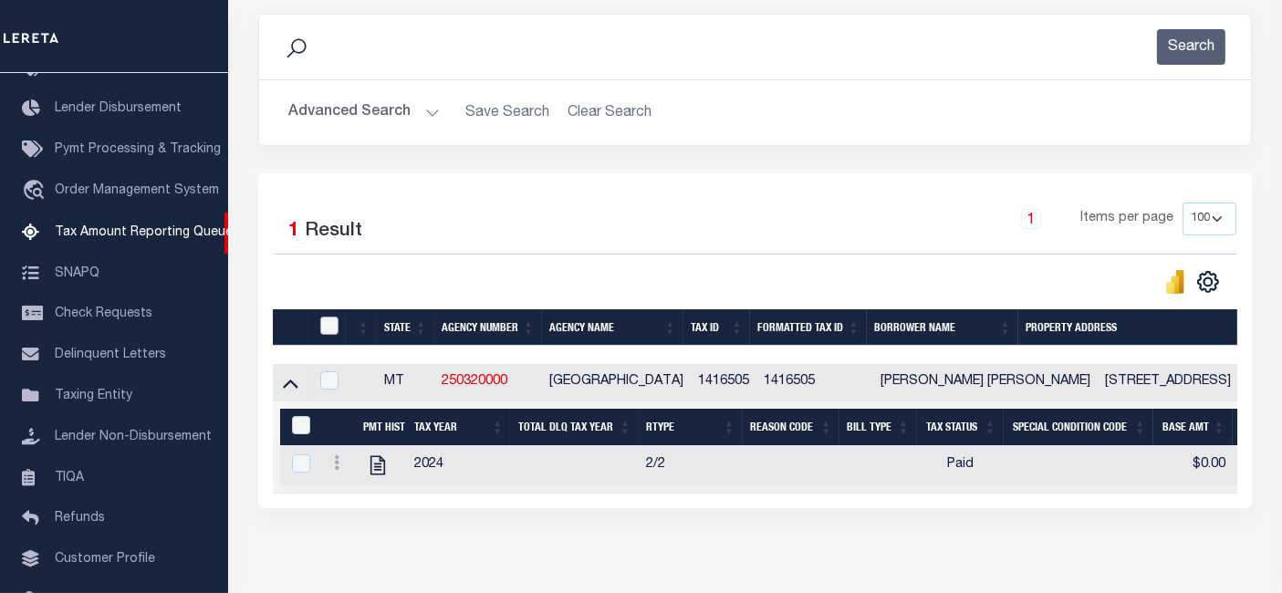
click at [331, 327] on input "checkbox" at bounding box center [329, 326] width 18 height 18
checkbox input "true"
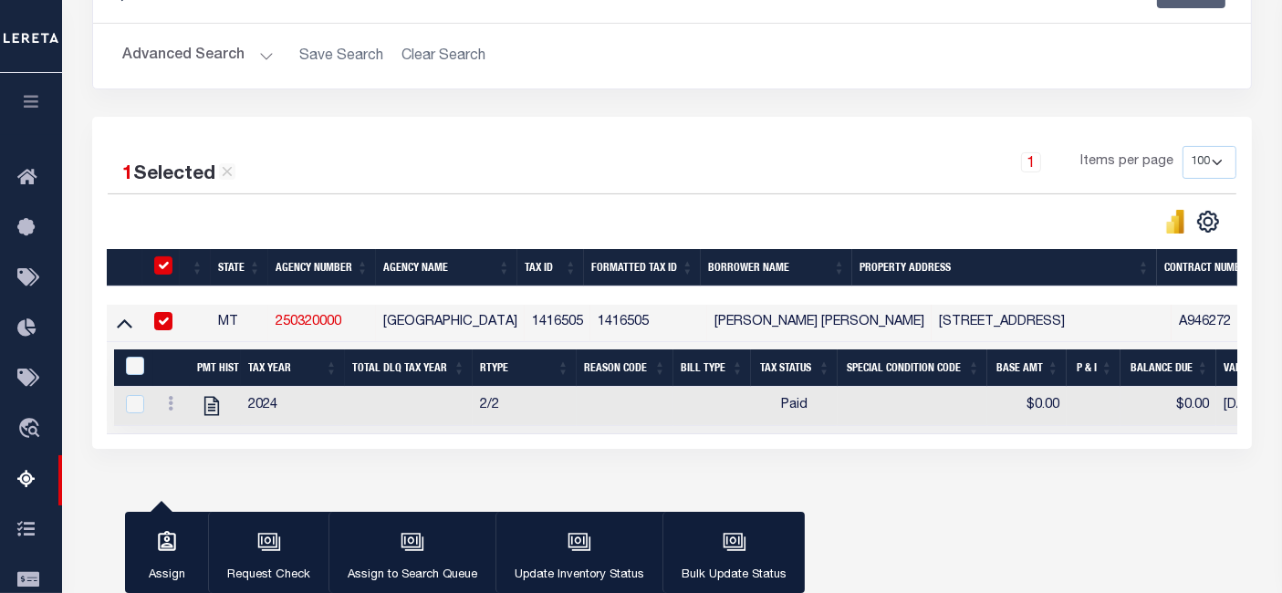
scroll to position [337, 0]
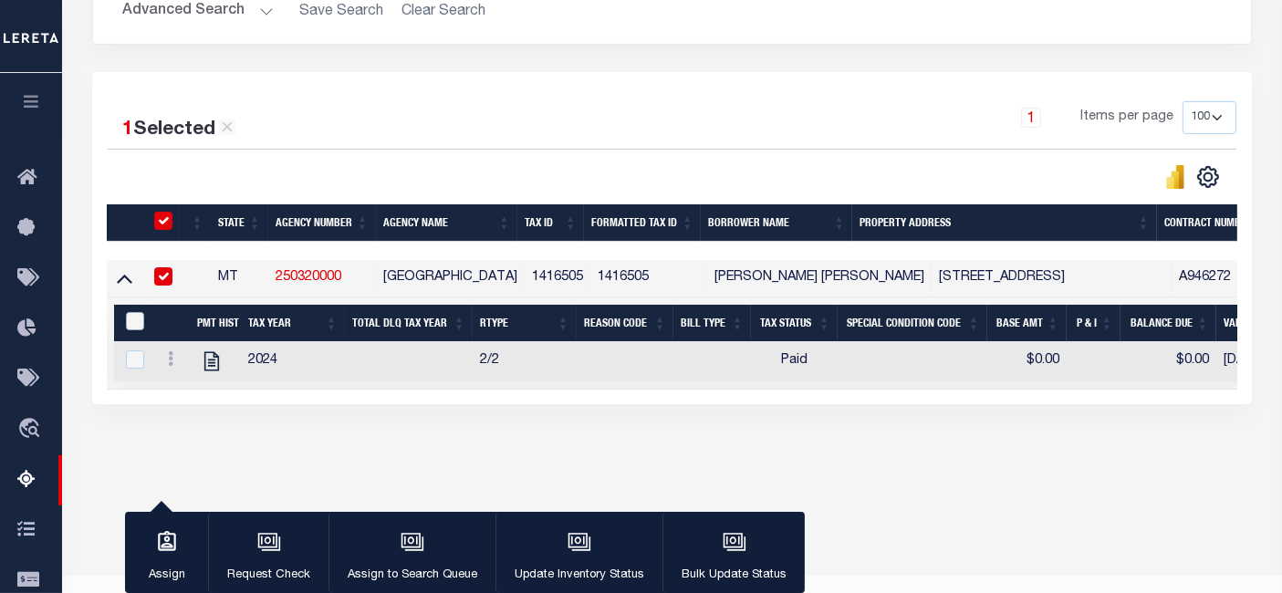
click at [136, 323] on input "&nbsp;" at bounding box center [135, 321] width 18 height 18
checkbox input "true"
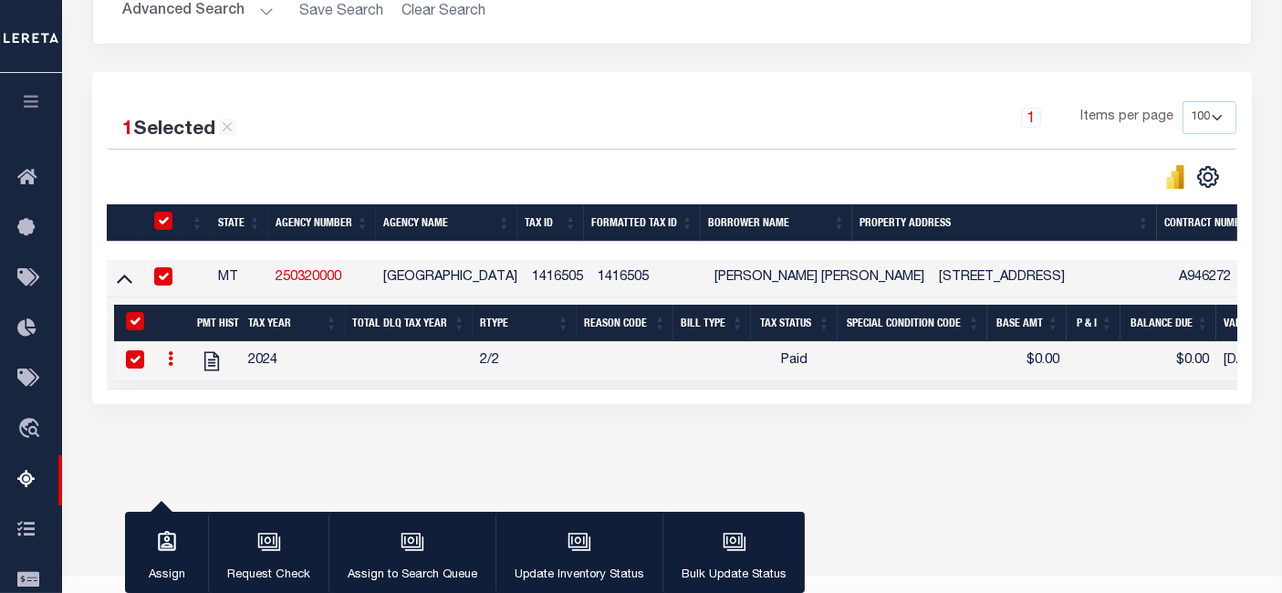
checkbox input "true"
click at [575, 554] on icon "button" at bounding box center [580, 542] width 24 height 24
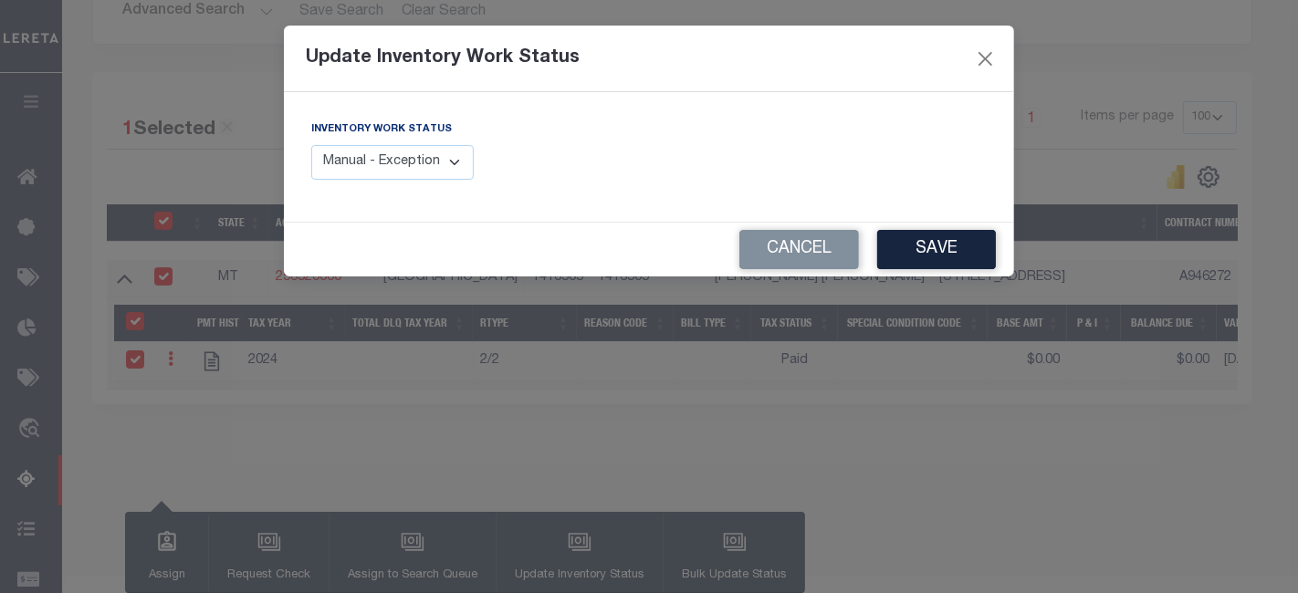
click at [417, 162] on select "Manual - Exception Pended - Awaiting Search Late Add Exception Completed" at bounding box center [392, 163] width 162 height 36
select select "4"
click at [311, 145] on select "Manual - Exception Pended - Awaiting Search Late Add Exception Completed" at bounding box center [392, 163] width 162 height 36
click at [950, 253] on button "Save" at bounding box center [936, 249] width 119 height 39
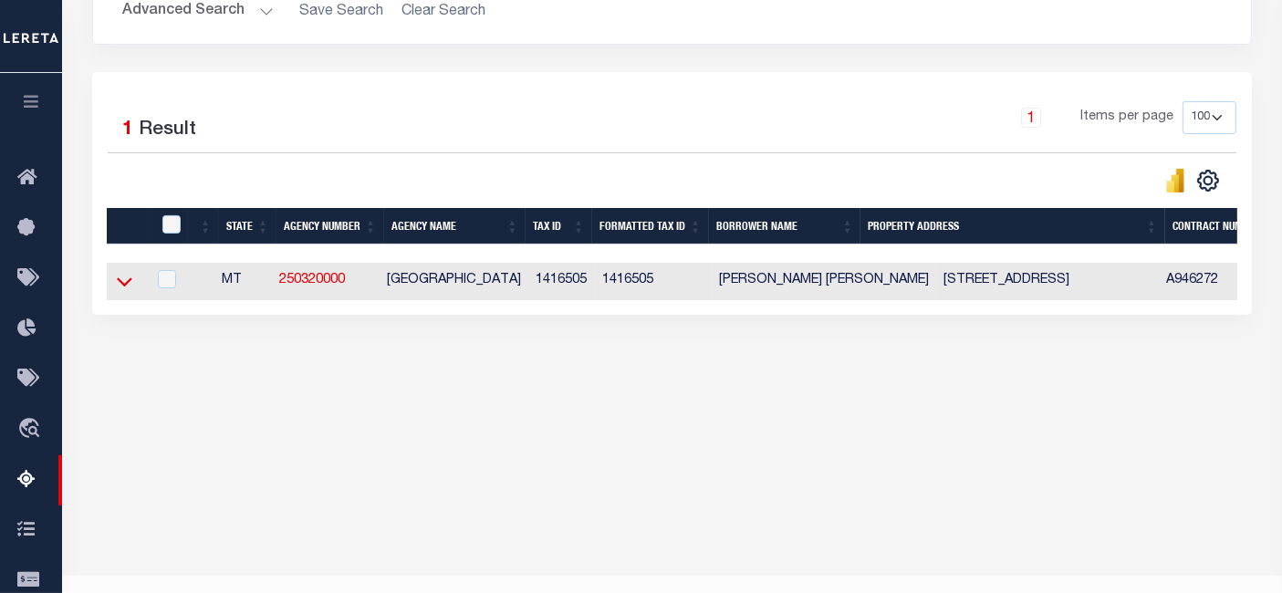
click at [130, 287] on icon at bounding box center [125, 281] width 16 height 19
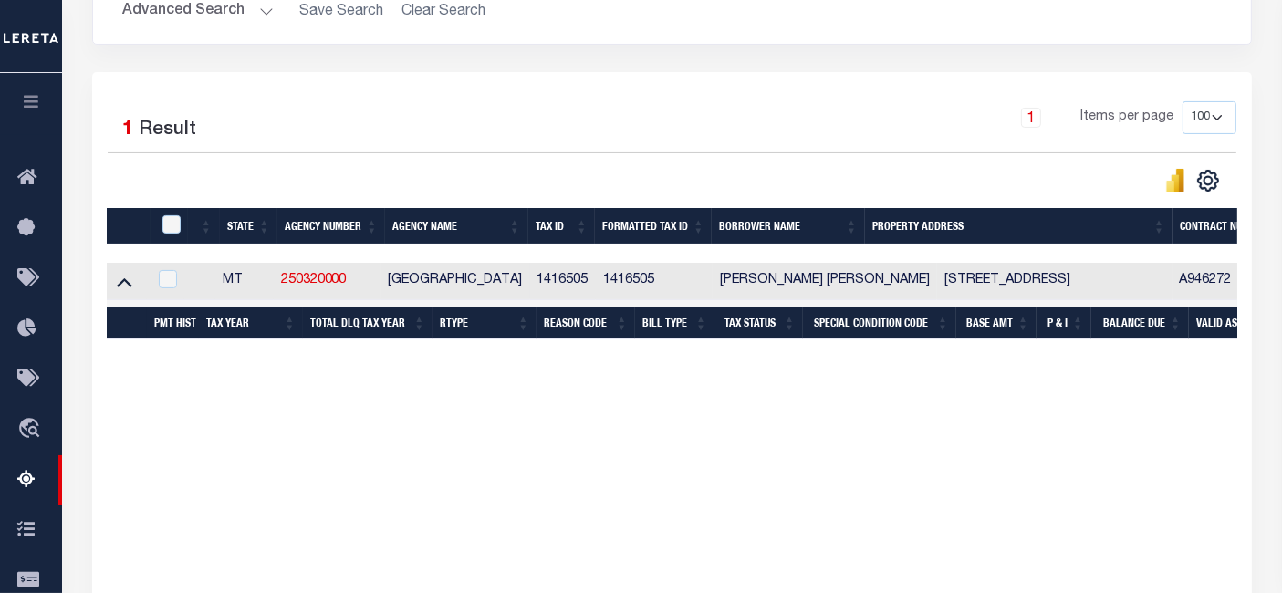
scroll to position [373, 0]
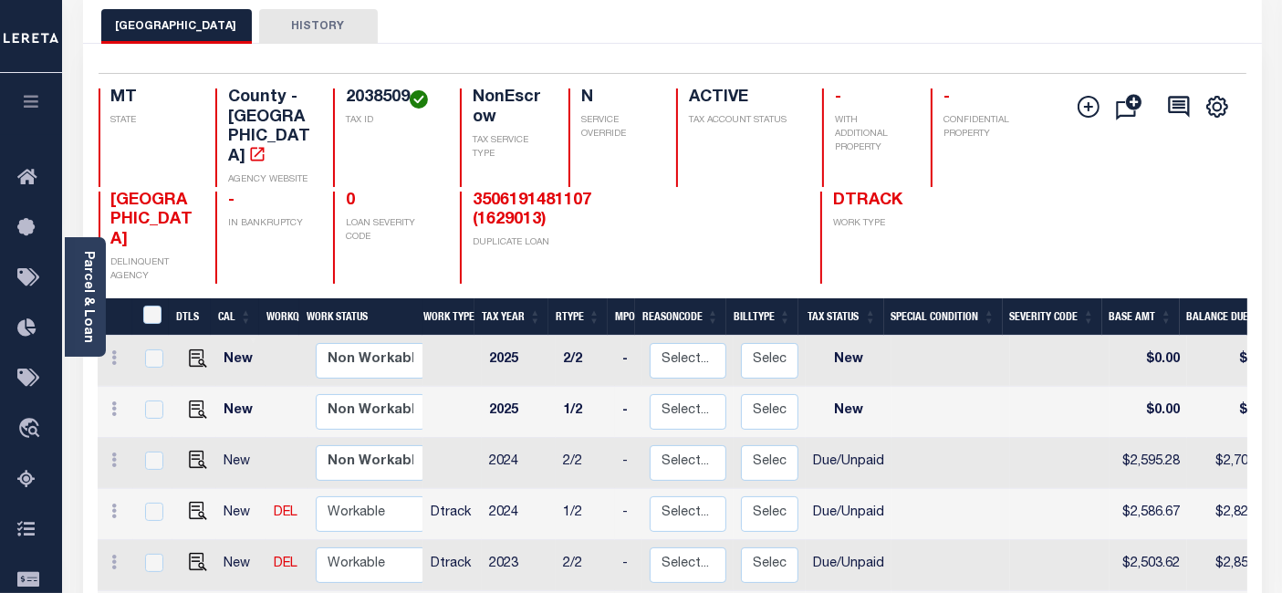
scroll to position [101, 0]
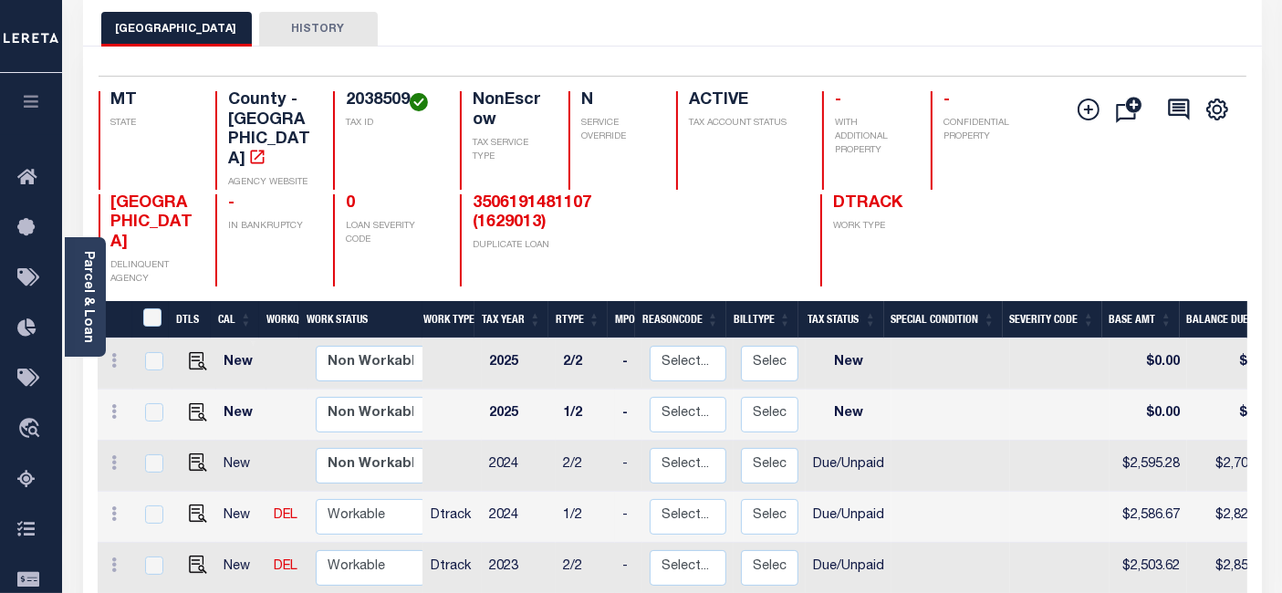
click at [368, 92] on h4 "2038509" at bounding box center [392, 101] width 92 height 20
copy h4 "2038509"
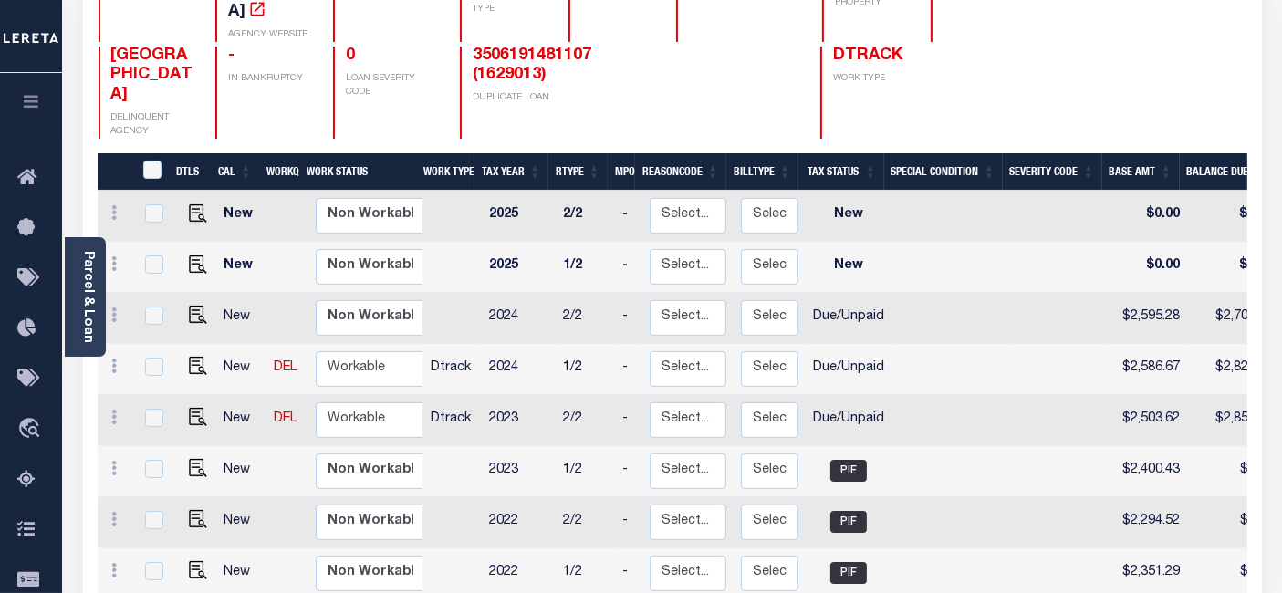
scroll to position [216, 0]
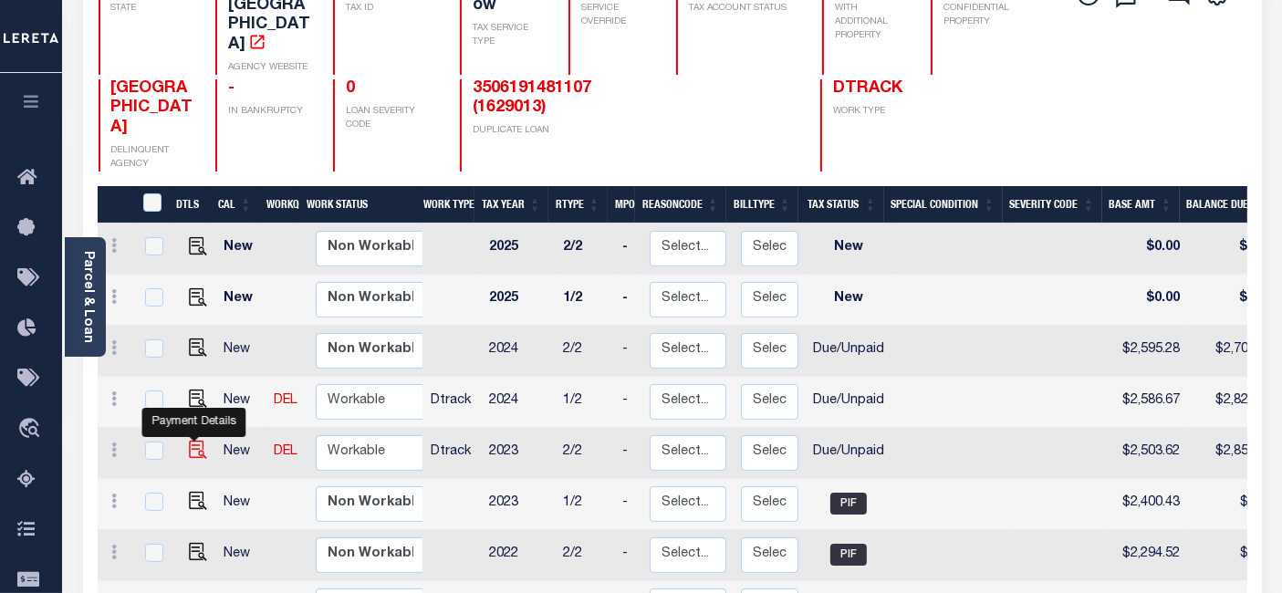
click at [193, 441] on img "" at bounding box center [198, 450] width 18 height 18
checkbox input "true"
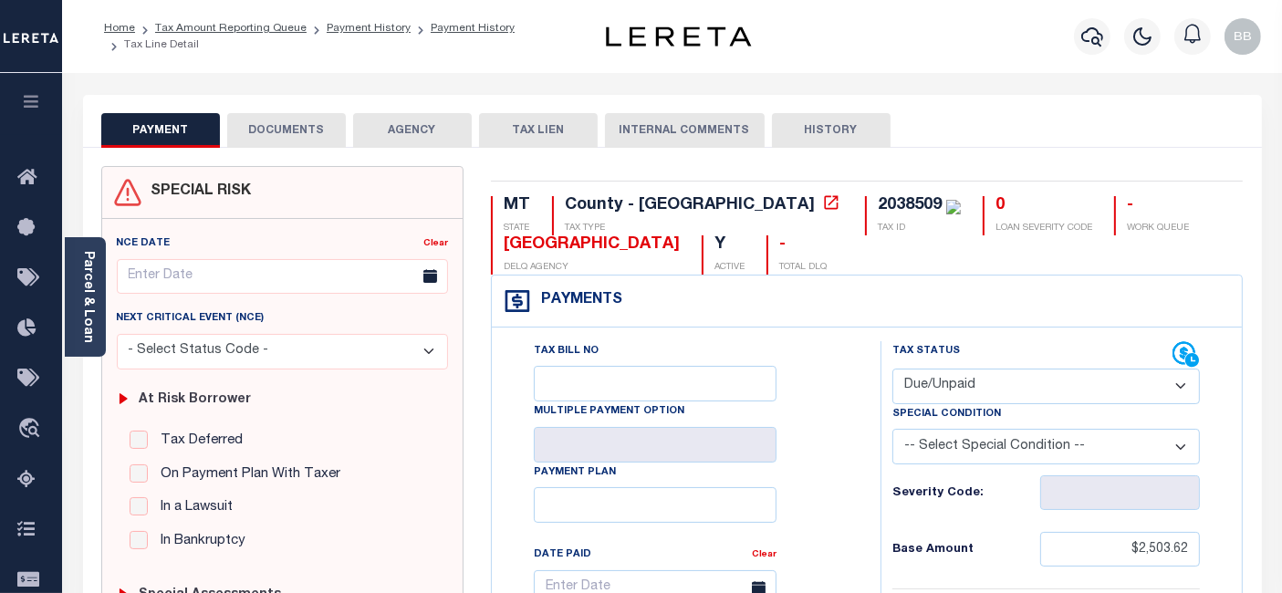
click at [933, 383] on select "- Select Status Code - Open Due/Unpaid Paid Incomplete No Tax Due Internal Refu…" at bounding box center [1047, 387] width 308 height 36
select select "PYD"
click at [893, 369] on select "- Select Status Code - Open Due/Unpaid Paid Incomplete No Tax Due Internal Refu…" at bounding box center [1047, 387] width 308 height 36
type input "[DATE]"
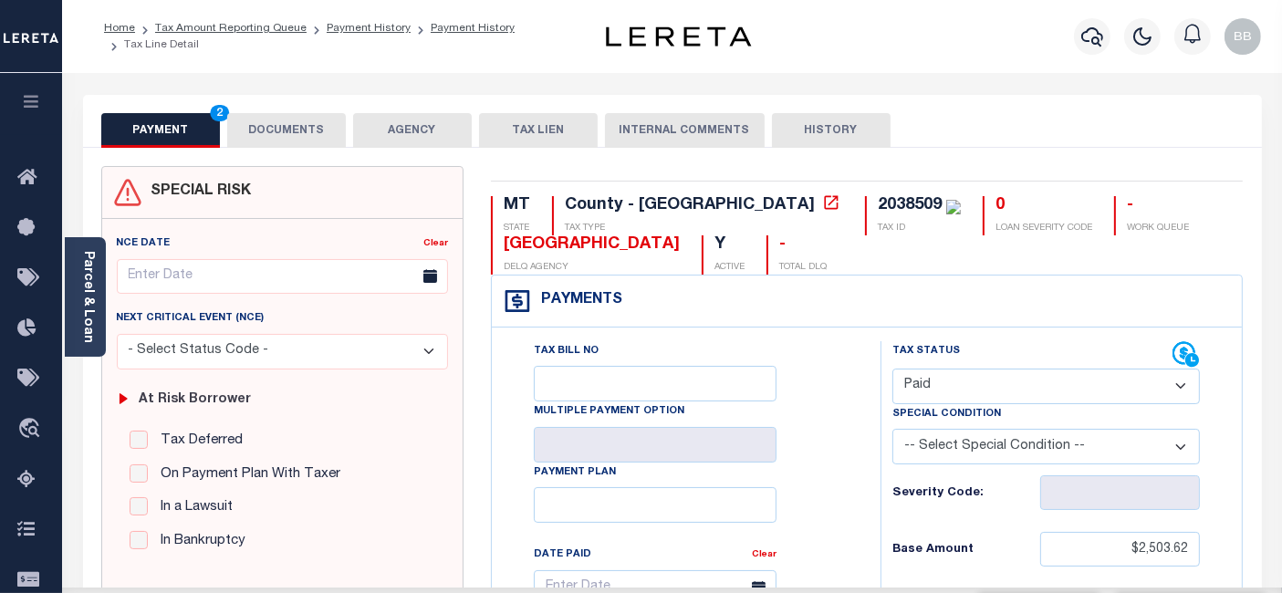
scroll to position [405, 0]
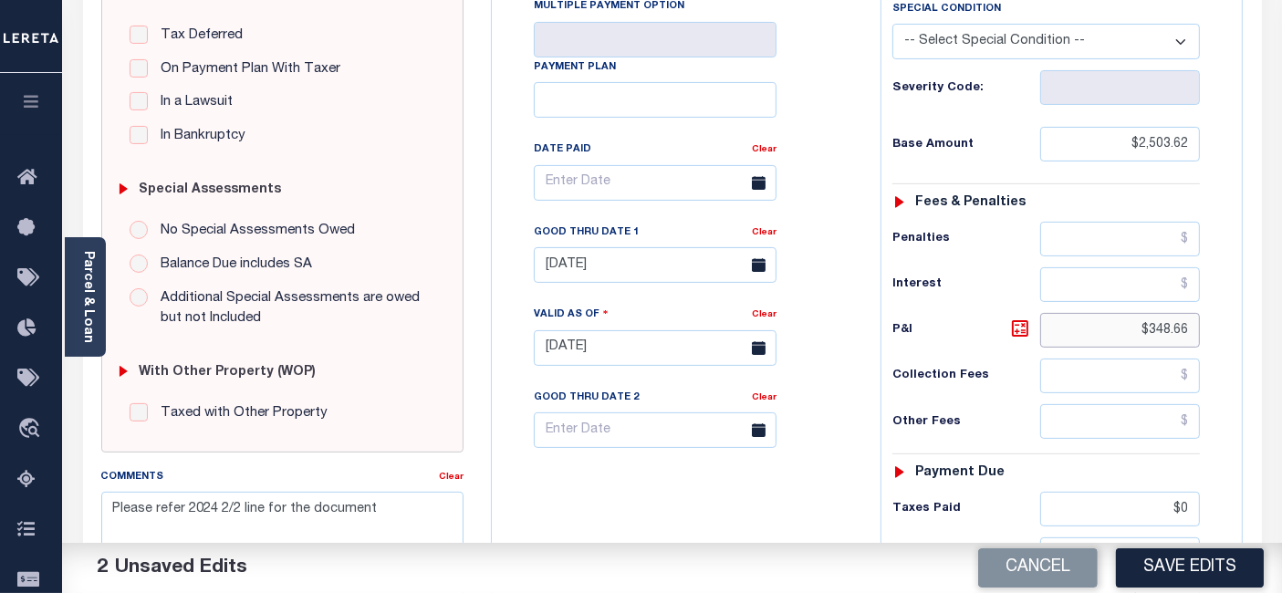
drag, startPoint x: 1116, startPoint y: 324, endPoint x: 1203, endPoint y: 329, distance: 86.9
click at [1203, 329] on div "Tax Status Status - Select Status Code -" at bounding box center [1052, 339] width 343 height 806
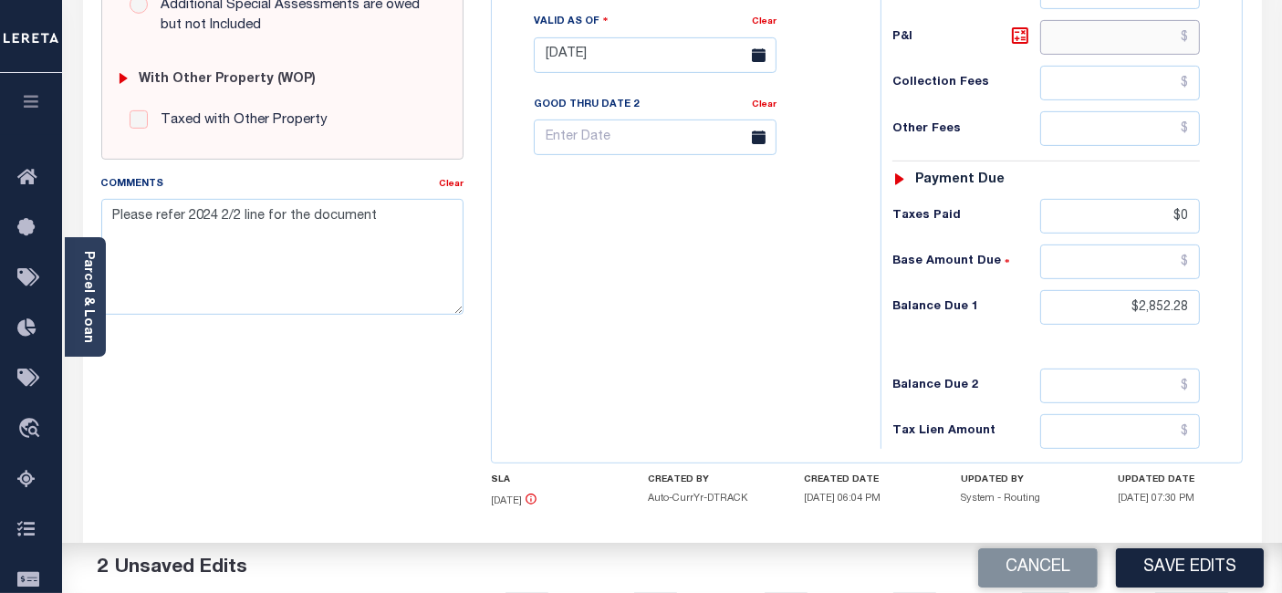
scroll to position [709, 0]
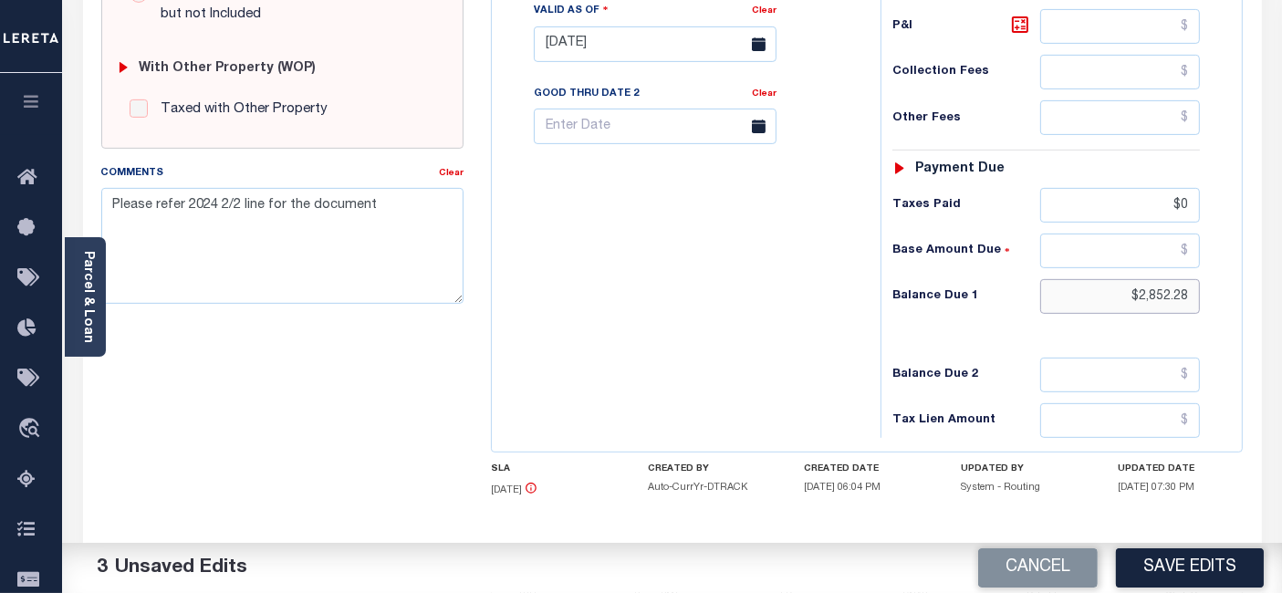
drag, startPoint x: 1121, startPoint y: 297, endPoint x: 1297, endPoint y: 298, distance: 176.1
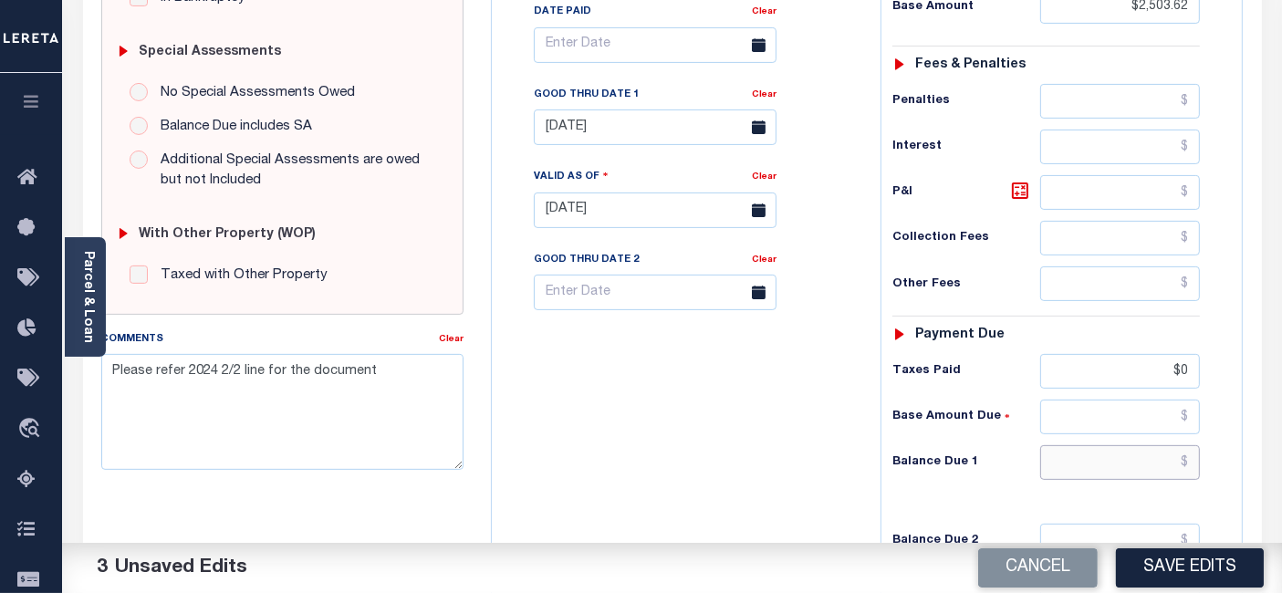
scroll to position [506, 0]
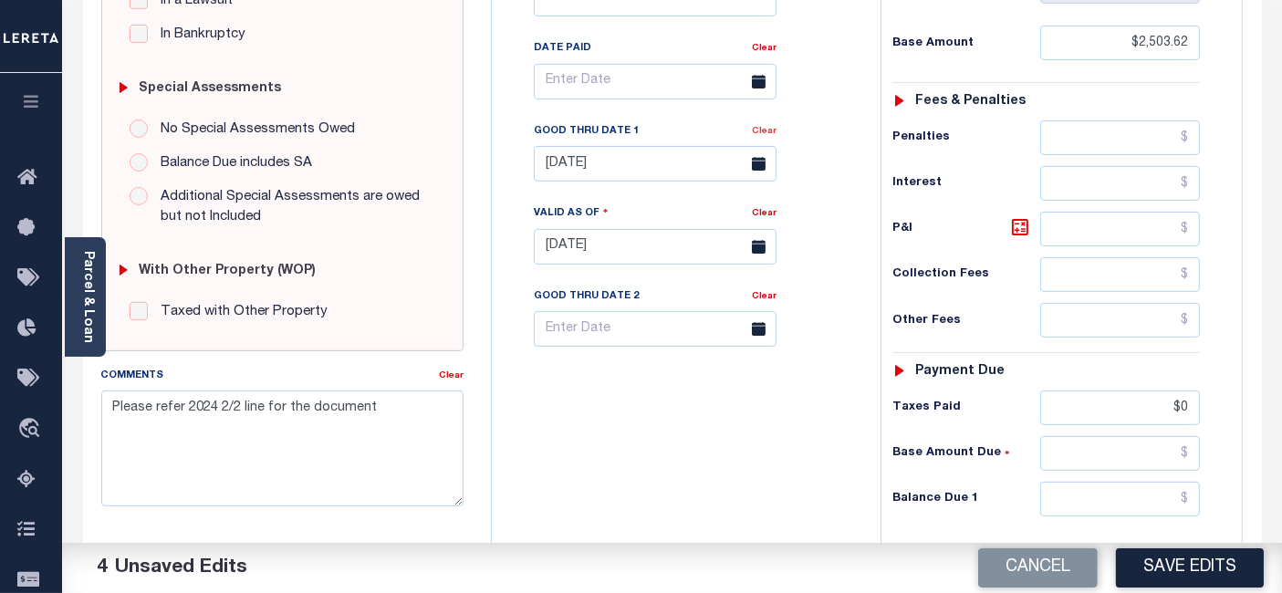
click at [759, 135] on link "Clear" at bounding box center [764, 131] width 25 height 9
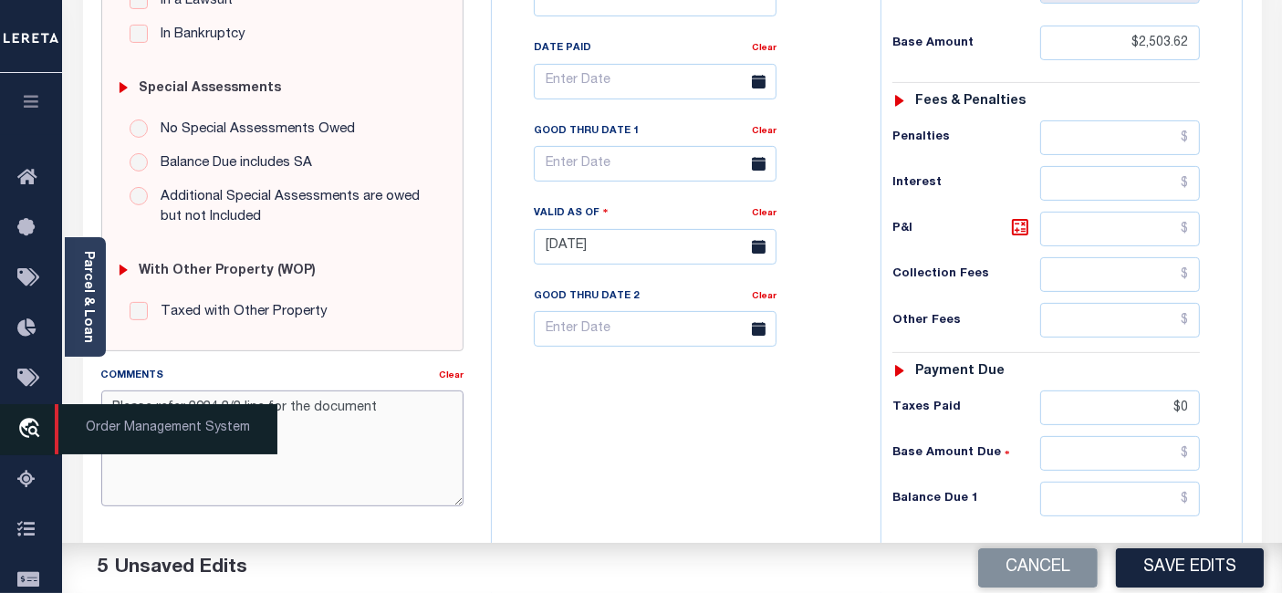
drag, startPoint x: 423, startPoint y: 401, endPoint x: 41, endPoint y: 423, distance: 383.1
click at [41, 423] on div "Home Tax Amount Reporting Queue Payment History Payment History Tax Line Detail…" at bounding box center [641, 186] width 1282 height 1384
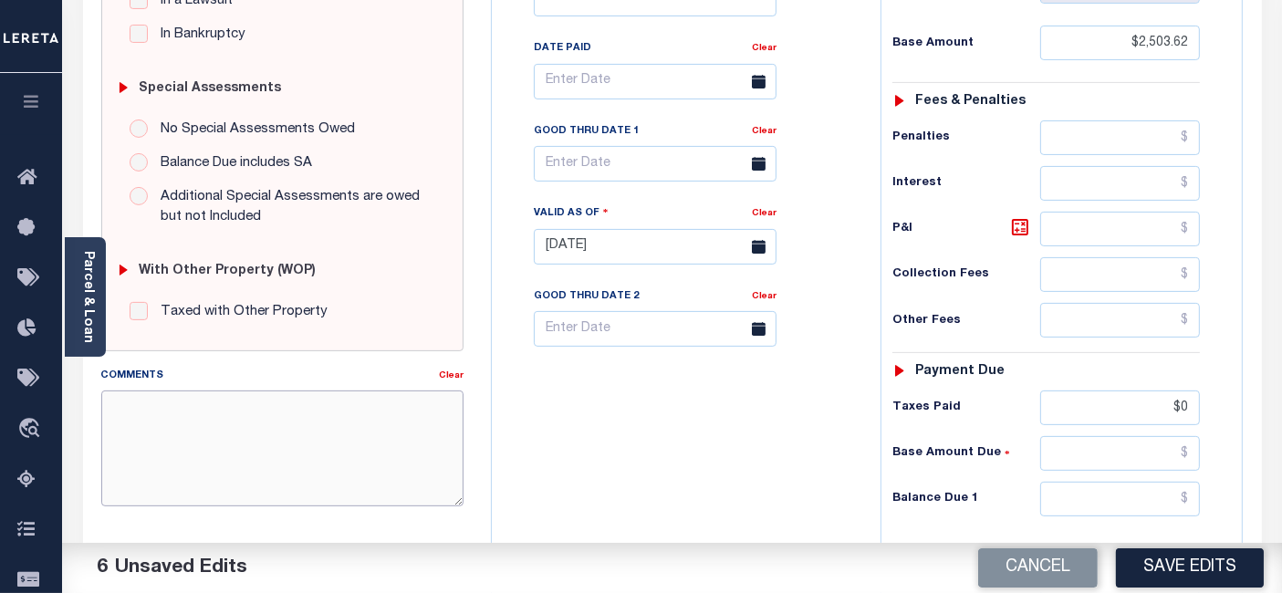
click at [241, 454] on textarea "Comments" at bounding box center [282, 448] width 362 height 115
paste textarea "As per [PERSON_NAME] taxes are paid -BB"
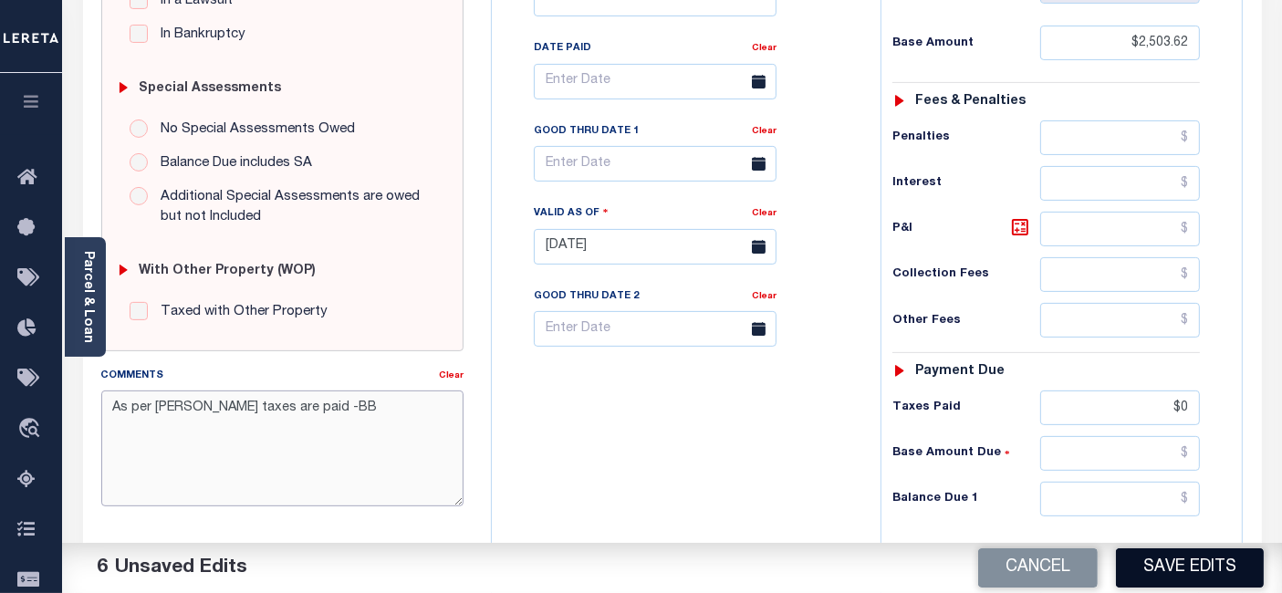
type textarea "As per [PERSON_NAME] taxes are paid -BB"
click at [1171, 564] on button "Save Edits" at bounding box center [1190, 567] width 148 height 39
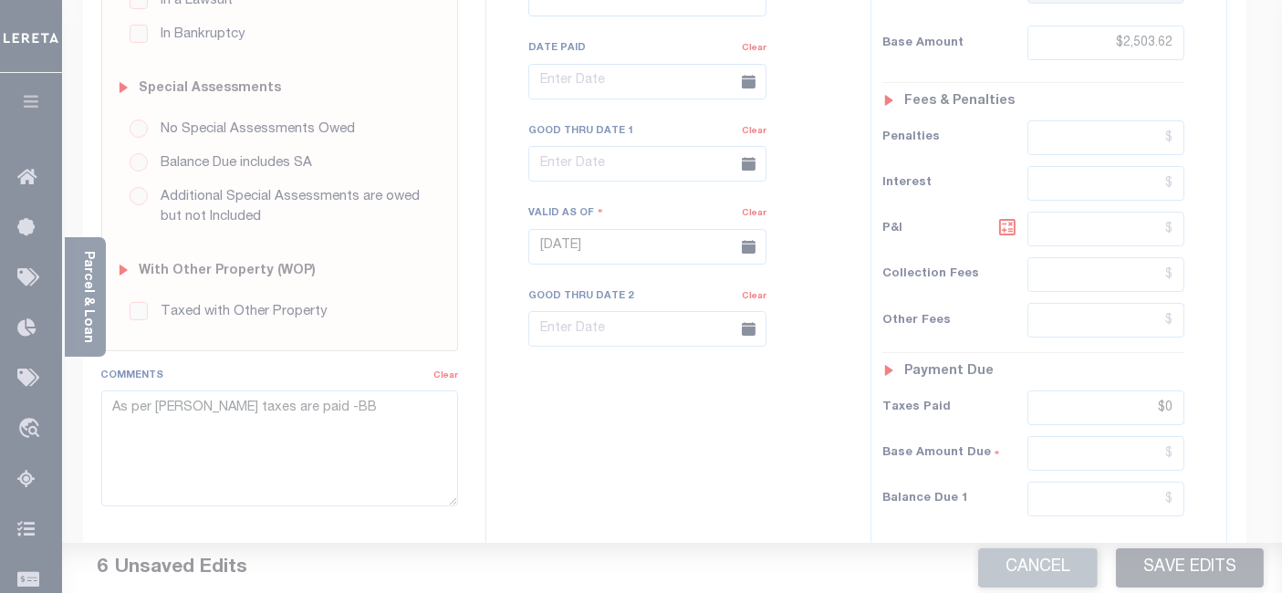
scroll to position [488, 0]
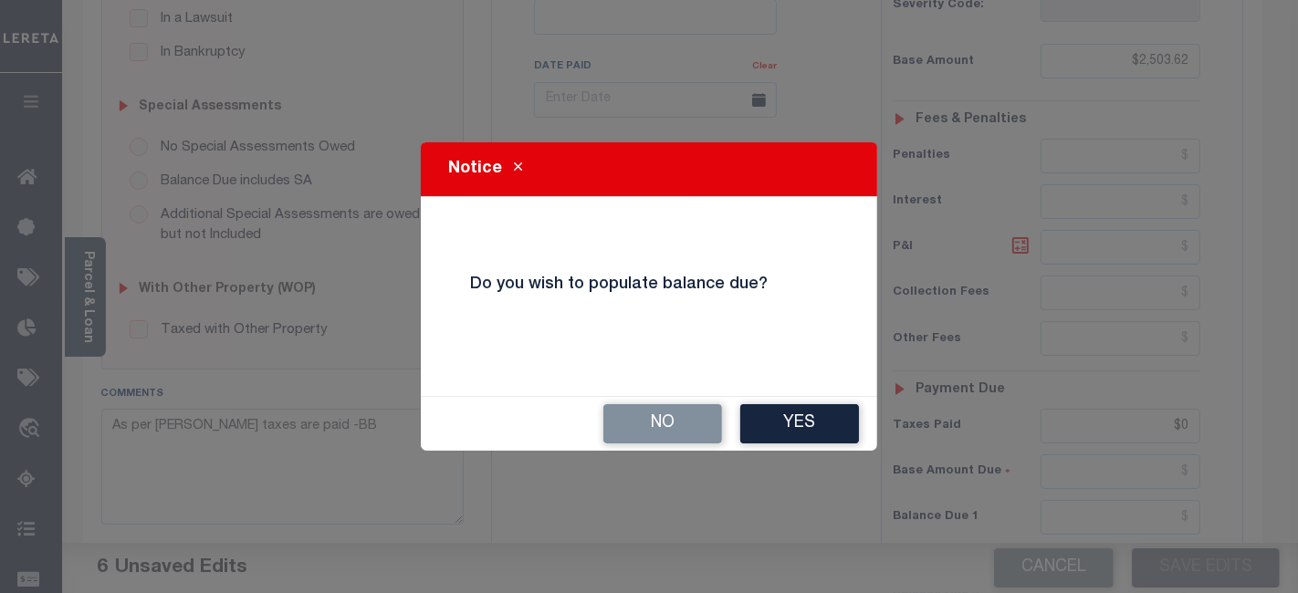
click at [795, 429] on button "Yes" at bounding box center [799, 423] width 119 height 39
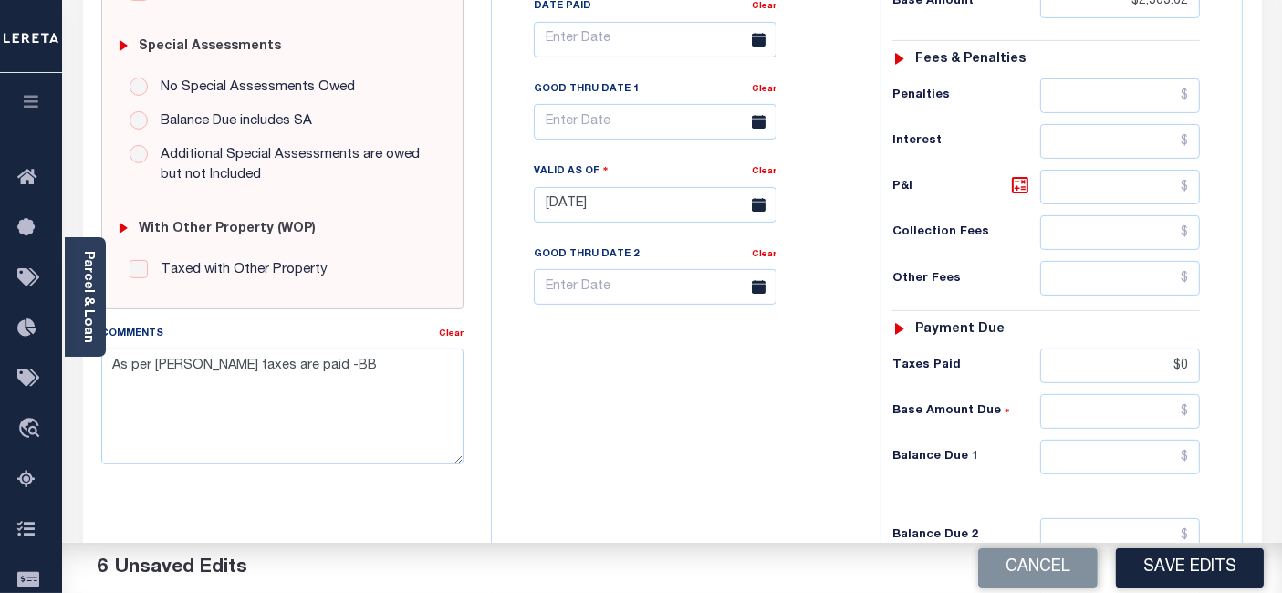
scroll to position [691, 0]
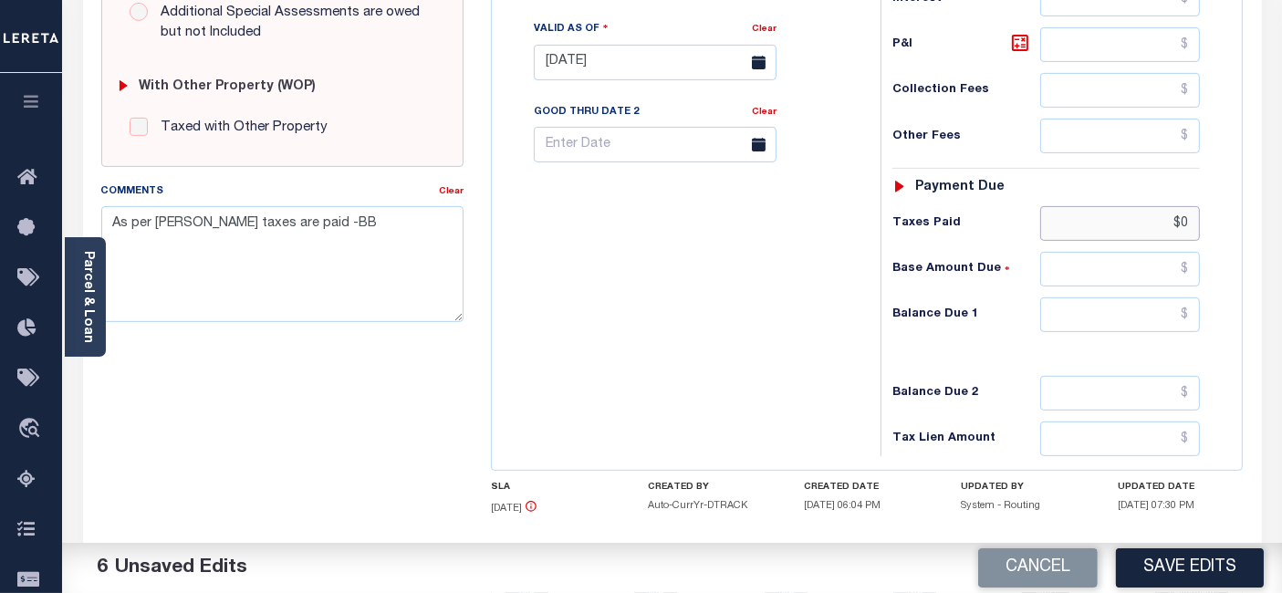
drag, startPoint x: 1165, startPoint y: 216, endPoint x: 1223, endPoint y: 216, distance: 57.5
click at [1223, 216] on div "Tax Status Status - Select Status Code -" at bounding box center [1052, 53] width 343 height 806
click at [1144, 305] on input "text" at bounding box center [1120, 315] width 160 height 35
type input "$0.00"
click at [1206, 562] on button "Save Edits" at bounding box center [1190, 567] width 148 height 39
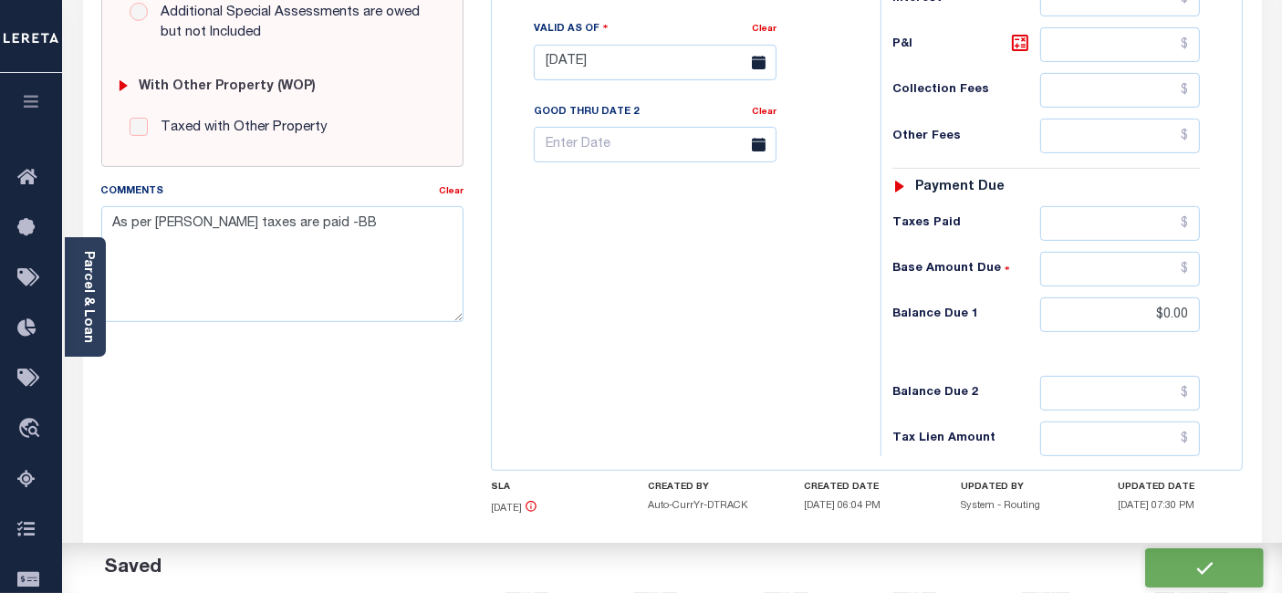
checkbox input "false"
type textarea "As per [PERSON_NAME] taxes are paid -BB"
type input "$2,503.62"
type input "$0"
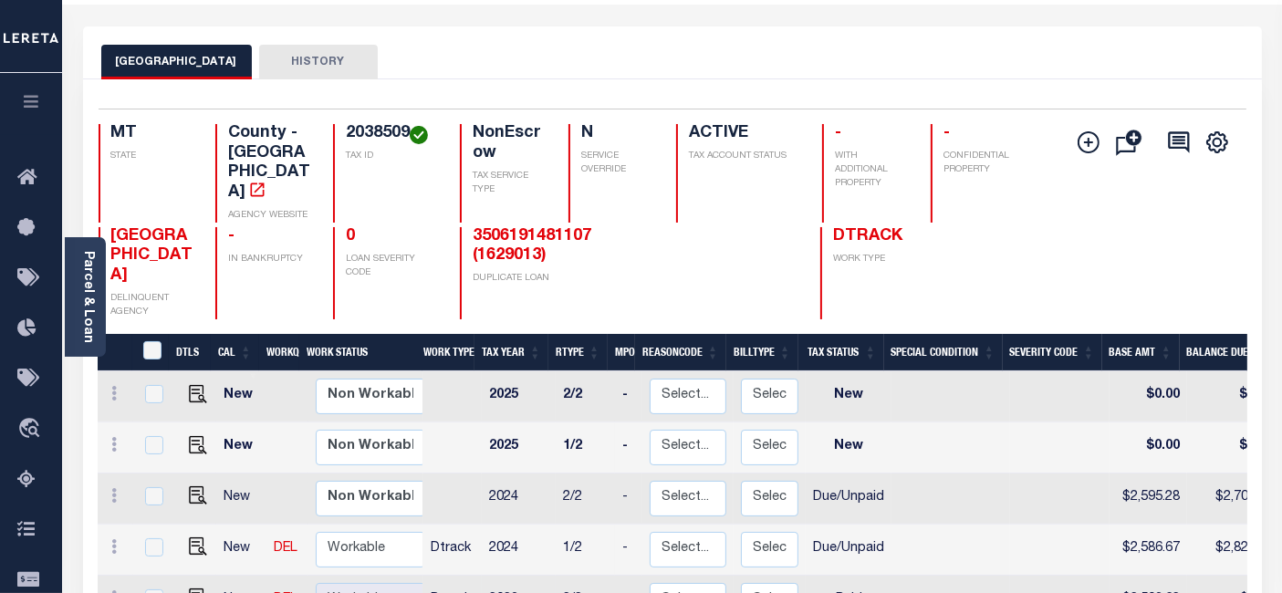
scroll to position [203, 0]
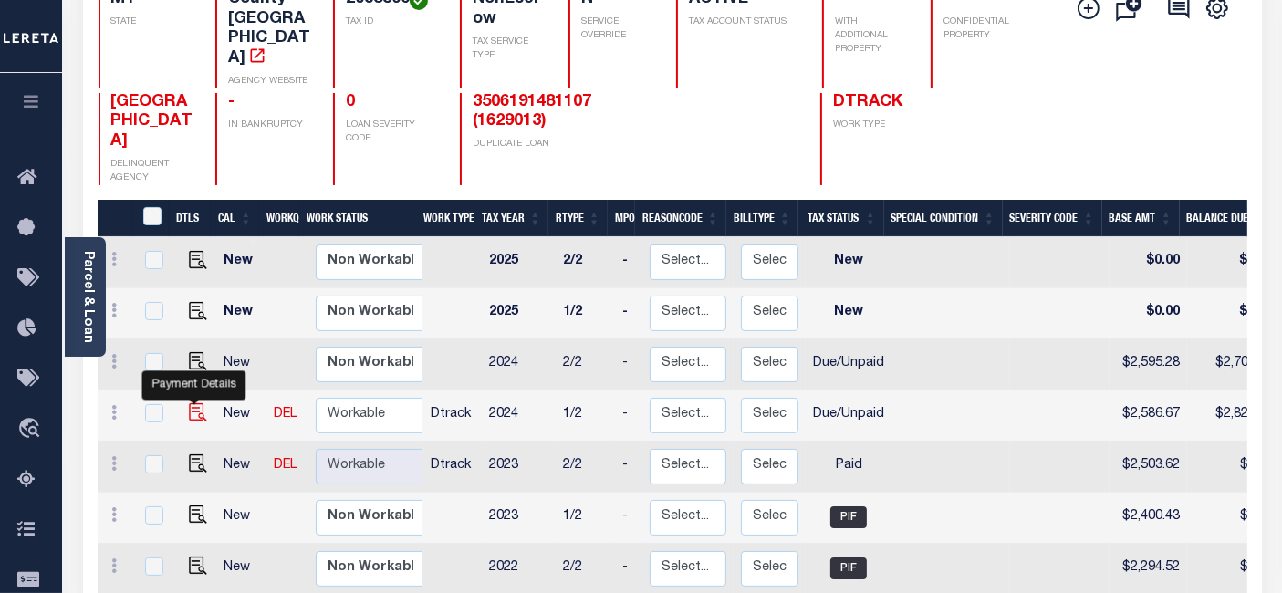
click at [189, 403] on img "" at bounding box center [198, 412] width 18 height 18
checkbox input "true"
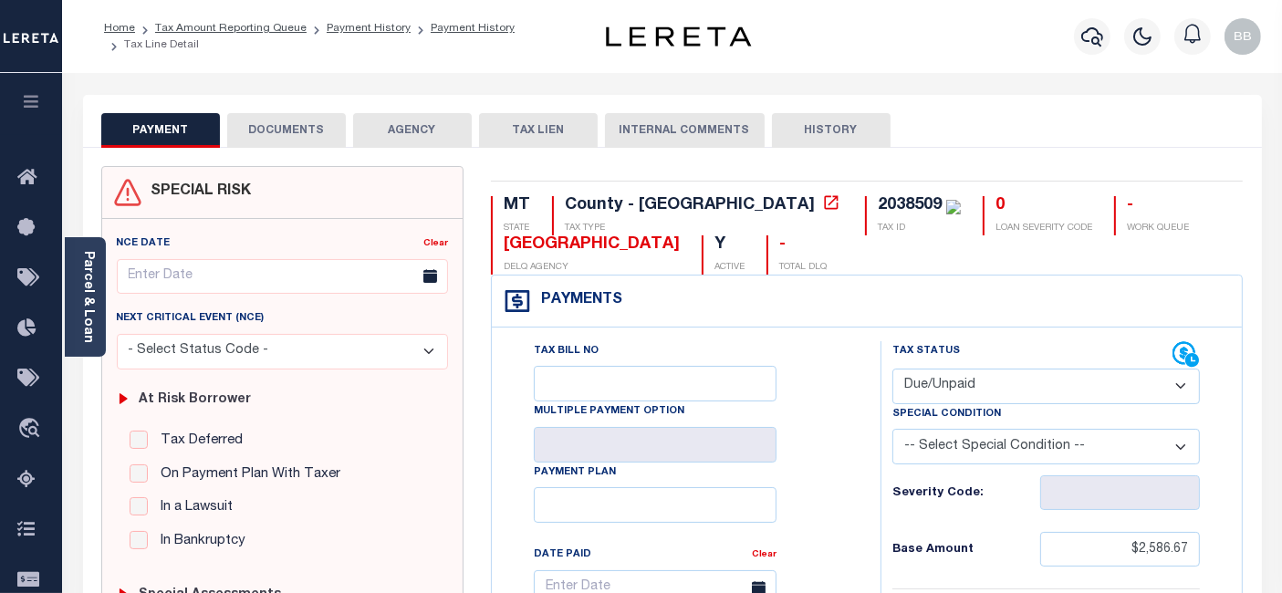
click at [962, 397] on select "- Select Status Code - Open Due/Unpaid Paid Incomplete No Tax Due Internal Refu…" at bounding box center [1047, 387] width 308 height 36
select select "PYD"
click at [893, 369] on select "- Select Status Code - Open Due/Unpaid Paid Incomplete No Tax Due Internal Refu…" at bounding box center [1047, 387] width 308 height 36
type input "[DATE]"
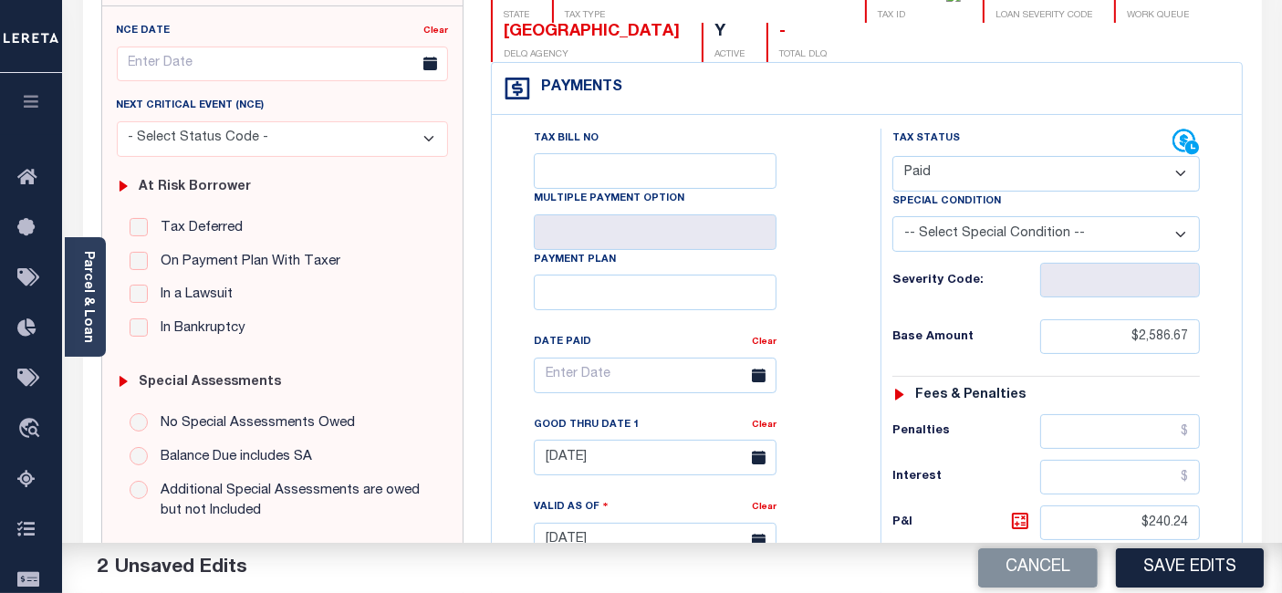
scroll to position [304, 0]
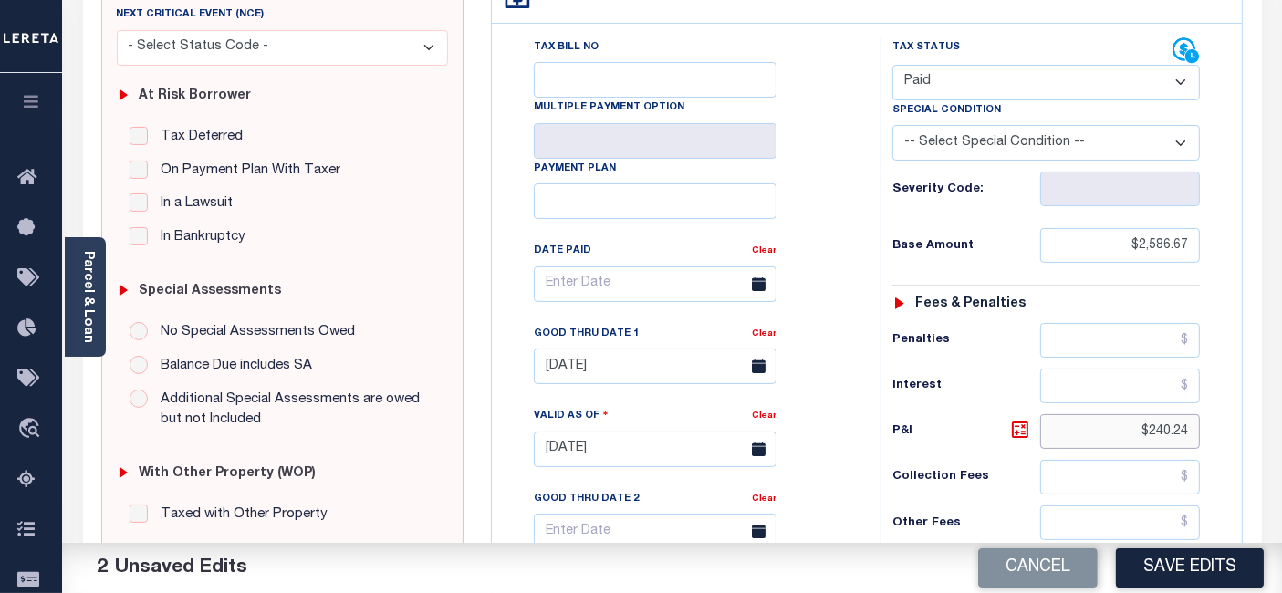
drag, startPoint x: 1130, startPoint y: 425, endPoint x: 1225, endPoint y: 431, distance: 95.1
click at [1216, 431] on div "Tax Status Status - Select Status Code -" at bounding box center [1052, 440] width 343 height 806
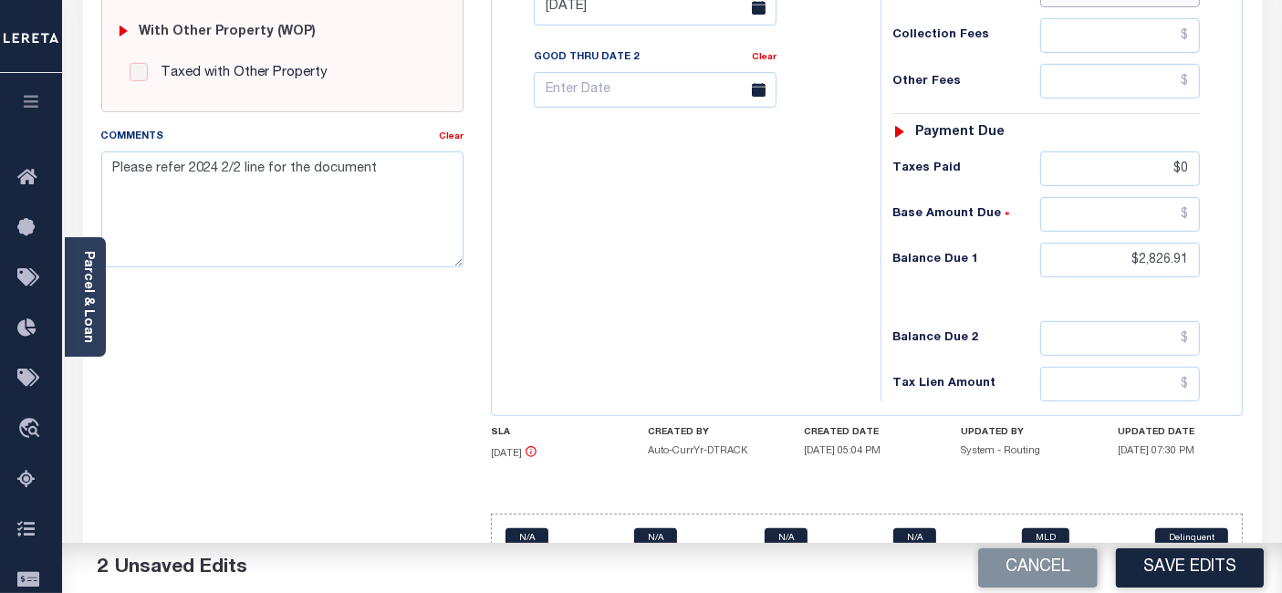
scroll to position [783, 0]
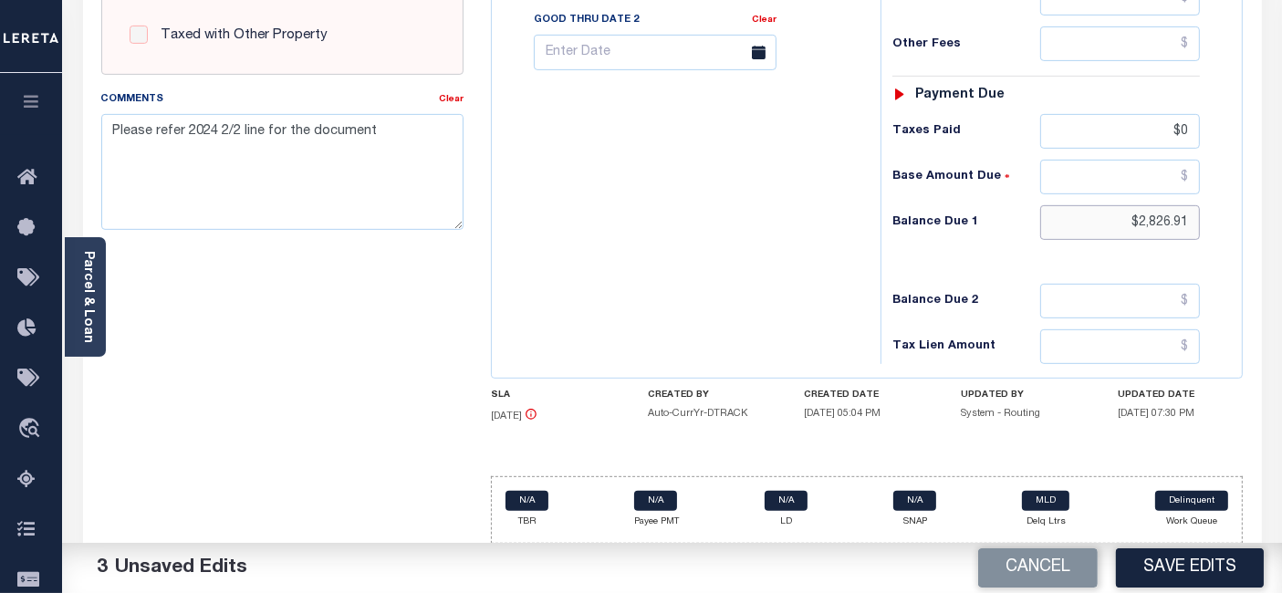
drag, startPoint x: 1121, startPoint y: 222, endPoint x: 1279, endPoint y: 221, distance: 158.8
drag, startPoint x: 1186, startPoint y: 131, endPoint x: 1282, endPoint y: 131, distance: 95.8
click at [1133, 217] on input "text" at bounding box center [1120, 222] width 160 height 35
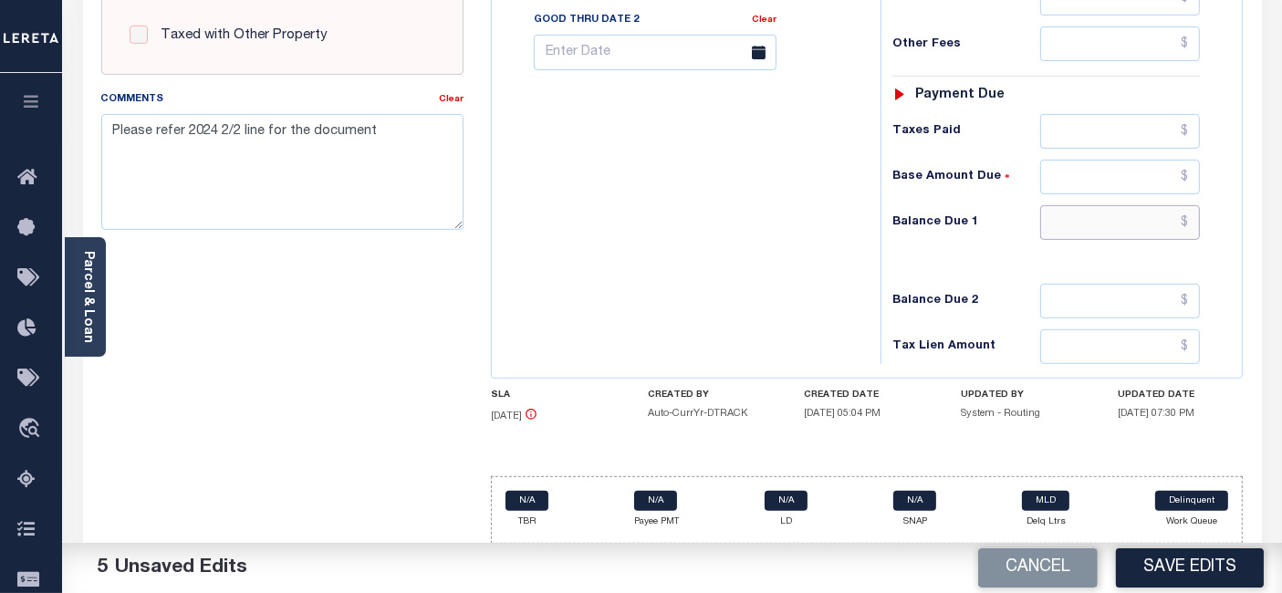
type input "$0.00"
click at [266, 151] on textarea "Please refer 2024 2/2 line for the document" at bounding box center [282, 171] width 362 height 115
paste textarea "As per Matthew taxes are paid -BB"
type textarea "As per Matthew taxes are paid -BB"
click at [1210, 574] on button "Save Edits" at bounding box center [1190, 567] width 148 height 39
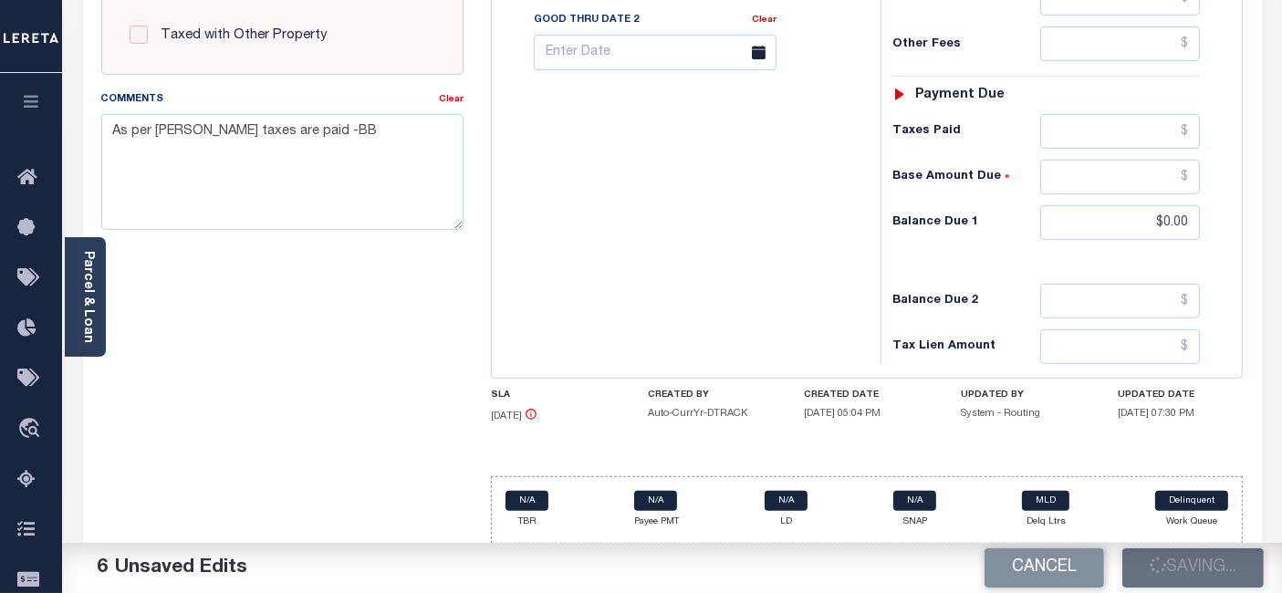
checkbox input "false"
type textarea "As per Matthew taxes are paid -BB"
type input "$2,586.67"
type input "$0"
